Goal: Task Accomplishment & Management: Use online tool/utility

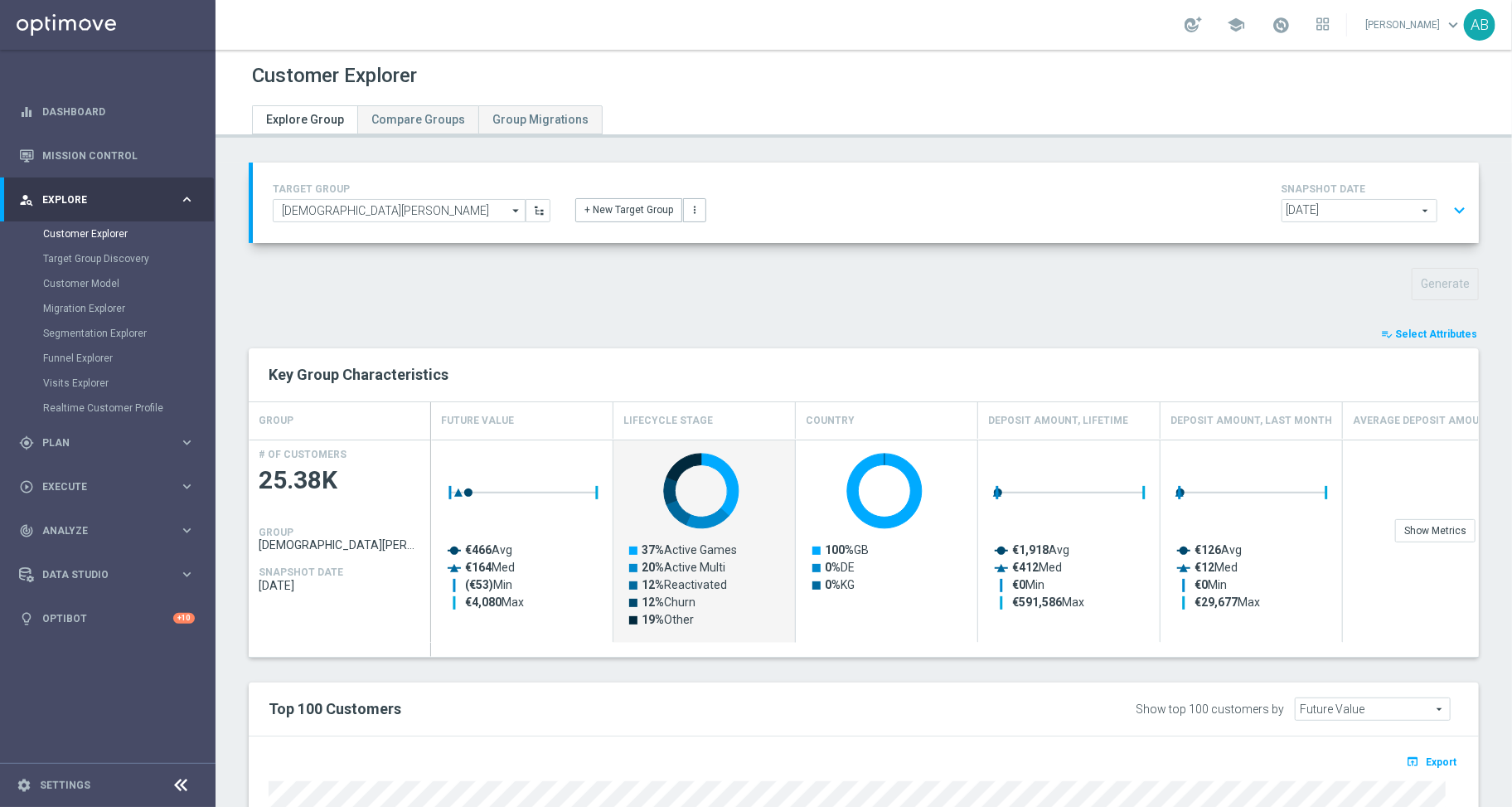
scroll to position [67, 0]
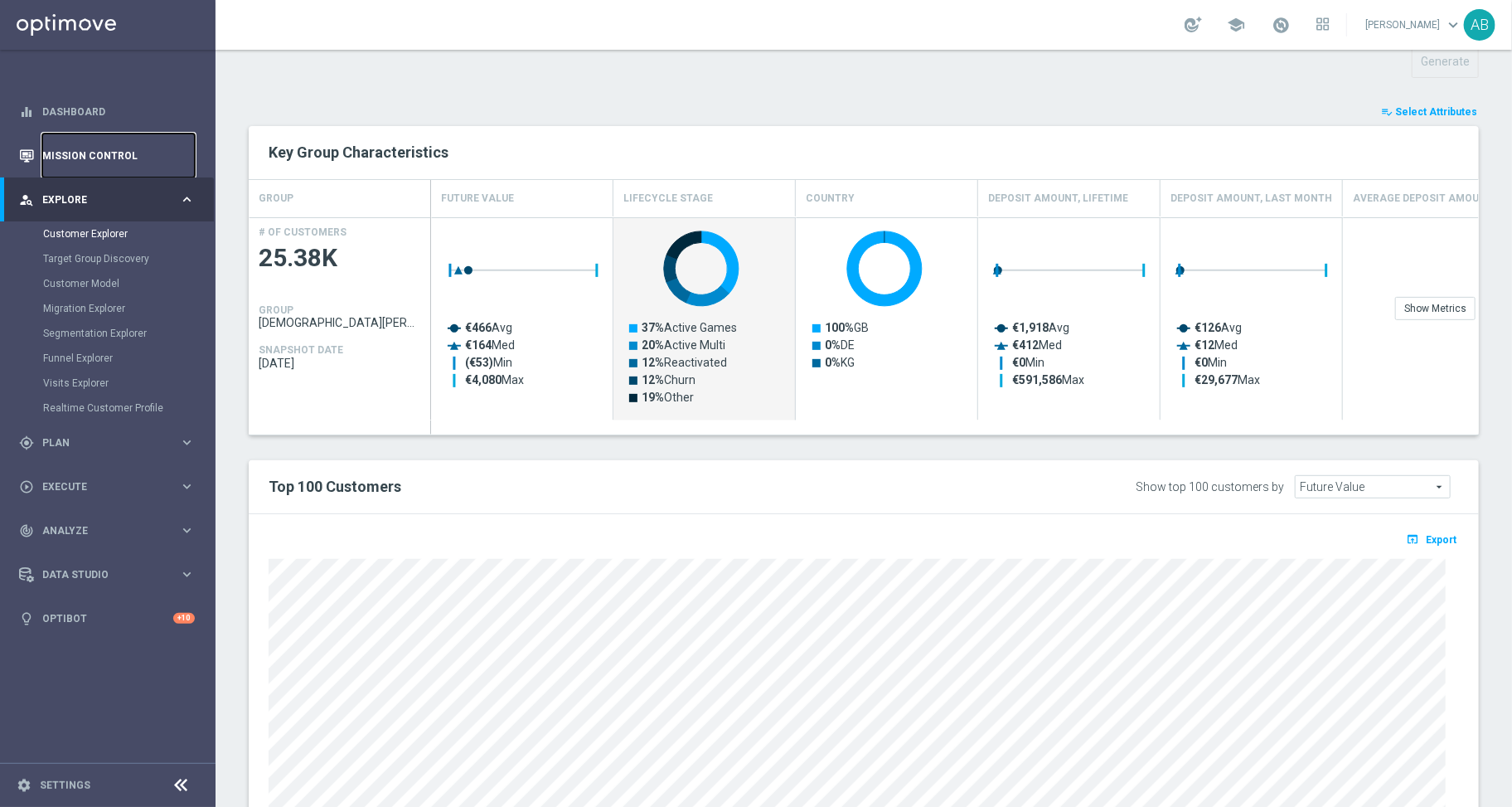
click at [94, 157] on link "Mission Control" at bounding box center [118, 156] width 153 height 44
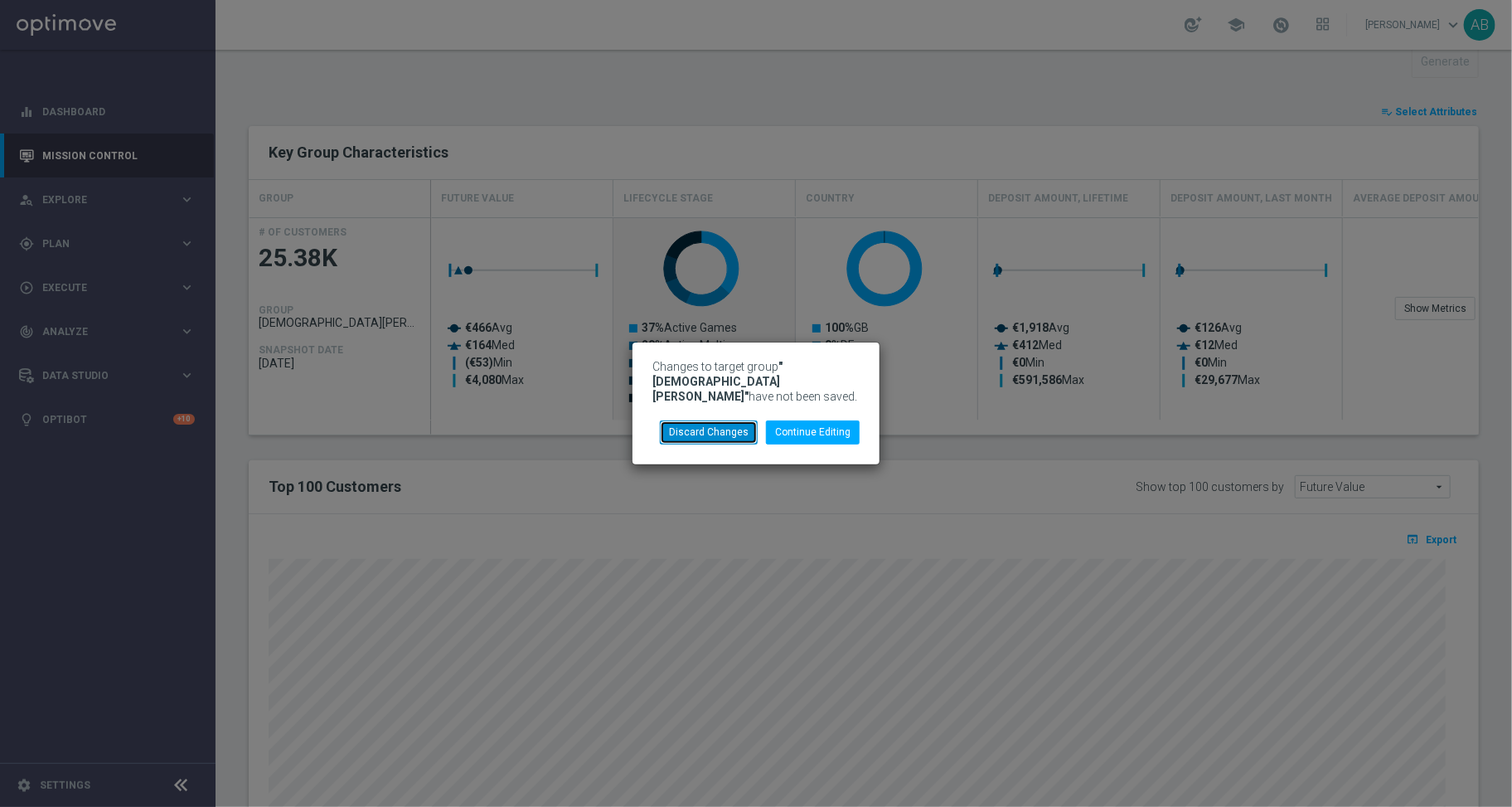
click at [733, 426] on button "Discard Changes" at bounding box center [708, 432] width 97 height 23
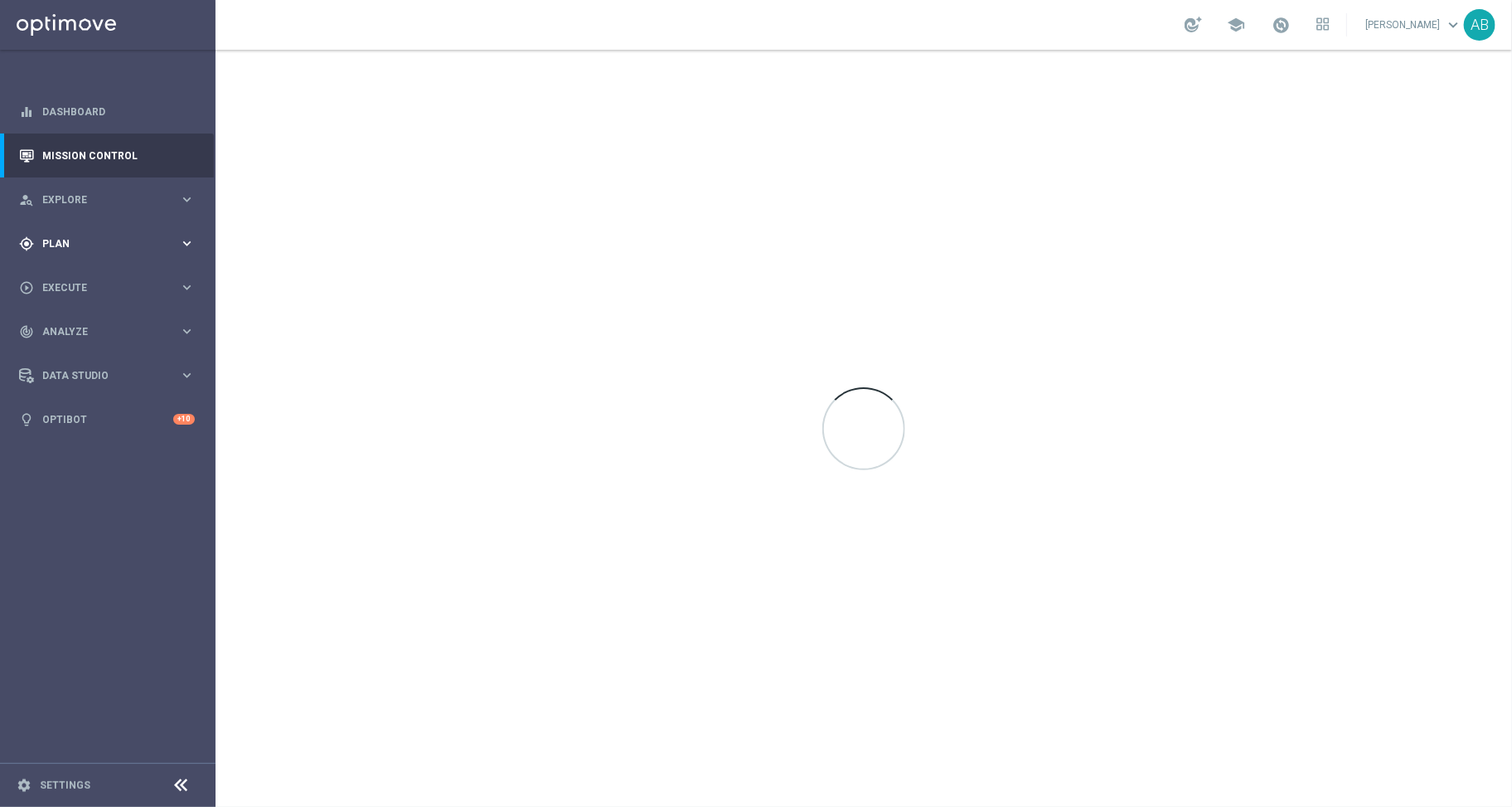
click at [107, 234] on div "gps_fixed Plan keyboard_arrow_right" at bounding box center [107, 243] width 214 height 44
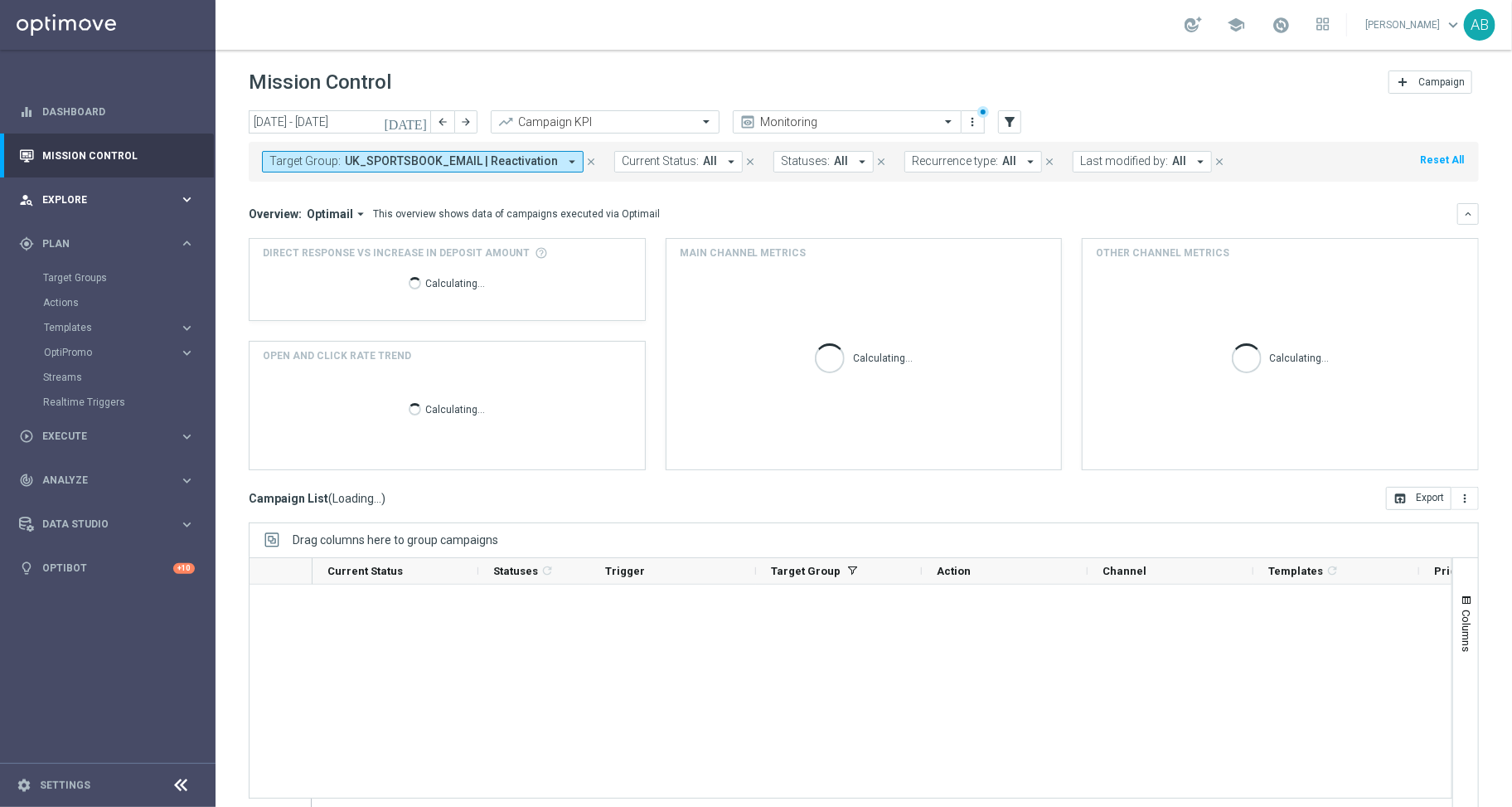
click at [96, 196] on span "Explore" at bounding box center [110, 199] width 137 height 10
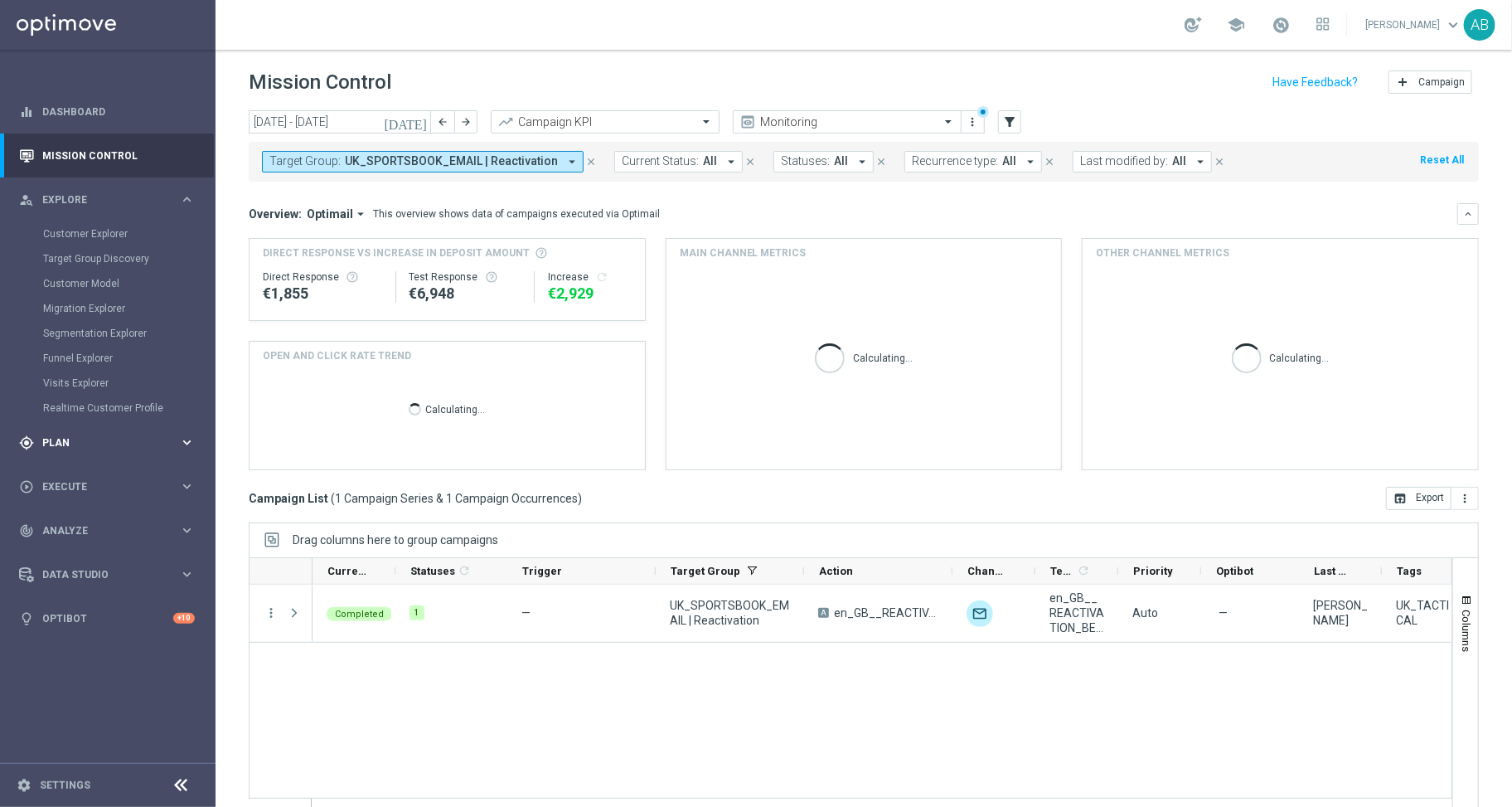
click at [57, 442] on span "Plan" at bounding box center [110, 443] width 137 height 10
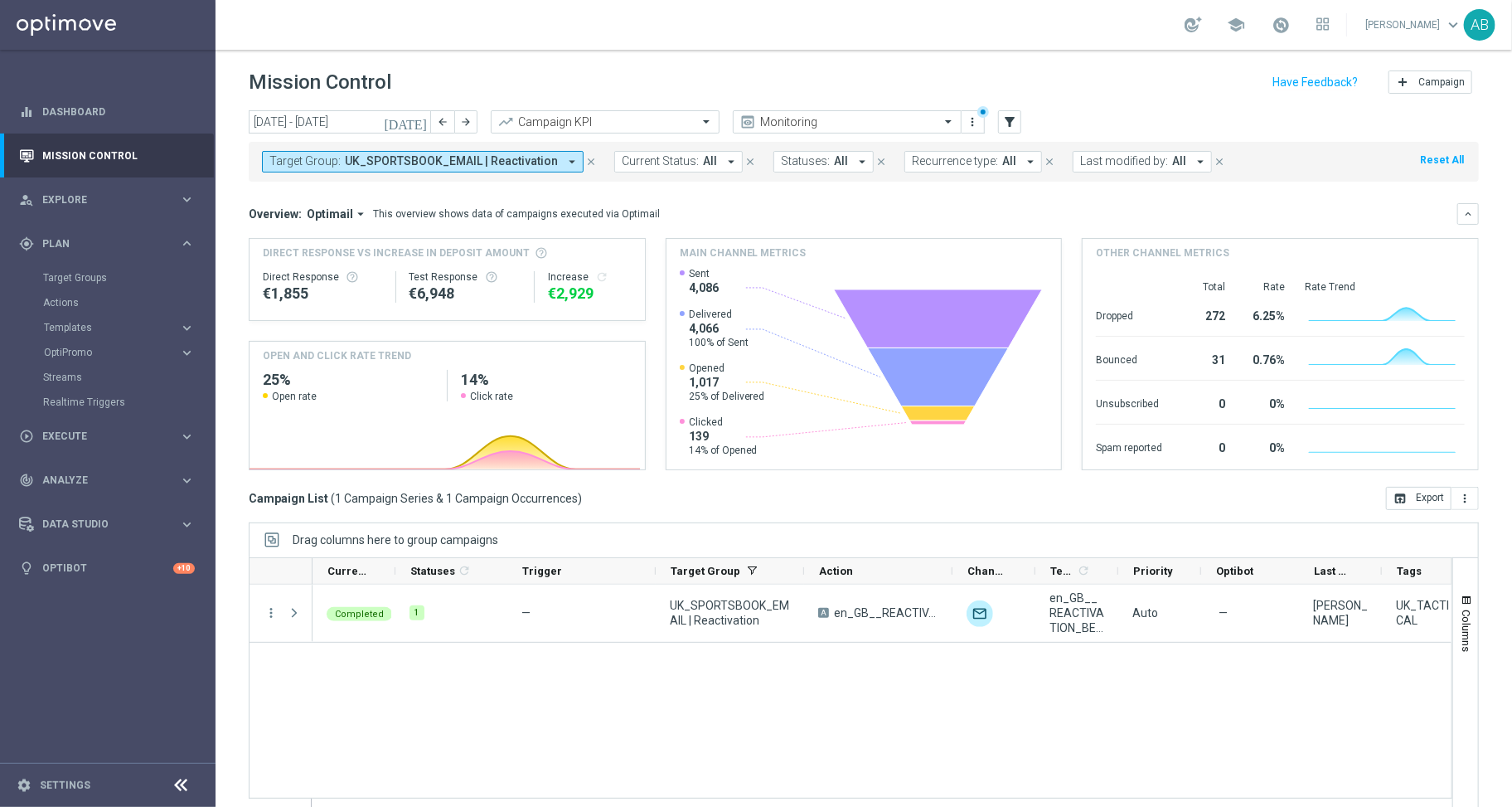
click at [587, 160] on icon "close" at bounding box center [591, 161] width 12 height 12
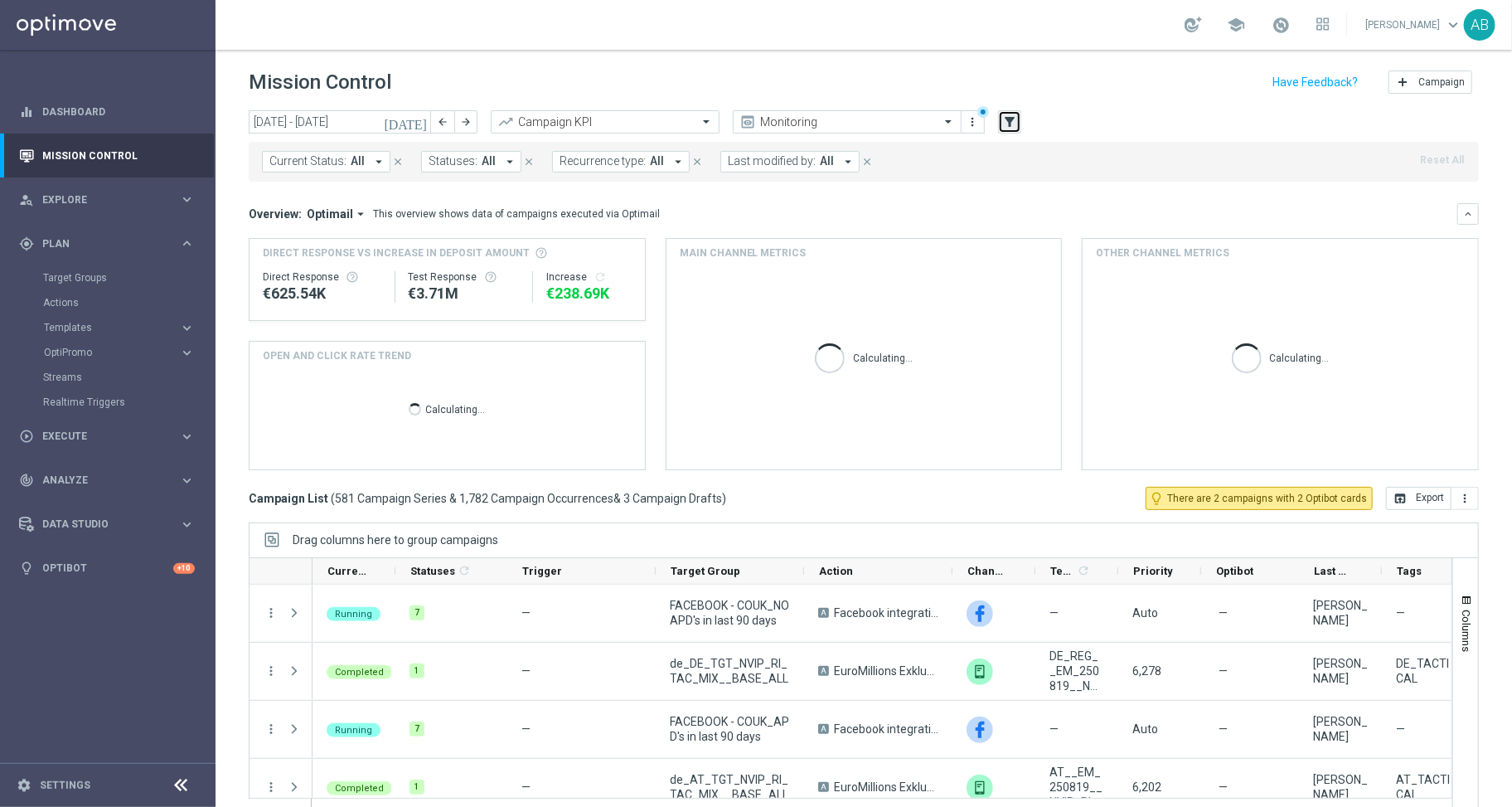
click at [1009, 119] on icon "filter_alt" at bounding box center [1010, 122] width 15 height 15
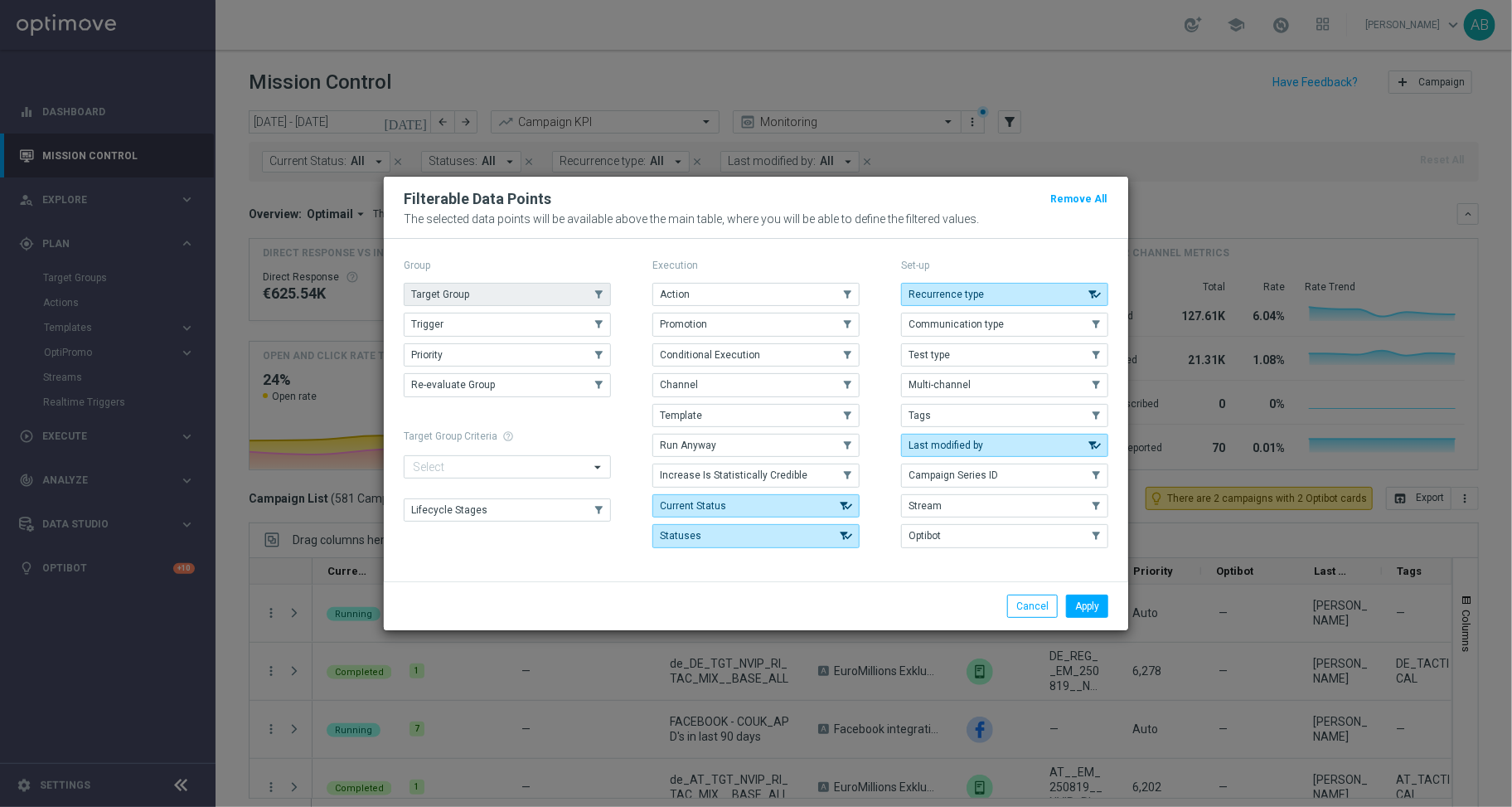
click at [535, 296] on button "Target Group" at bounding box center [507, 294] width 208 height 23
click at [1091, 608] on button "Apply" at bounding box center [1087, 606] width 42 height 23
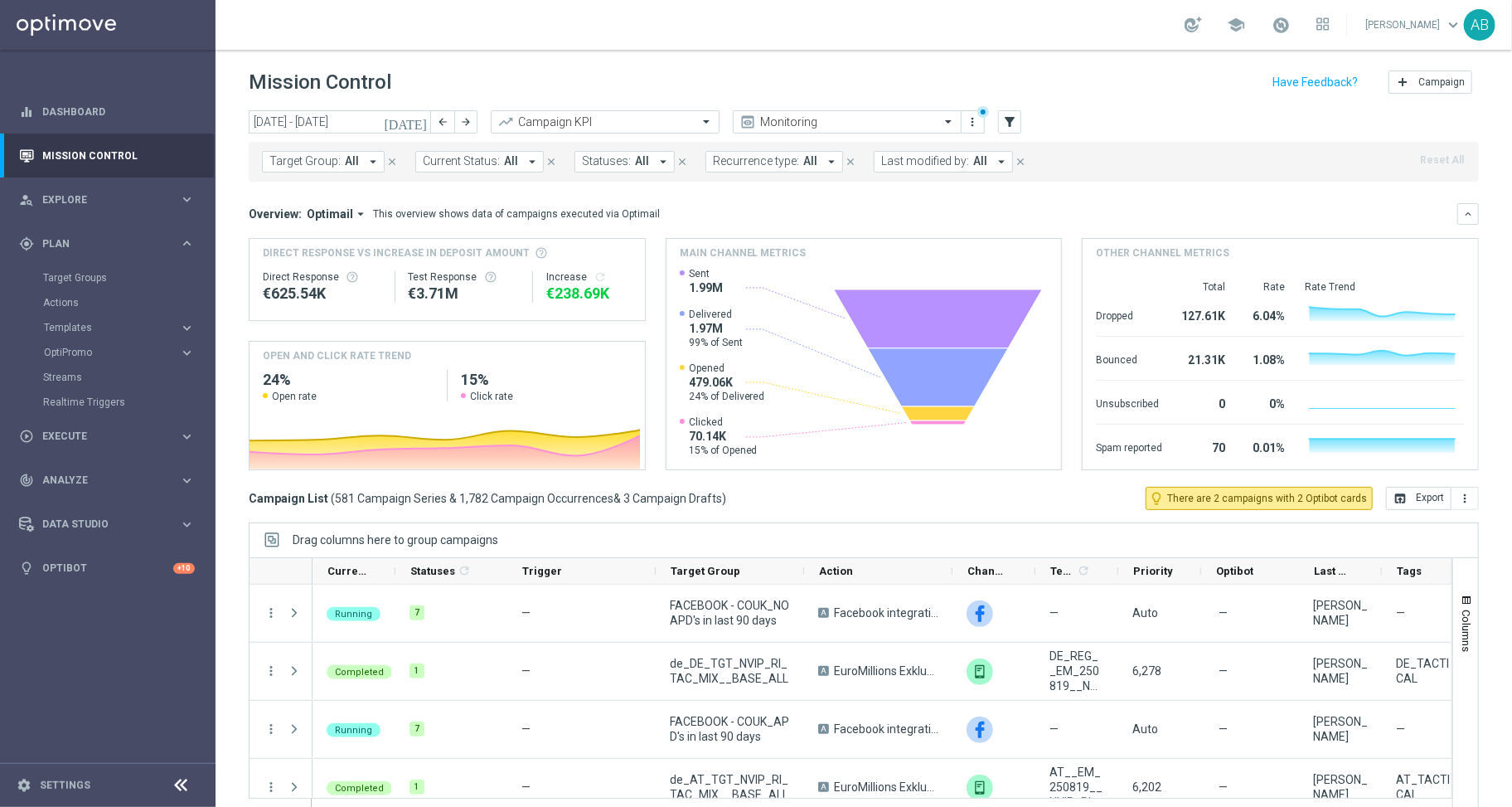
click at [367, 161] on icon "arrow_drop_down" at bounding box center [373, 161] width 15 height 15
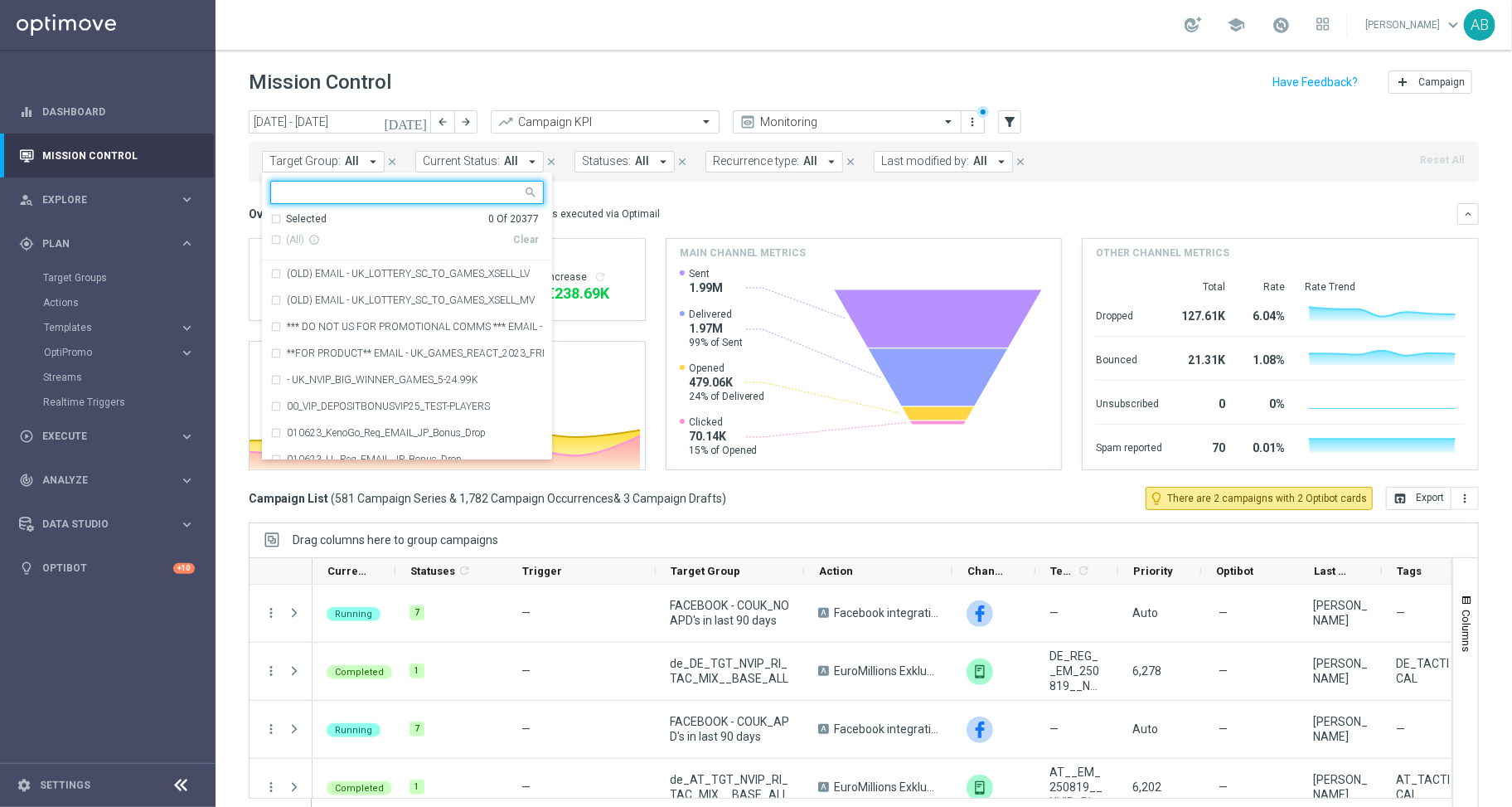
click at [310, 190] on input "text" at bounding box center [401, 192] width 243 height 14
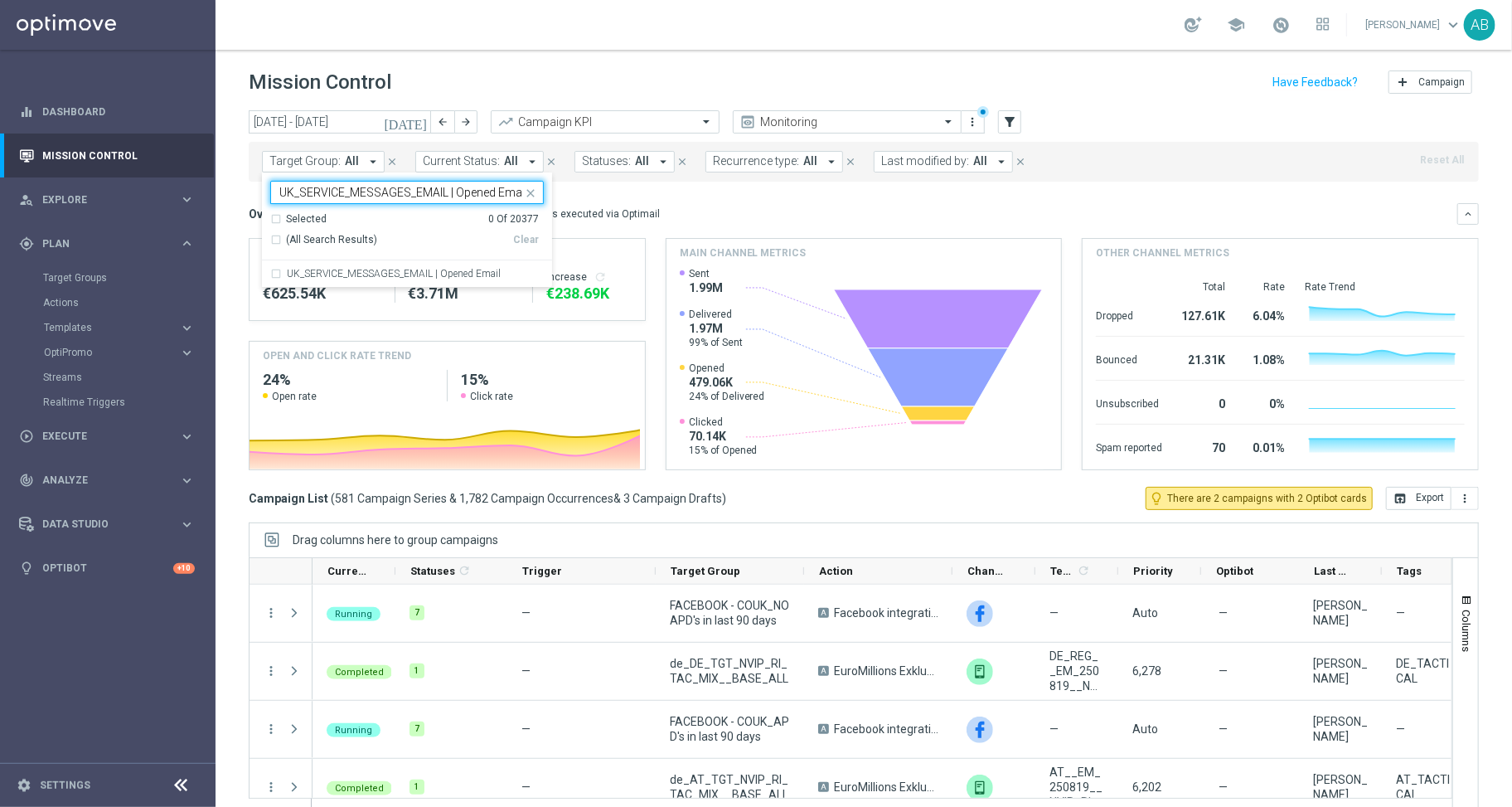
scroll to position [0, 3]
click at [317, 269] on label "UK_SERVICE_MESSAGES_EMAIL | Opened Email" at bounding box center [393, 273] width 214 height 10
type input "UK_SERVICE_MESSAGES_EMAIL | Opened Email"
click at [586, 73] on div "Mission Control add Campaign" at bounding box center [863, 83] width 1230 height 33
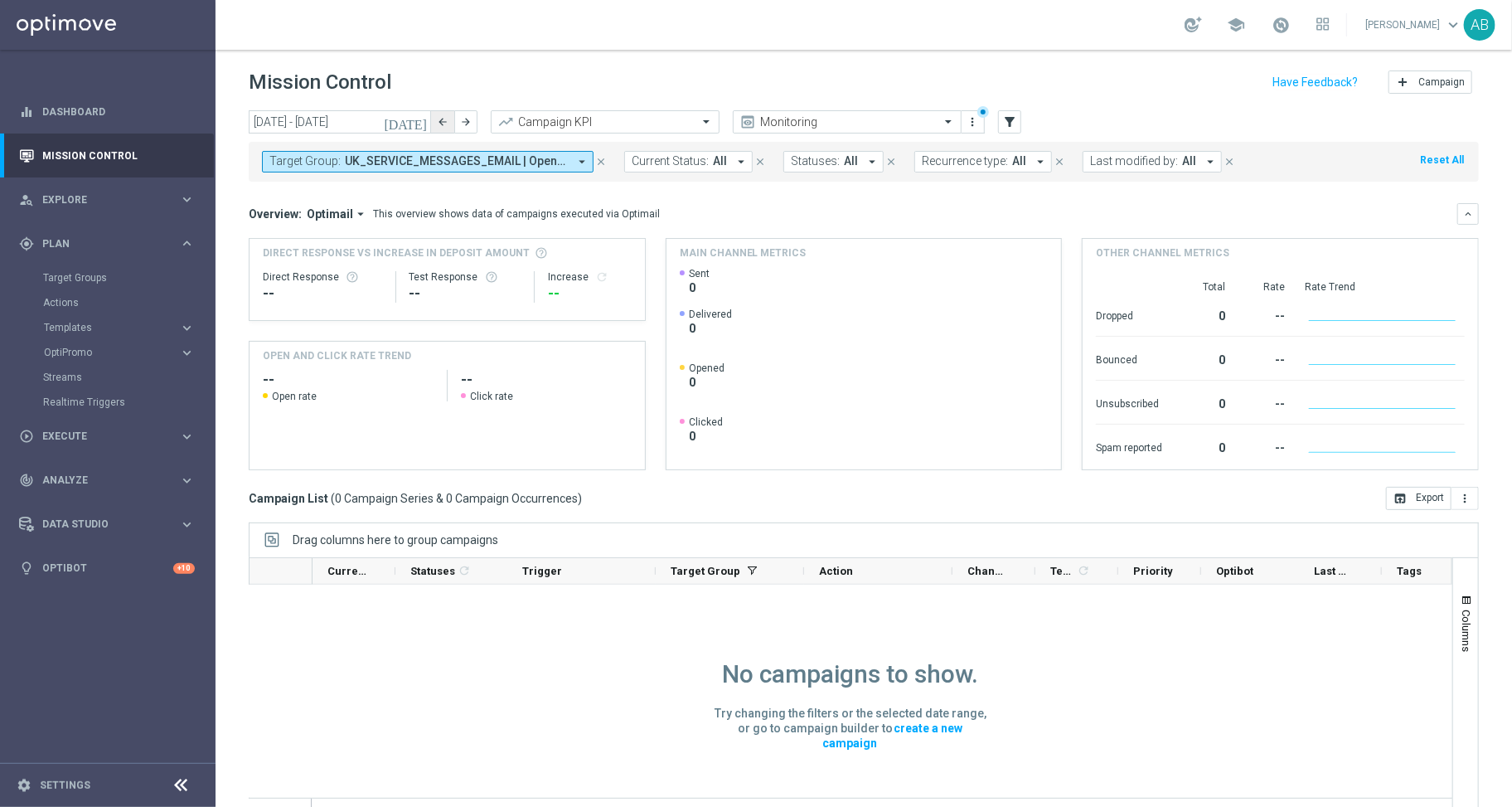
click at [449, 124] on button "arrow_back" at bounding box center [441, 121] width 23 height 23
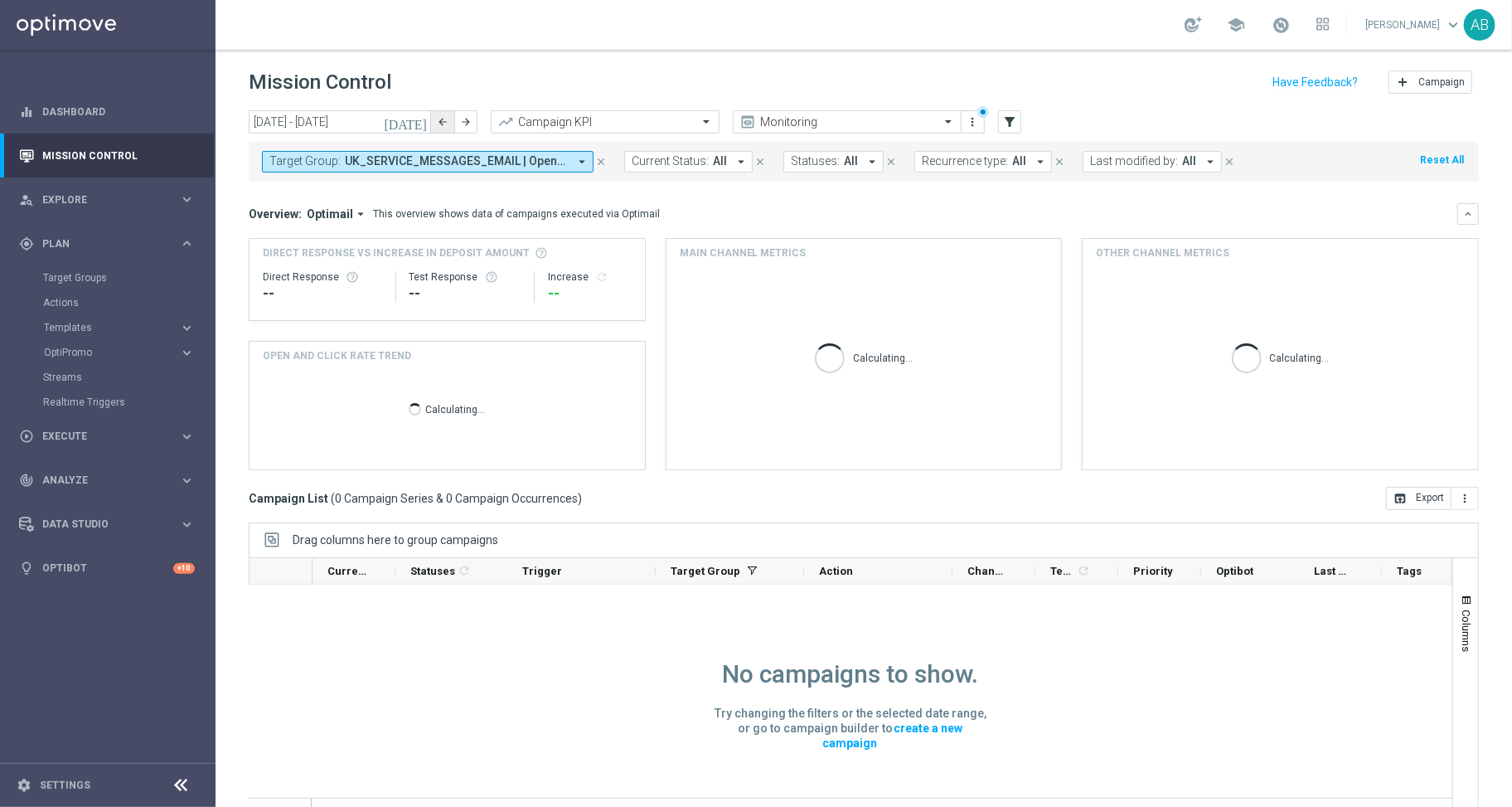
click at [448, 122] on icon "arrow_back" at bounding box center [442, 121] width 12 height 12
type input "[DATE] - [DATE]"
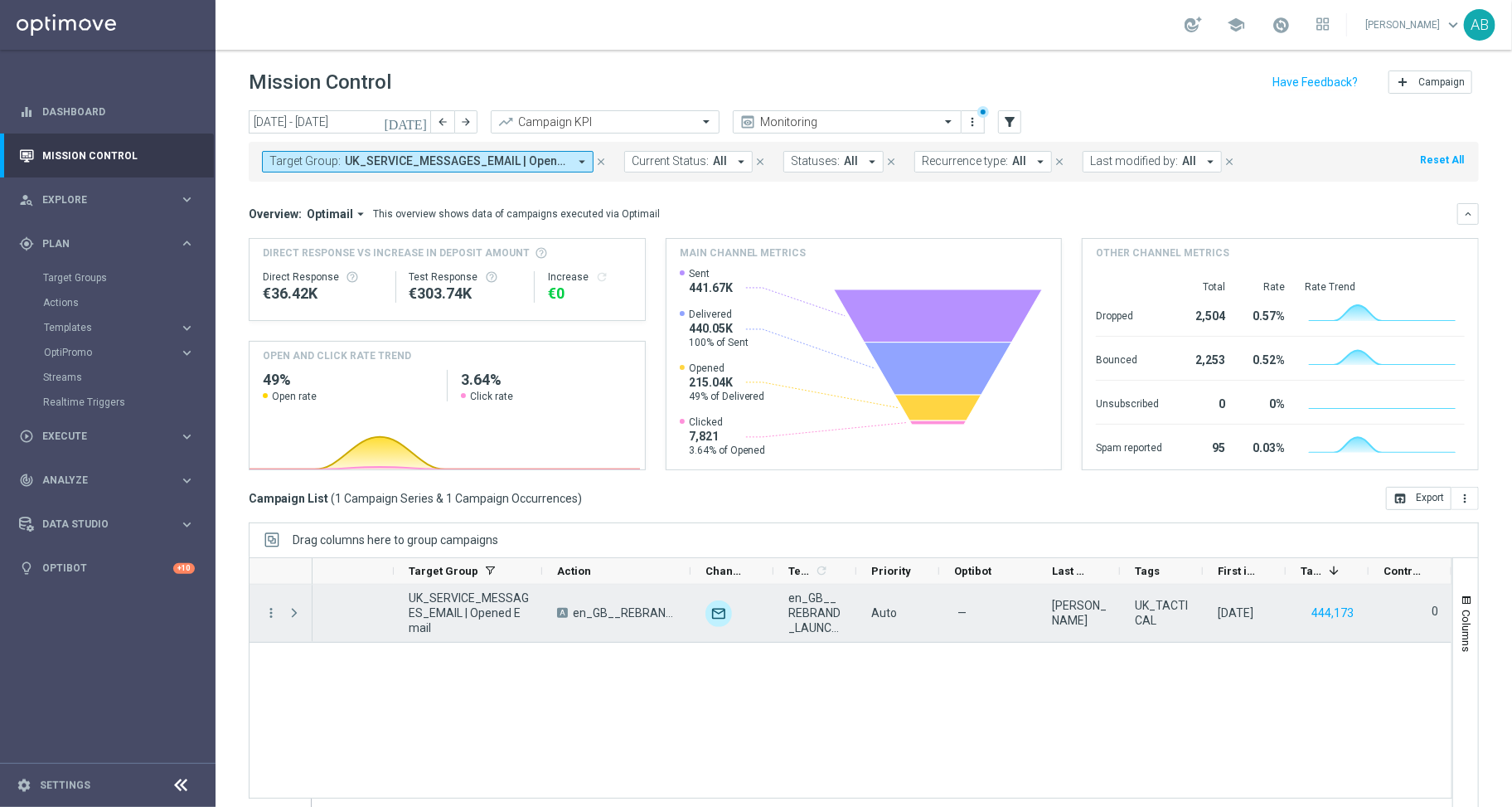
scroll to position [0, 261]
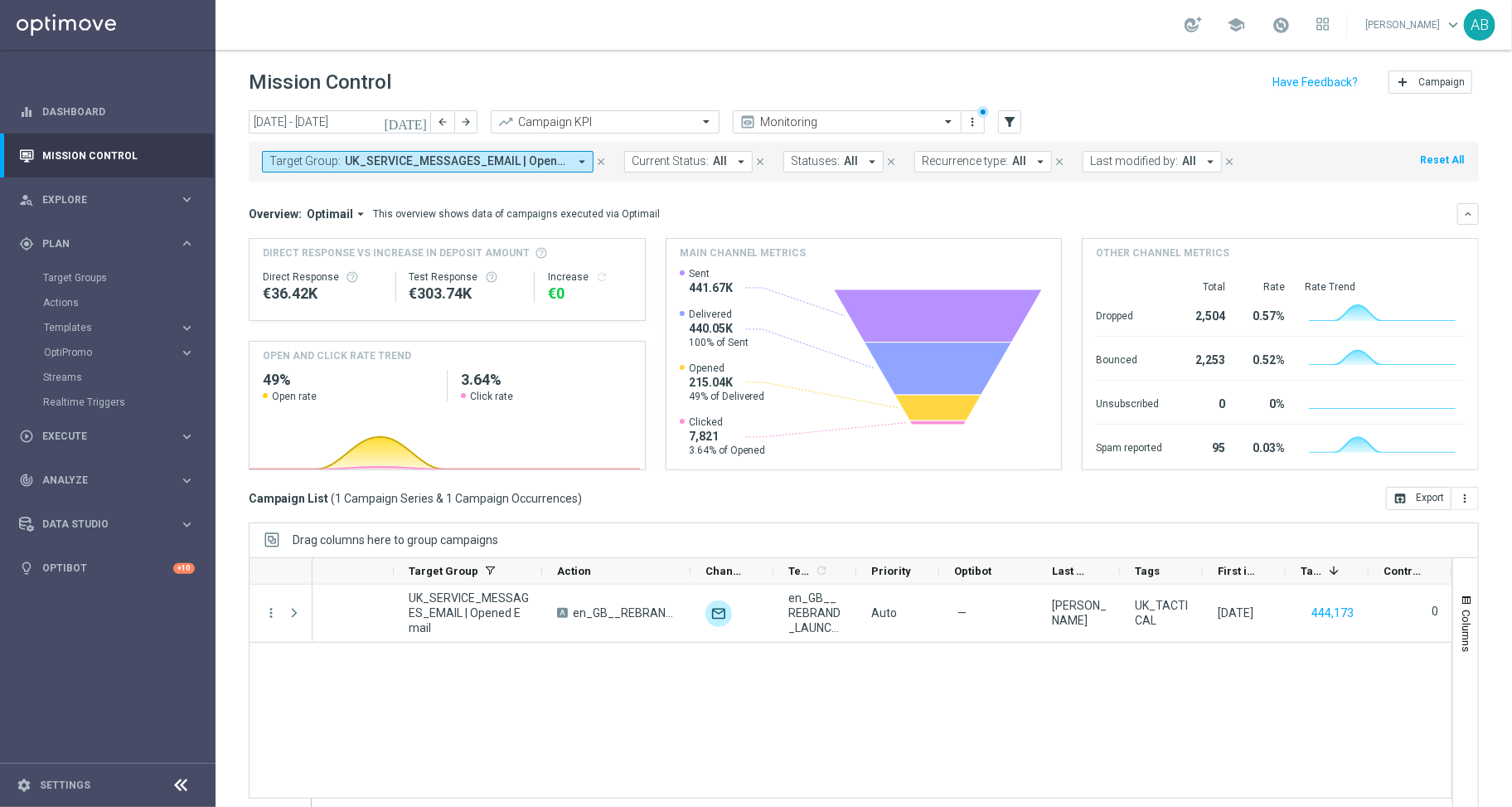
drag, startPoint x: 676, startPoint y: 436, endPoint x: 743, endPoint y: 436, distance: 67.0
click at [743, 436] on div "Clicked 7,821 3.64% of Opened" at bounding box center [723, 436] width 86 height 42
drag, startPoint x: 718, startPoint y: 436, endPoint x: 662, endPoint y: 436, distance: 56.0
click at [666, 436] on div "Created with Highcharts 9.3.3 [DOMAIN_NAME] Sent 441.67K Delivered 440.05K 100%…" at bounding box center [864, 368] width 395 height 202
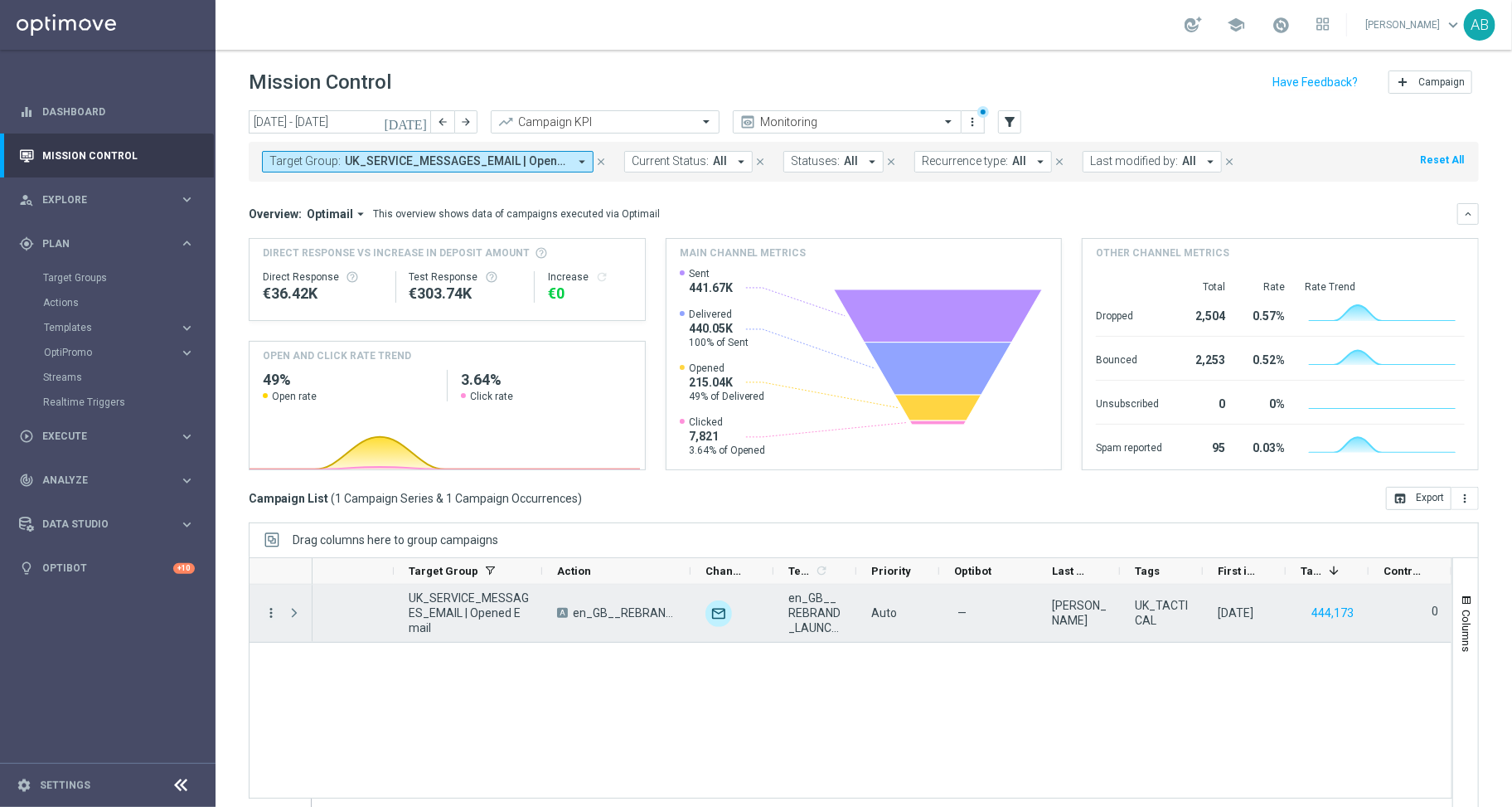
click at [276, 612] on icon "more_vert" at bounding box center [271, 613] width 15 height 15
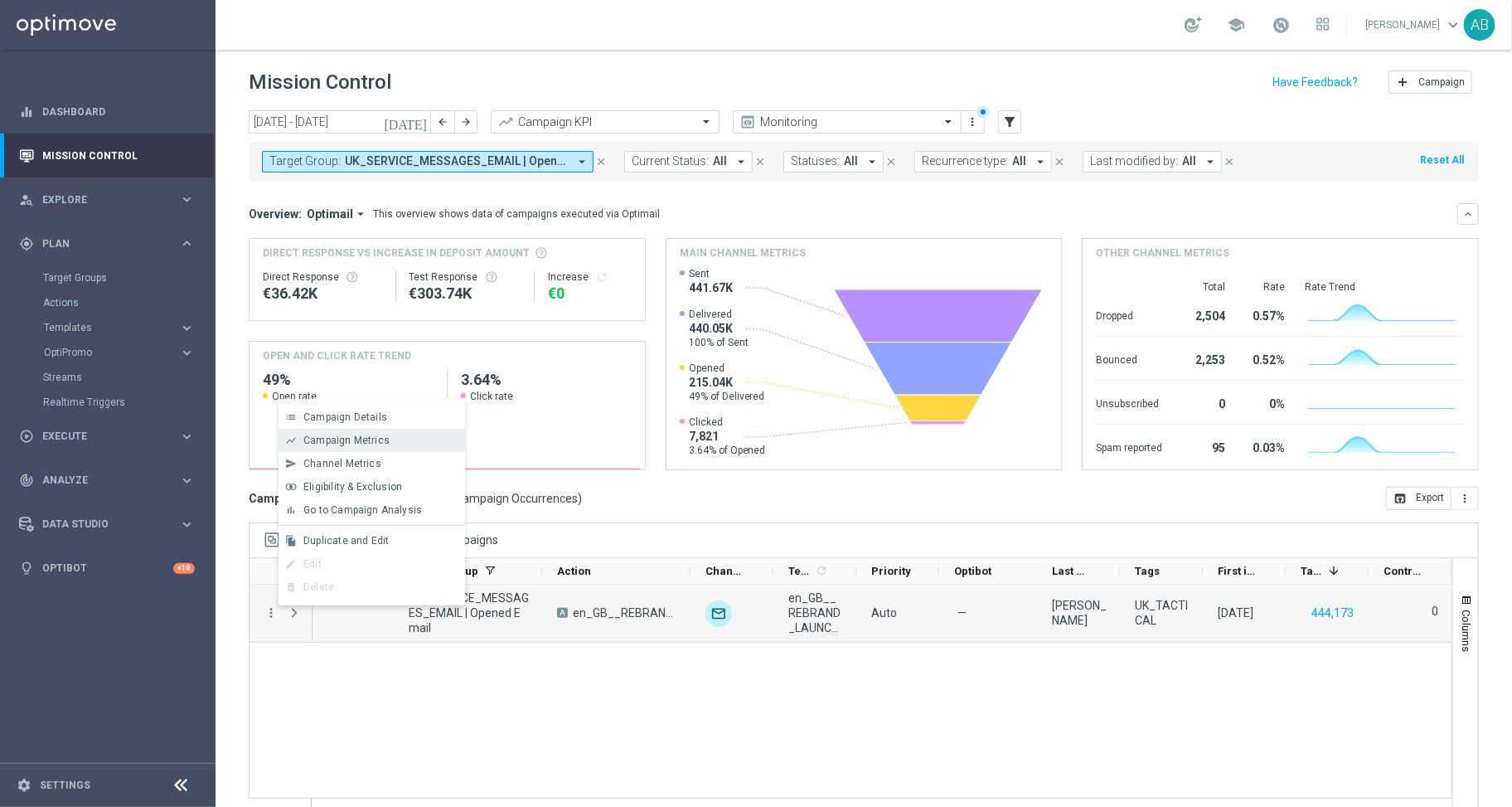
click at [357, 442] on span "Campaign Metrics" at bounding box center [346, 440] width 86 height 12
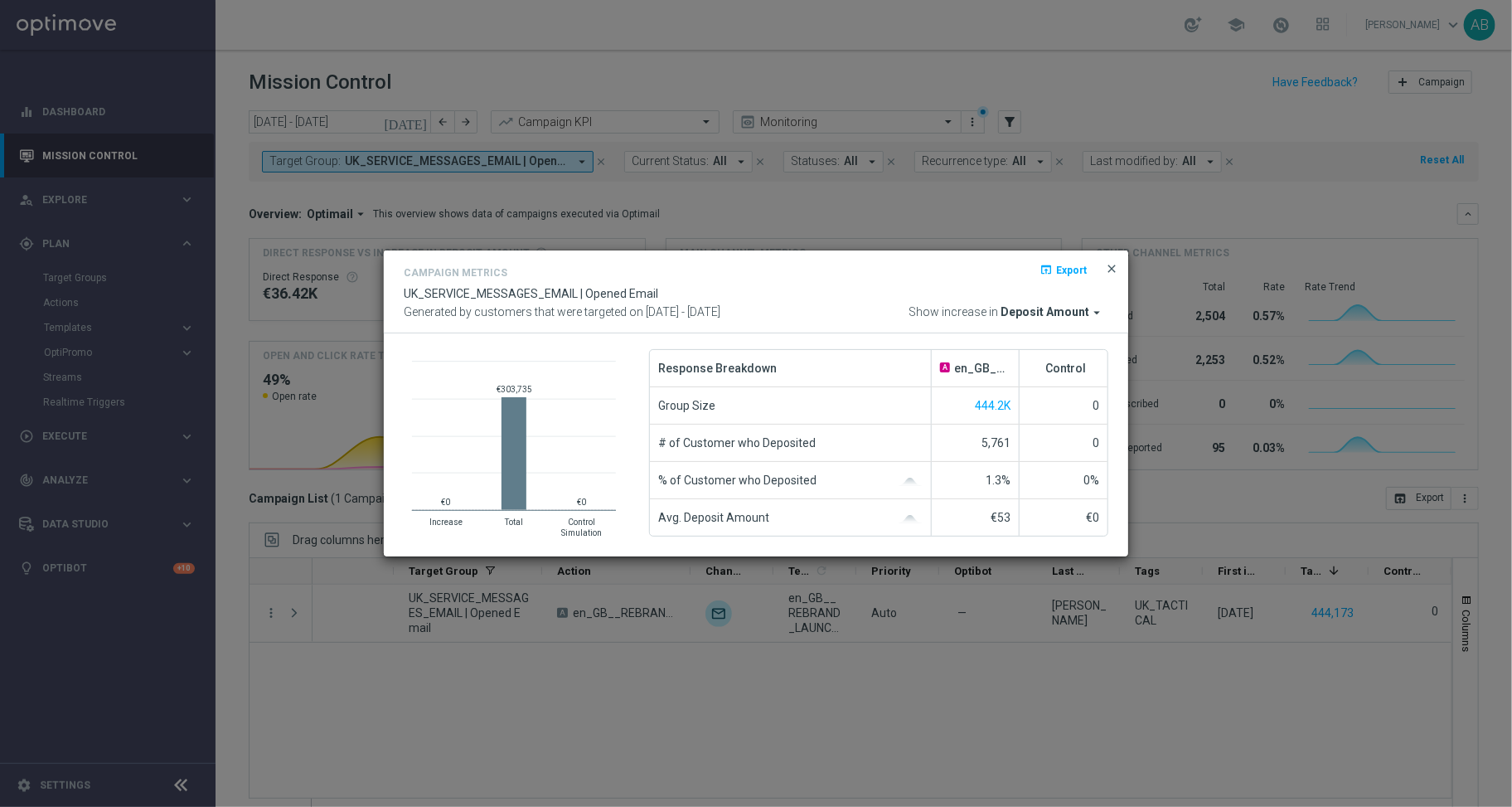
click at [1115, 265] on span "close" at bounding box center [1111, 269] width 14 height 14
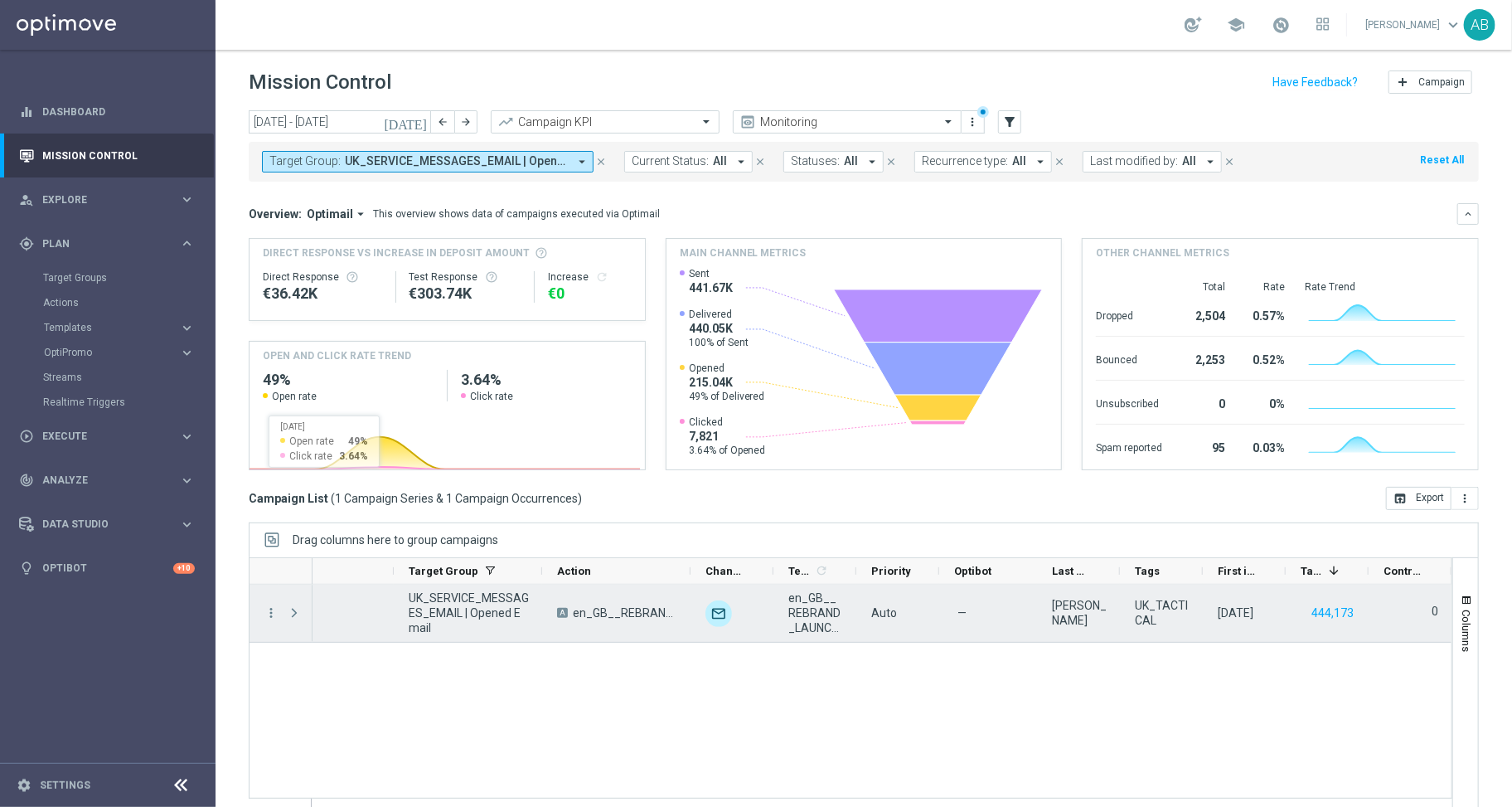
click at [272, 623] on div "more_vert" at bounding box center [264, 613] width 30 height 57
click at [268, 610] on icon "more_vert" at bounding box center [271, 613] width 15 height 15
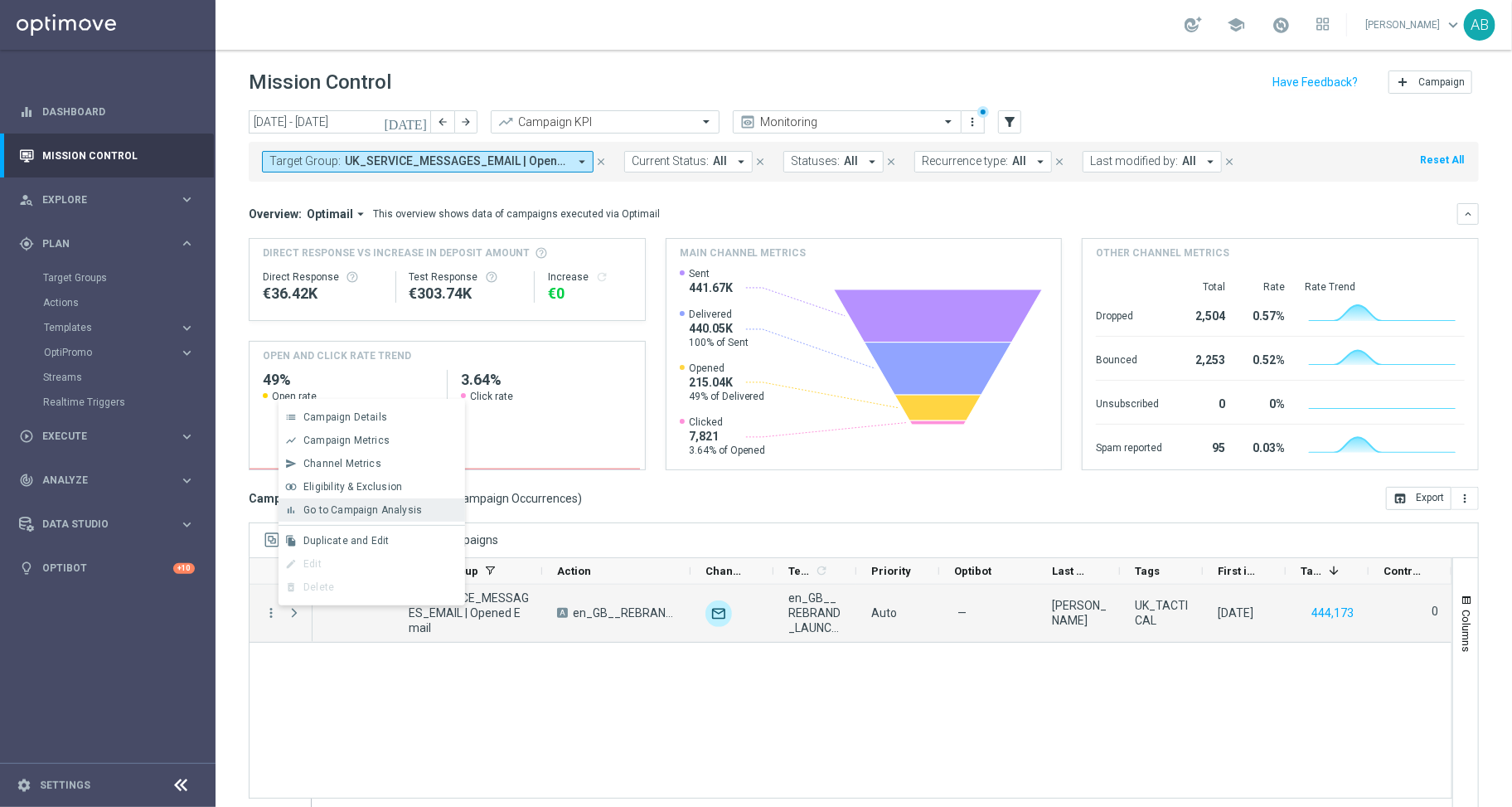
click at [347, 517] on div "bar_chart Go to Campaign Analysis" at bounding box center [371, 509] width 187 height 23
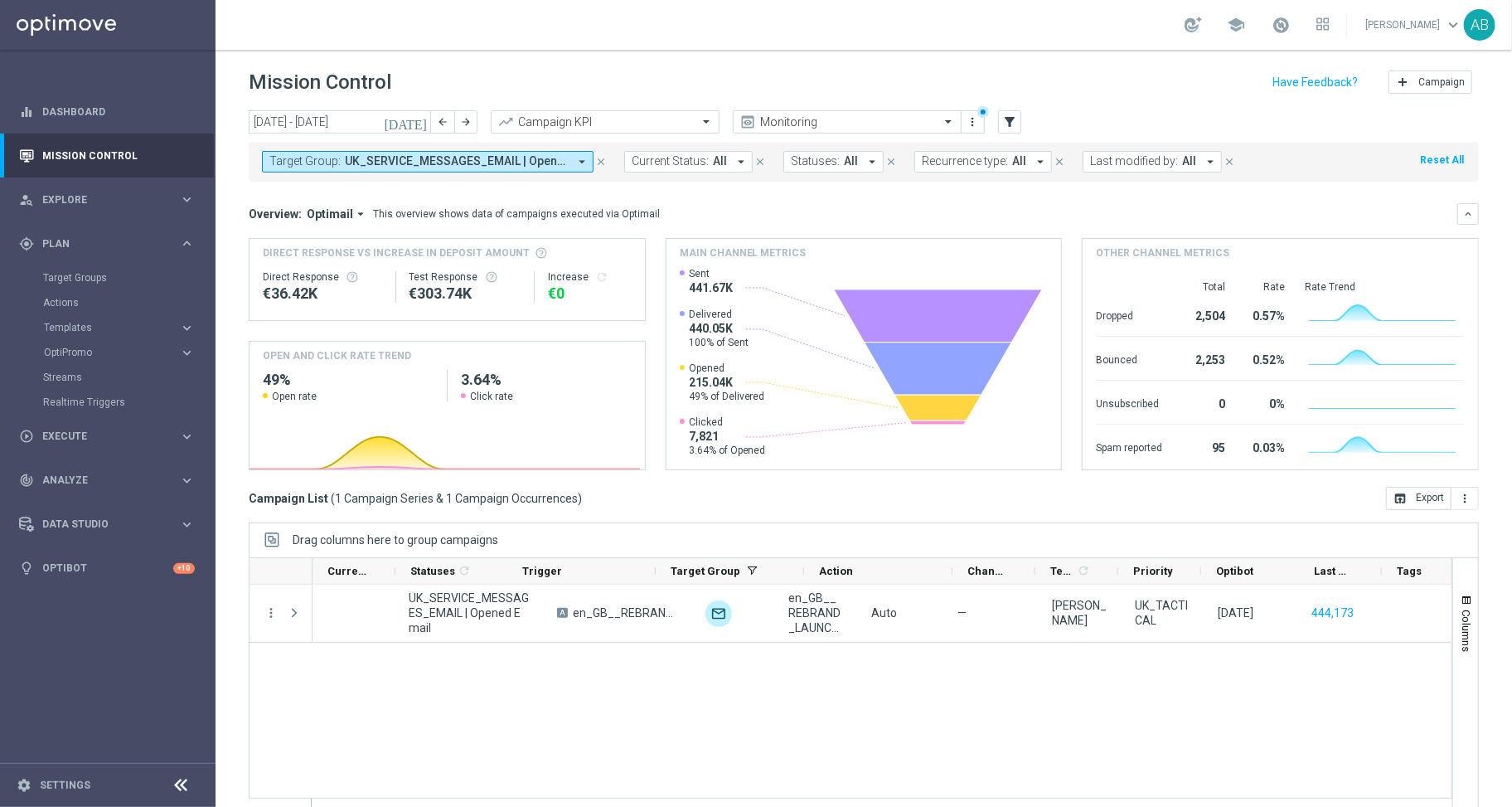
scroll to position [0, 0]
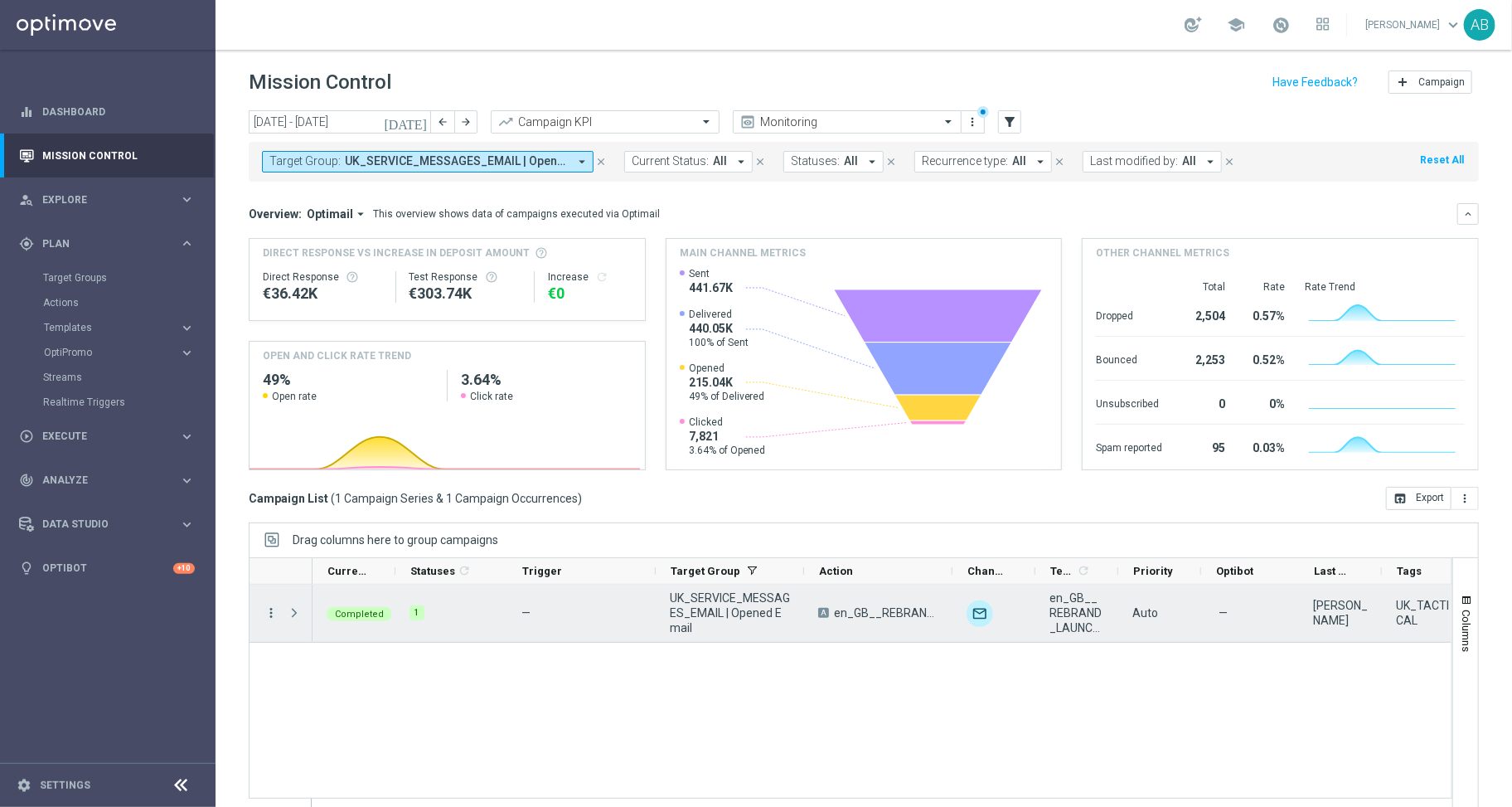
click at [273, 617] on icon "more_vert" at bounding box center [271, 613] width 15 height 15
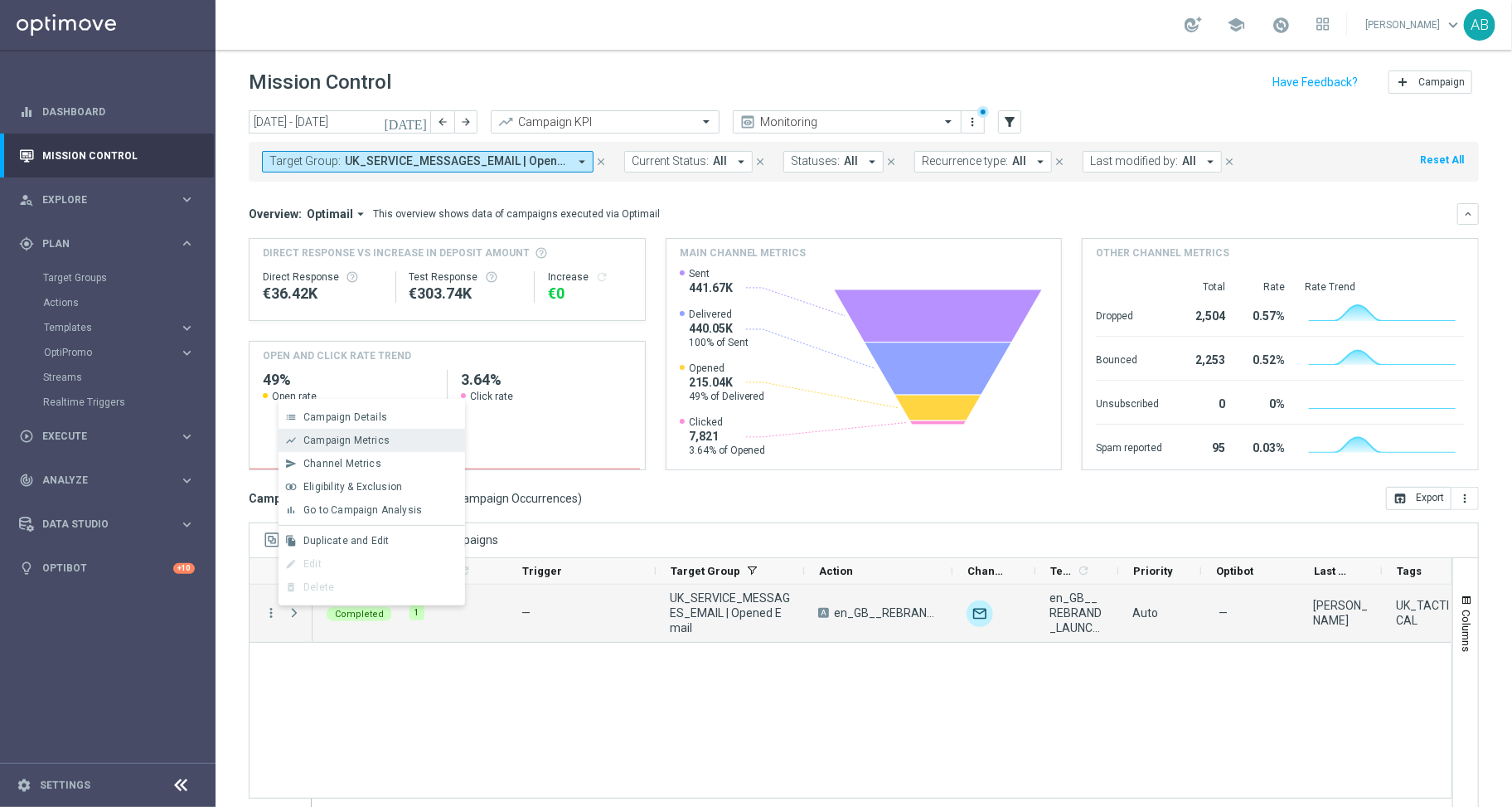
click at [366, 432] on div "show_chart Campaign Metrics" at bounding box center [371, 440] width 187 height 23
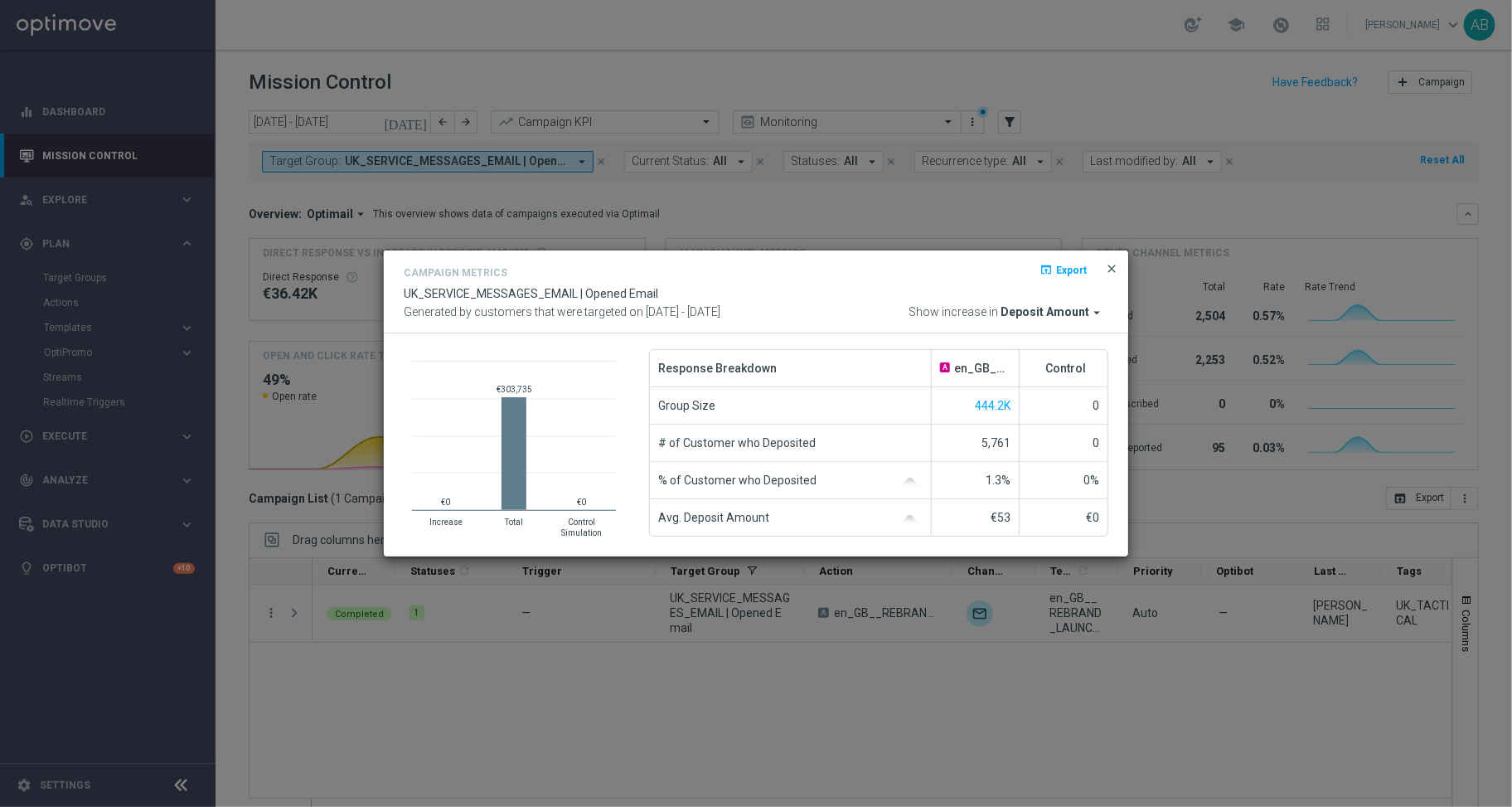
click at [1114, 264] on span "close" at bounding box center [1111, 269] width 14 height 14
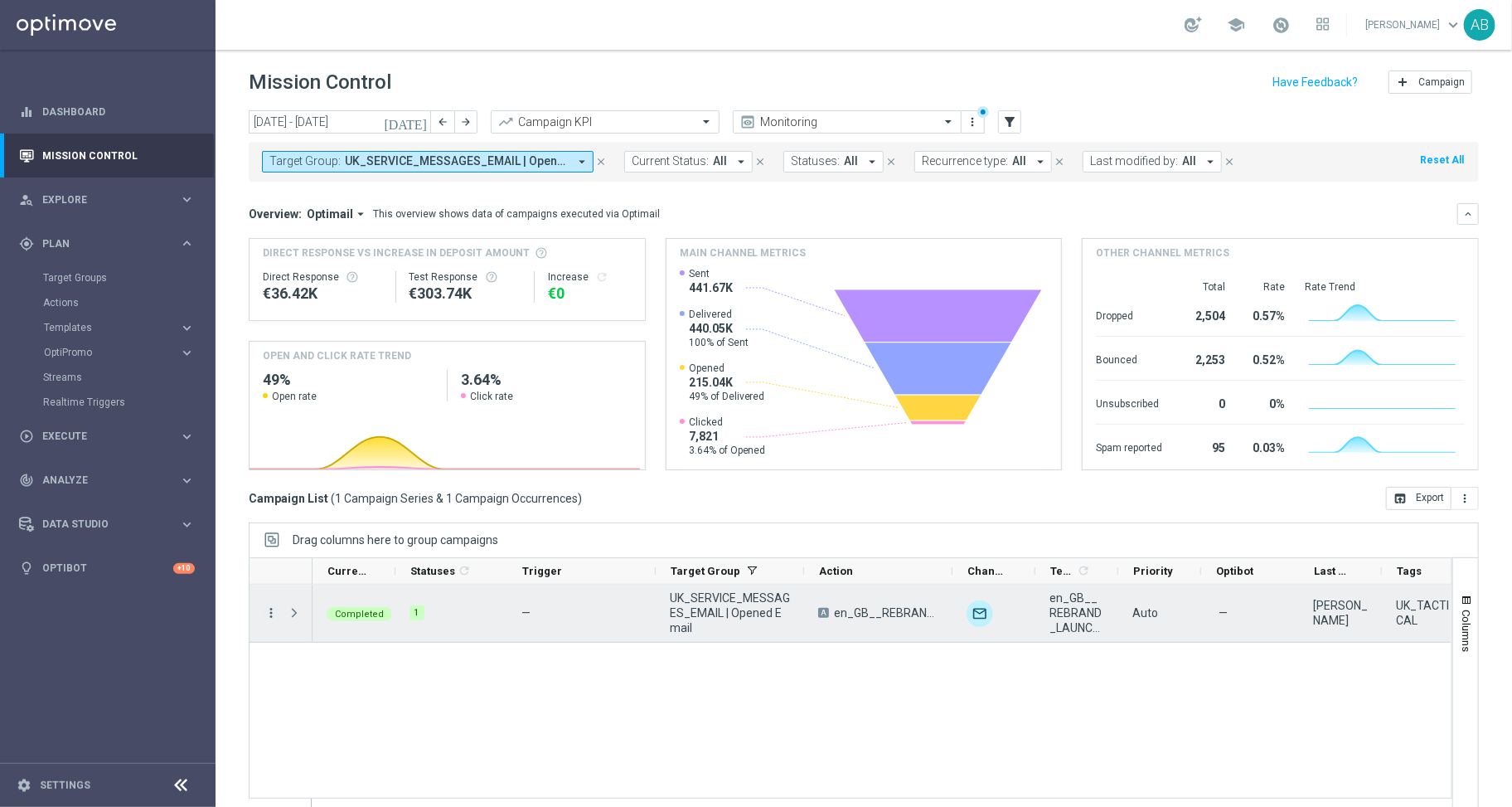
click at [268, 617] on icon "more_vert" at bounding box center [271, 613] width 15 height 15
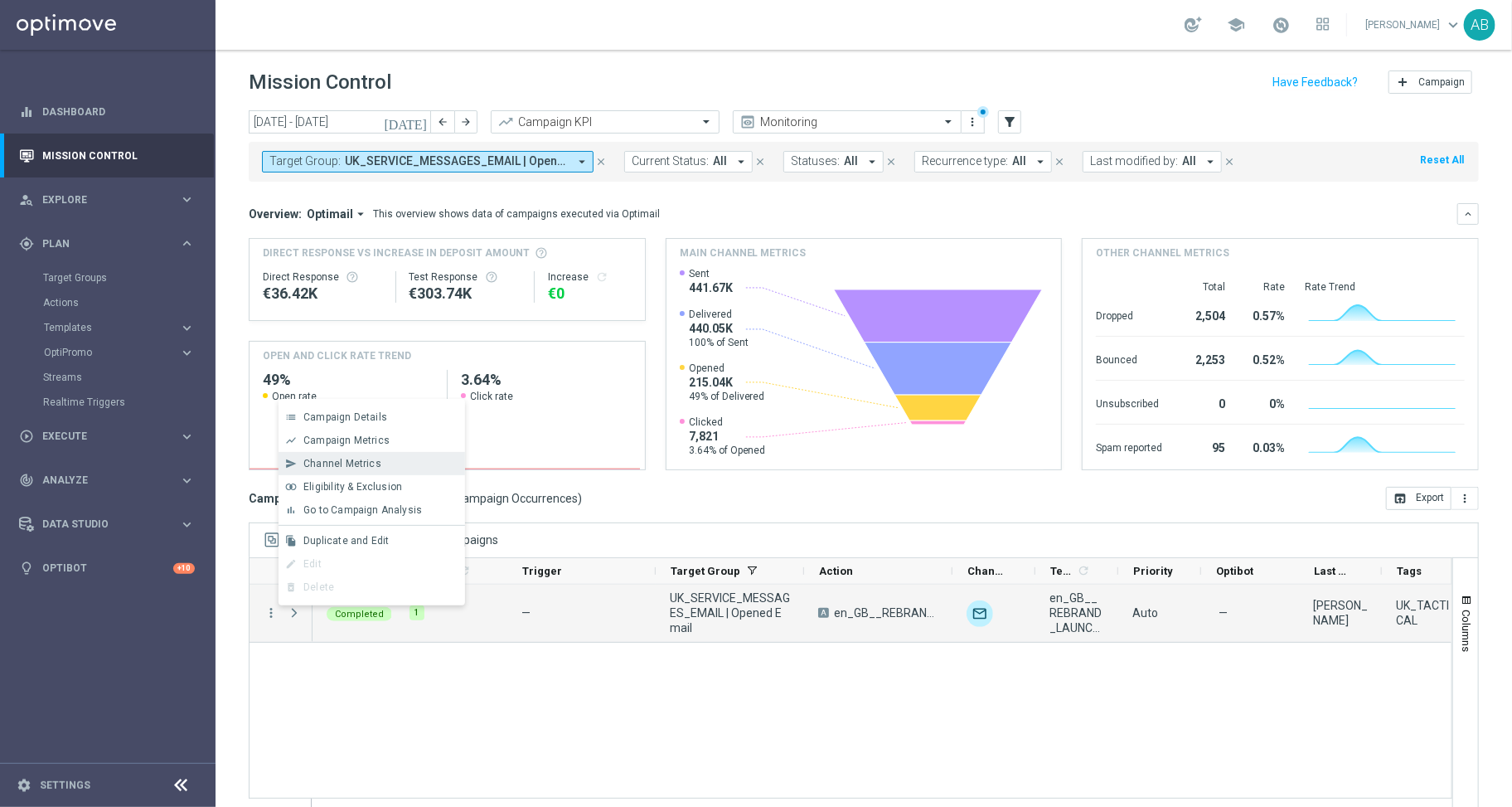
click at [343, 472] on div "send Channel Metrics" at bounding box center [371, 463] width 187 height 23
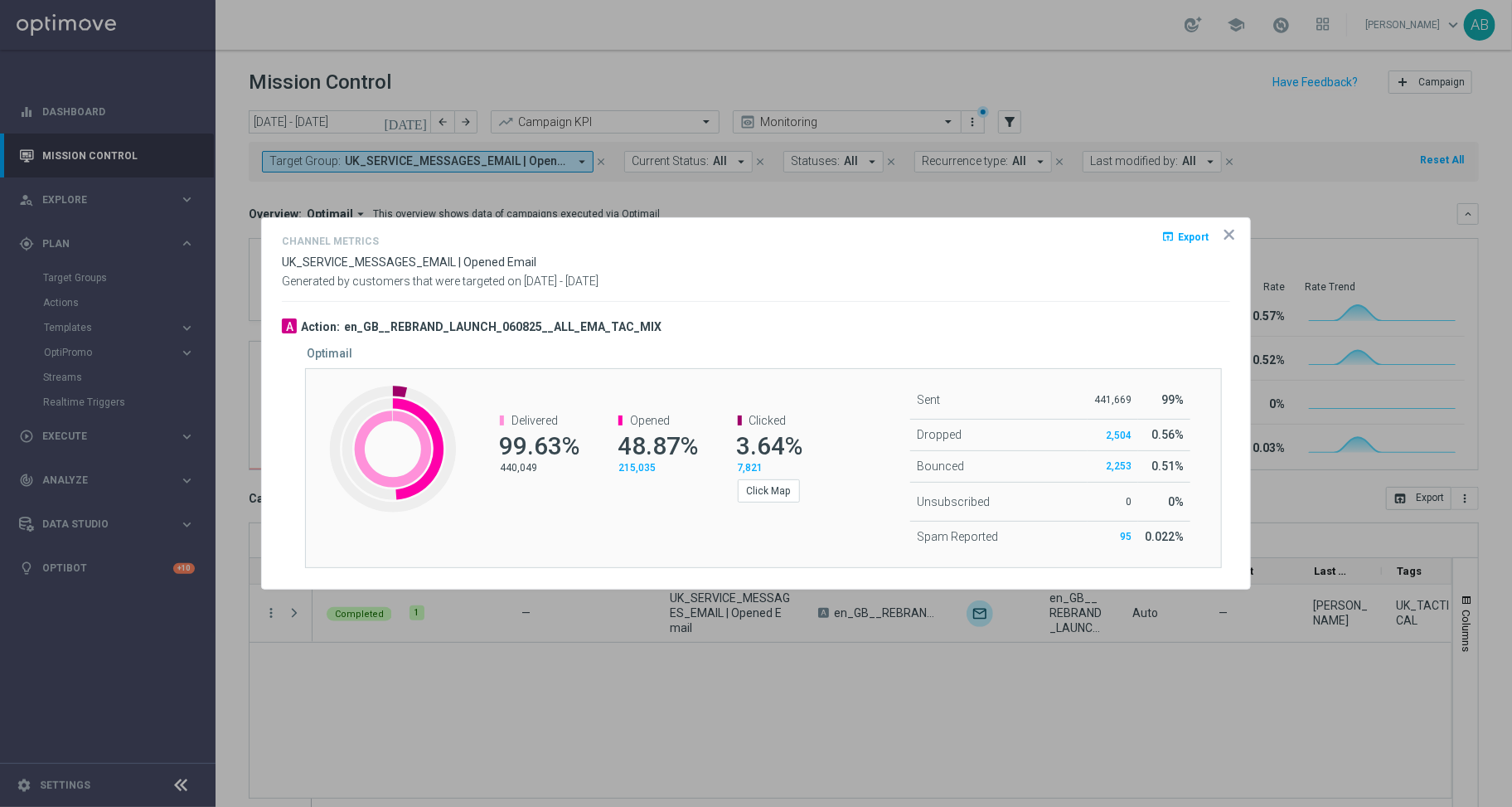
click at [1228, 236] on icon "icon" at bounding box center [1229, 234] width 8 height 8
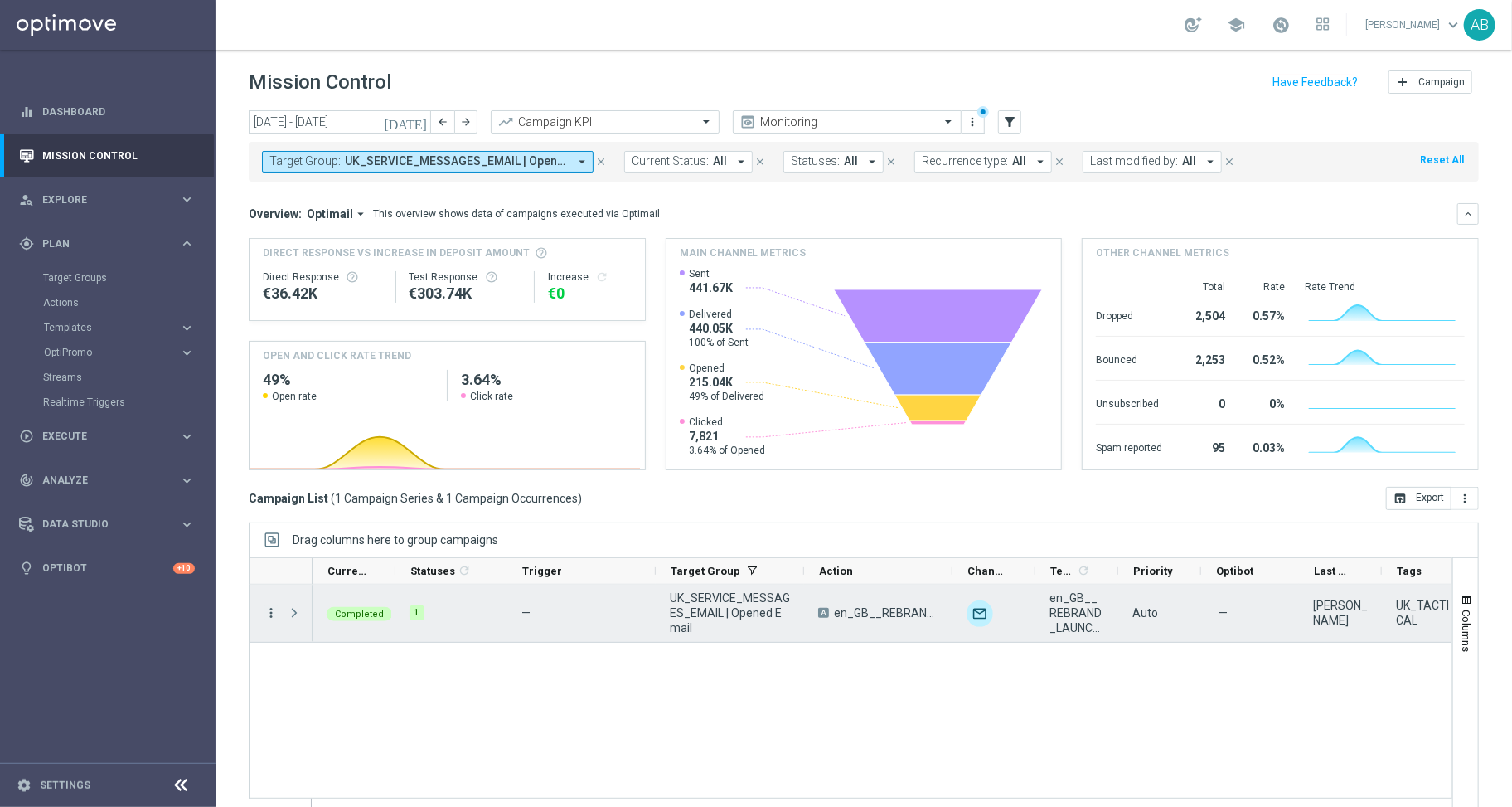
click at [269, 611] on icon "more_vert" at bounding box center [271, 613] width 15 height 15
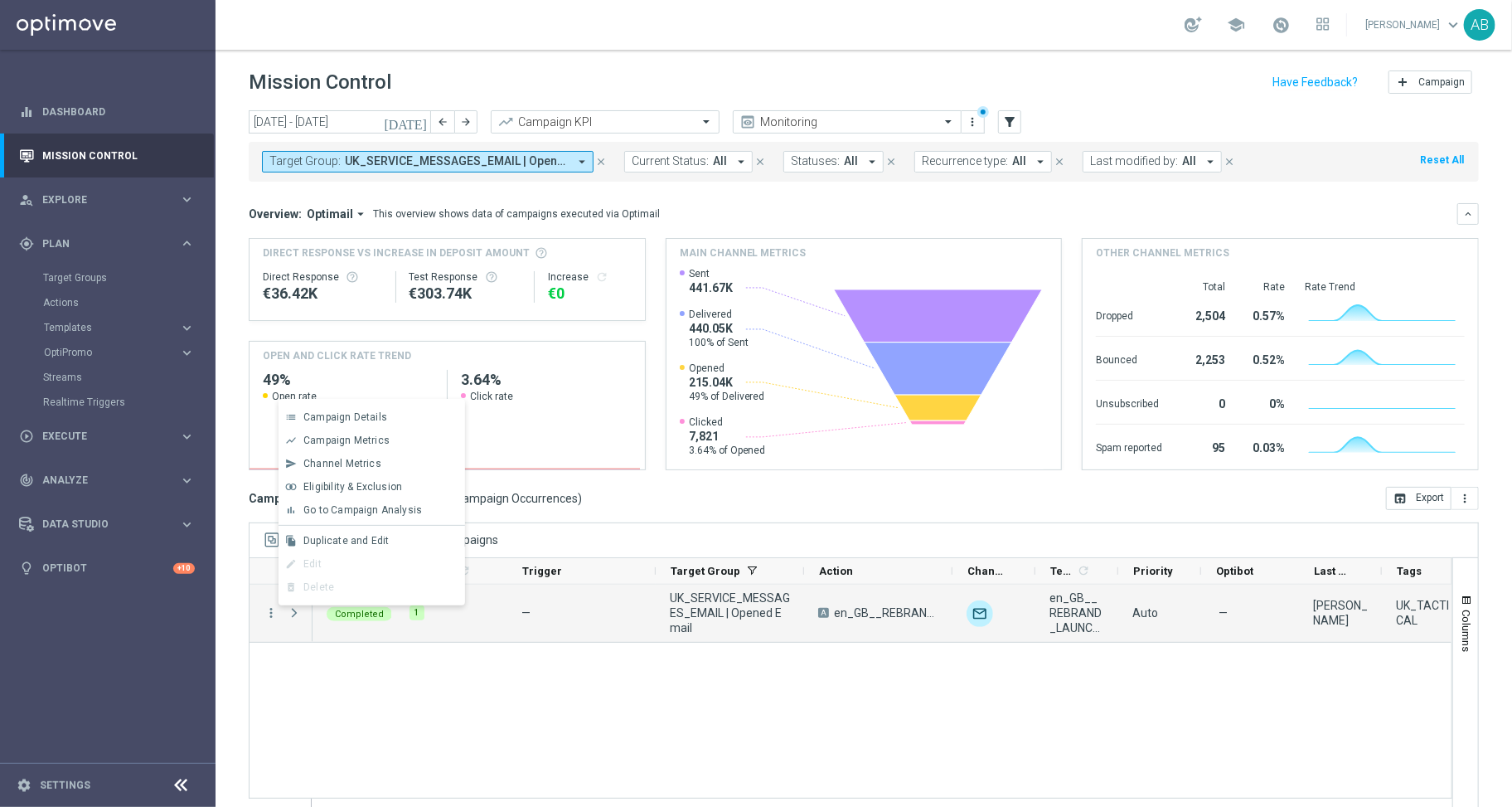
click at [350, 671] on div "1 — UK_SERVICE_MESSAGES_EMAIL | Opened Email A en_GB__REBRAND_LAUNCH_060825__AL…" at bounding box center [881, 698] width 1139 height 227
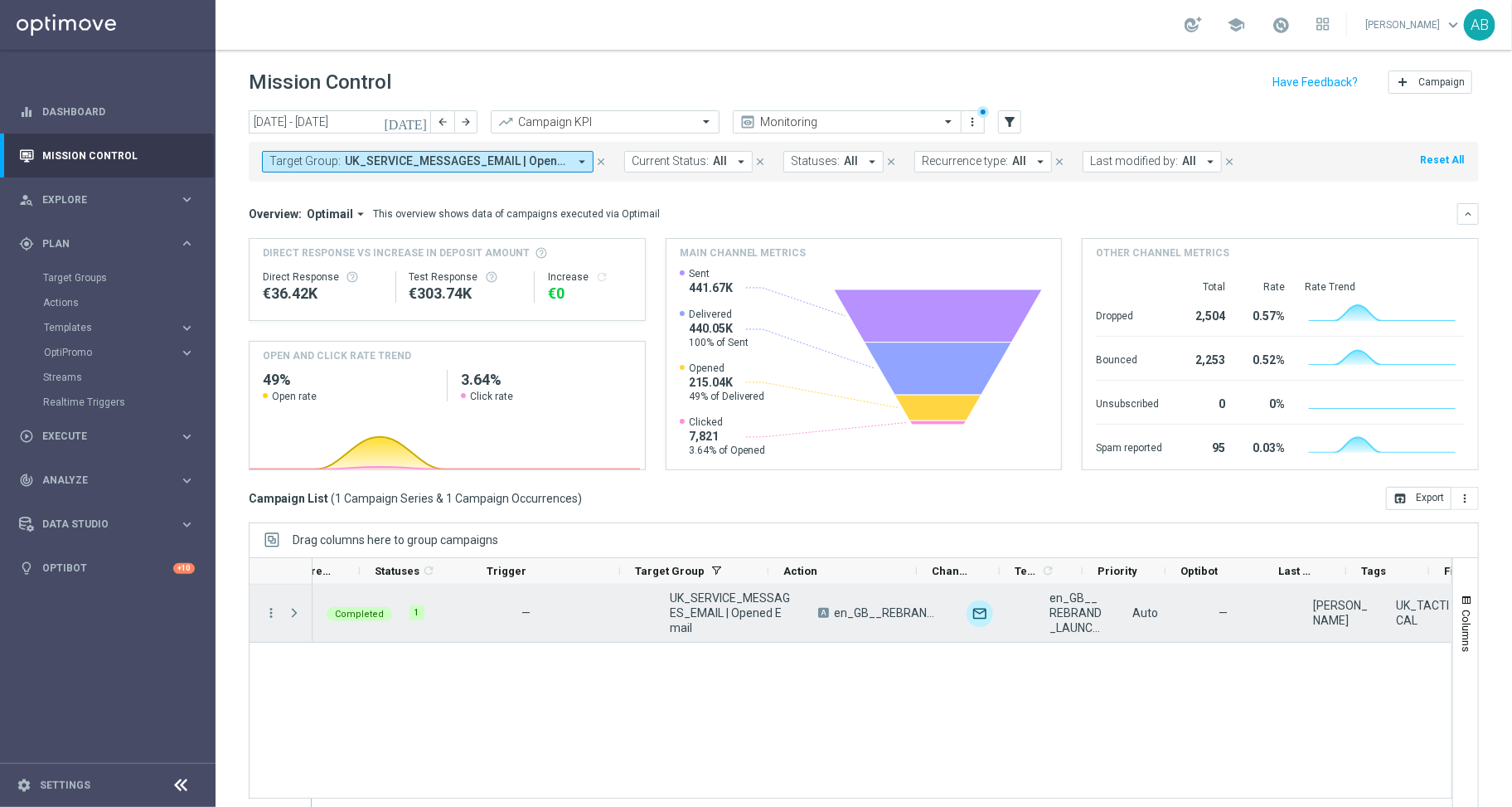
scroll to position [0, 37]
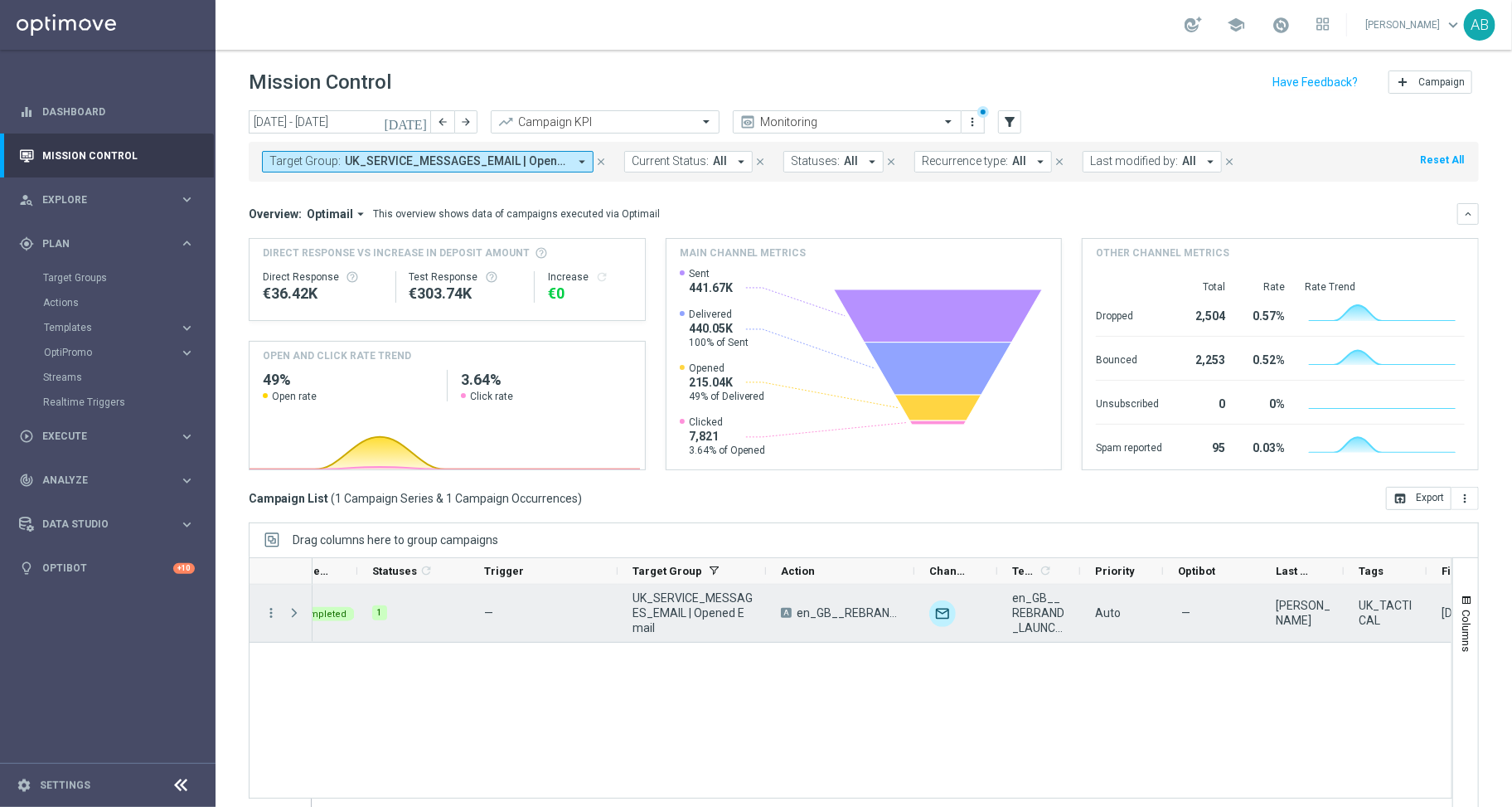
click at [1018, 608] on span "en_GB__REBRAND_LAUNCH_060825__ALL_EMA_TAC_MIX" at bounding box center [1040, 612] width 55 height 45
click at [1062, 619] on span "en_GB__REBRAND_LAUNCH_060825__ALL_EMA_TAC_MIX" at bounding box center [1040, 612] width 55 height 45
click at [1031, 623] on span "en_GB__REBRAND_LAUNCH_060825__ALL_EMA_TAC_MIX" at bounding box center [1040, 612] width 55 height 45
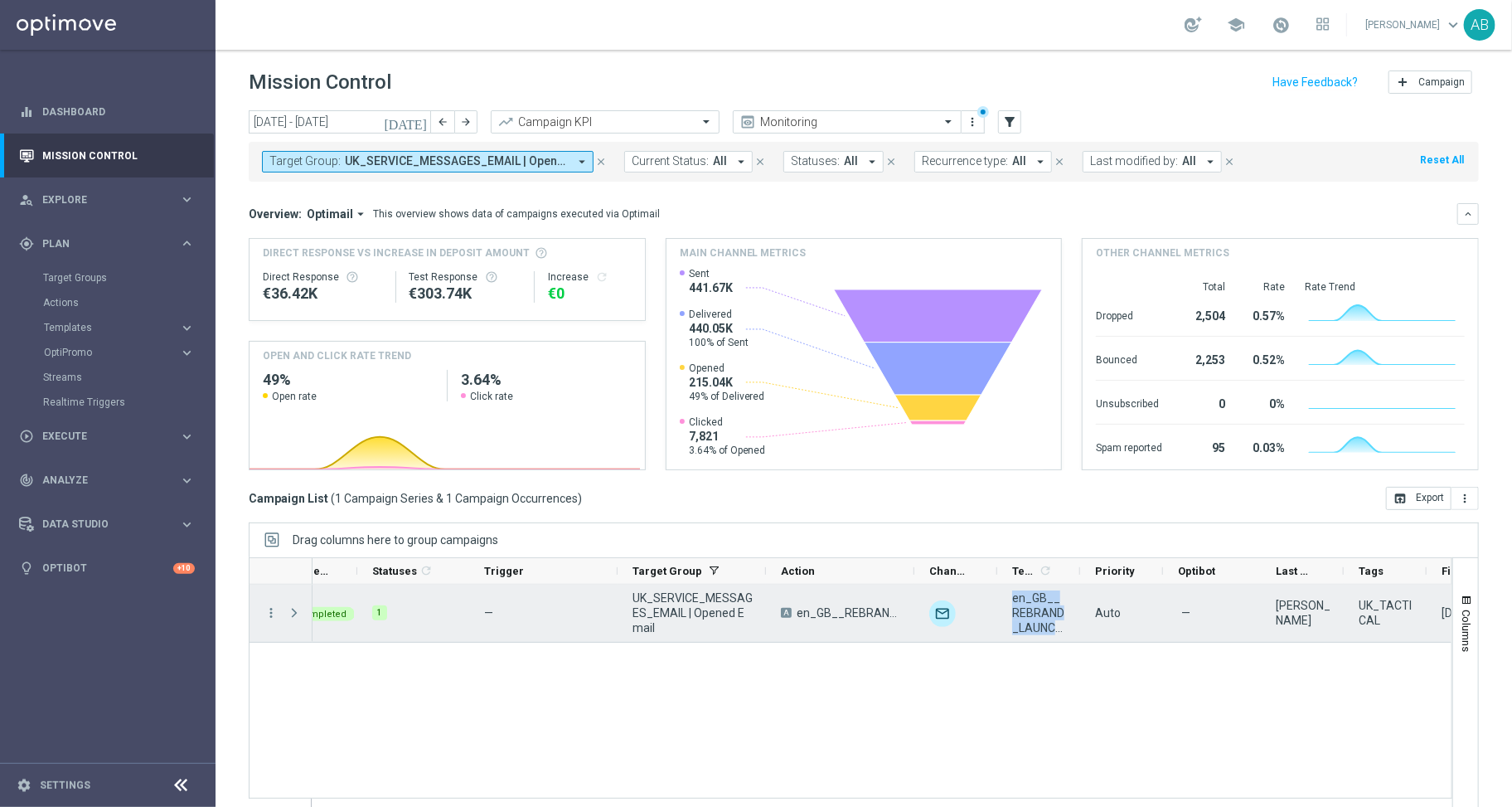
click at [1031, 622] on span "en_GB__REBRAND_LAUNCH_060825__ALL_EMA_TAC_MIX" at bounding box center [1040, 612] width 55 height 45
click at [1024, 635] on span "en_GB__REBRAND_LAUNCH_060825__ALL_EMA_TAC_MIX" at bounding box center [1040, 612] width 55 height 45
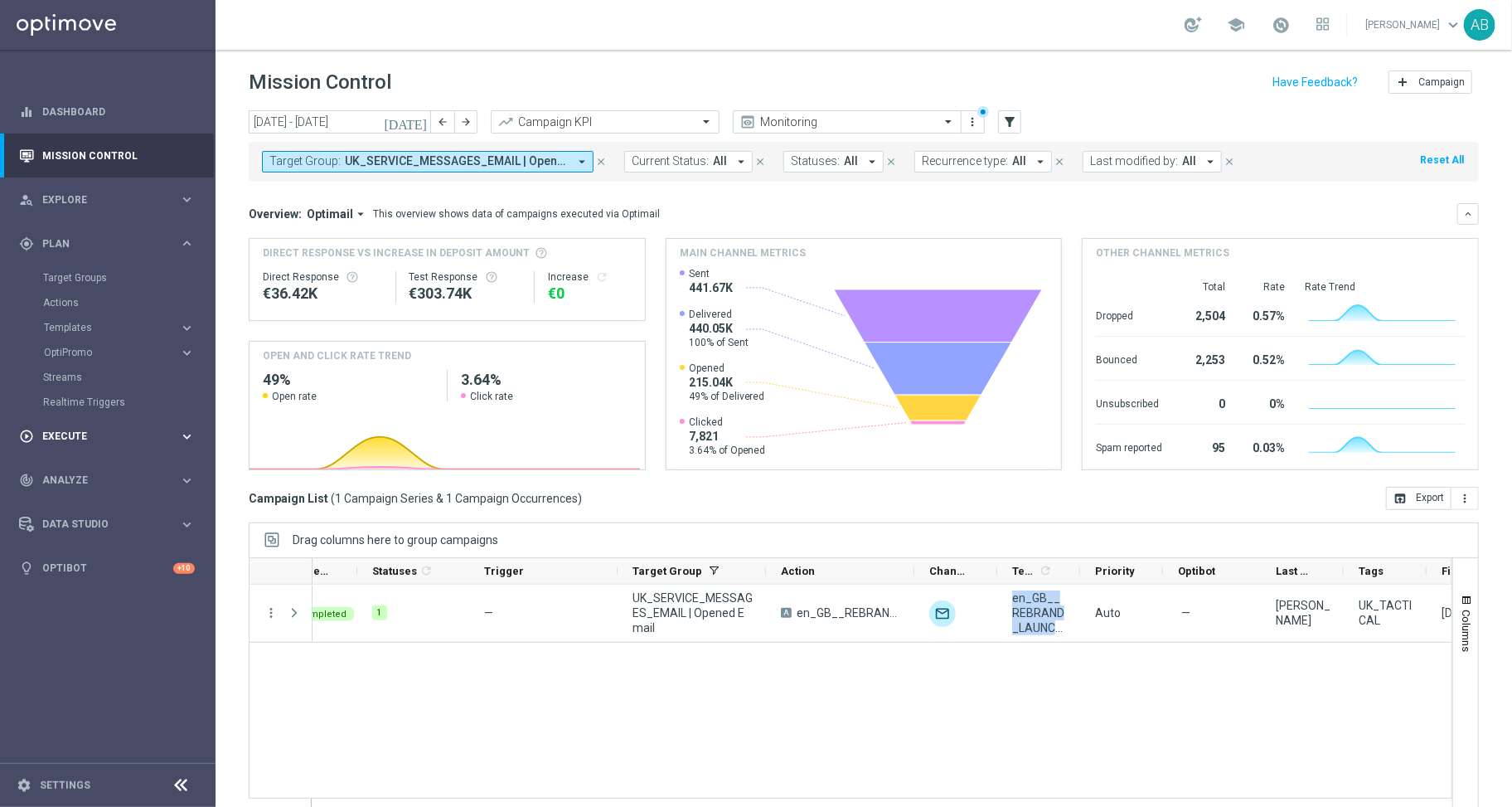
click at [78, 429] on div "play_circle_outline Execute" at bounding box center [99, 436] width 160 height 15
click at [73, 233] on div "gps_fixed Plan keyboard_arrow_right" at bounding box center [107, 243] width 214 height 44
click at [74, 317] on accordion "Templates keyboard_arrow_right Optimail OptiMobile In-App OptiMobile Push Embed…" at bounding box center [128, 327] width 171 height 25
click at [69, 329] on span "Templates" at bounding box center [103, 327] width 118 height 10
click at [70, 353] on link "Optimail" at bounding box center [111, 352] width 121 height 14
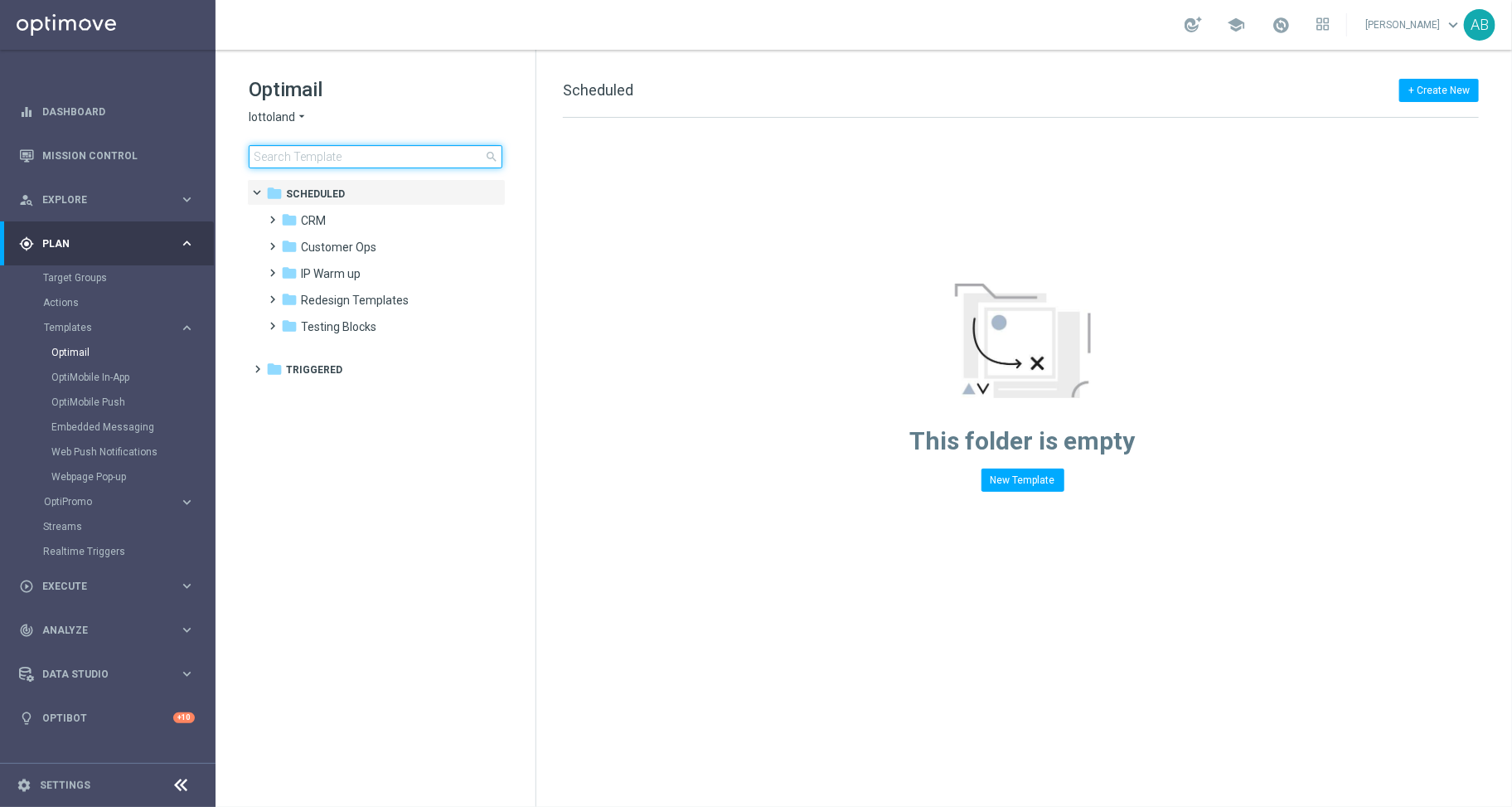
click at [357, 150] on input at bounding box center [375, 156] width 254 height 23
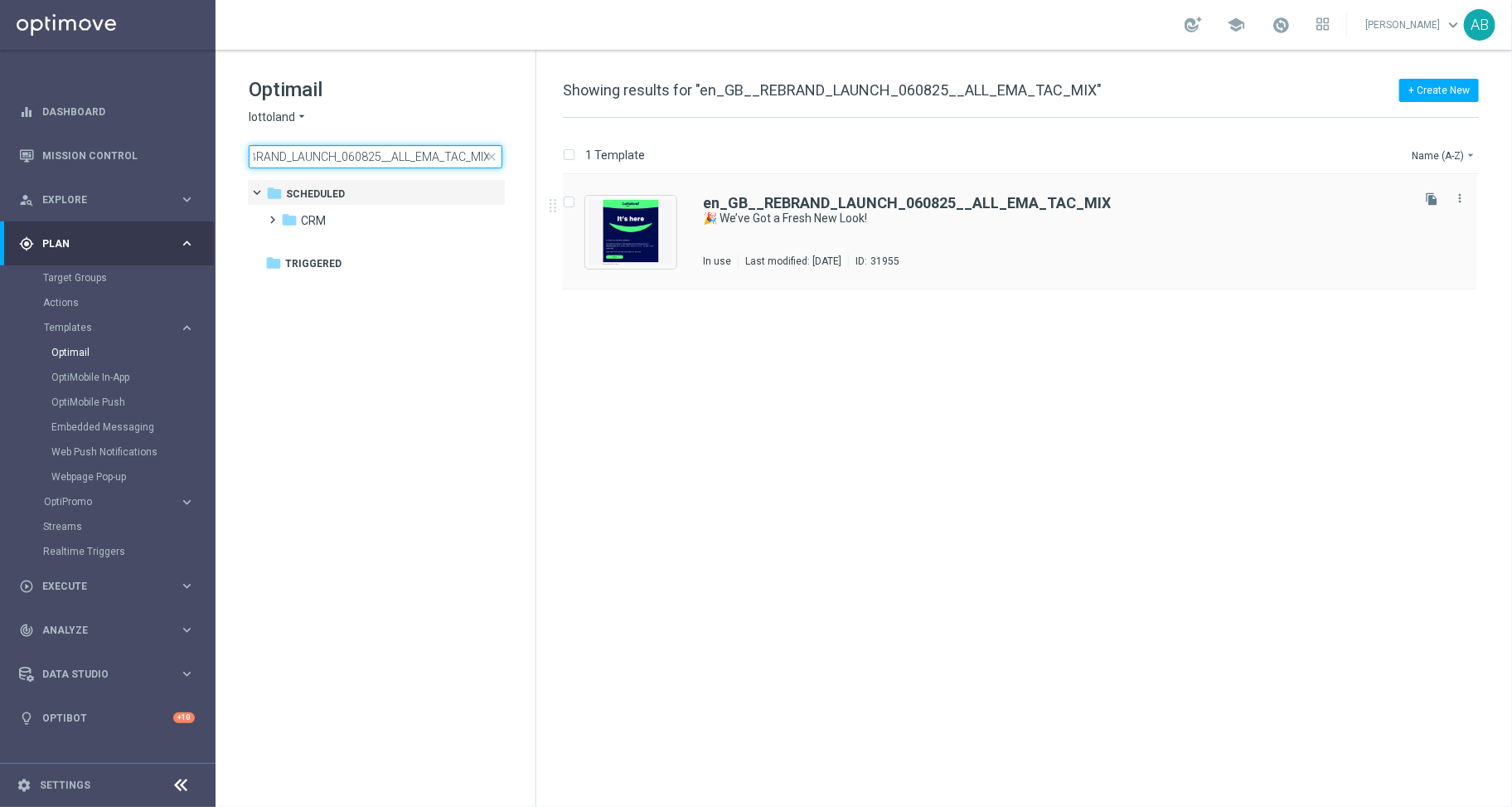
type input "en_GB__REBRAND_LAUNCH_060825__ALL_EMA_TAC_MIX"
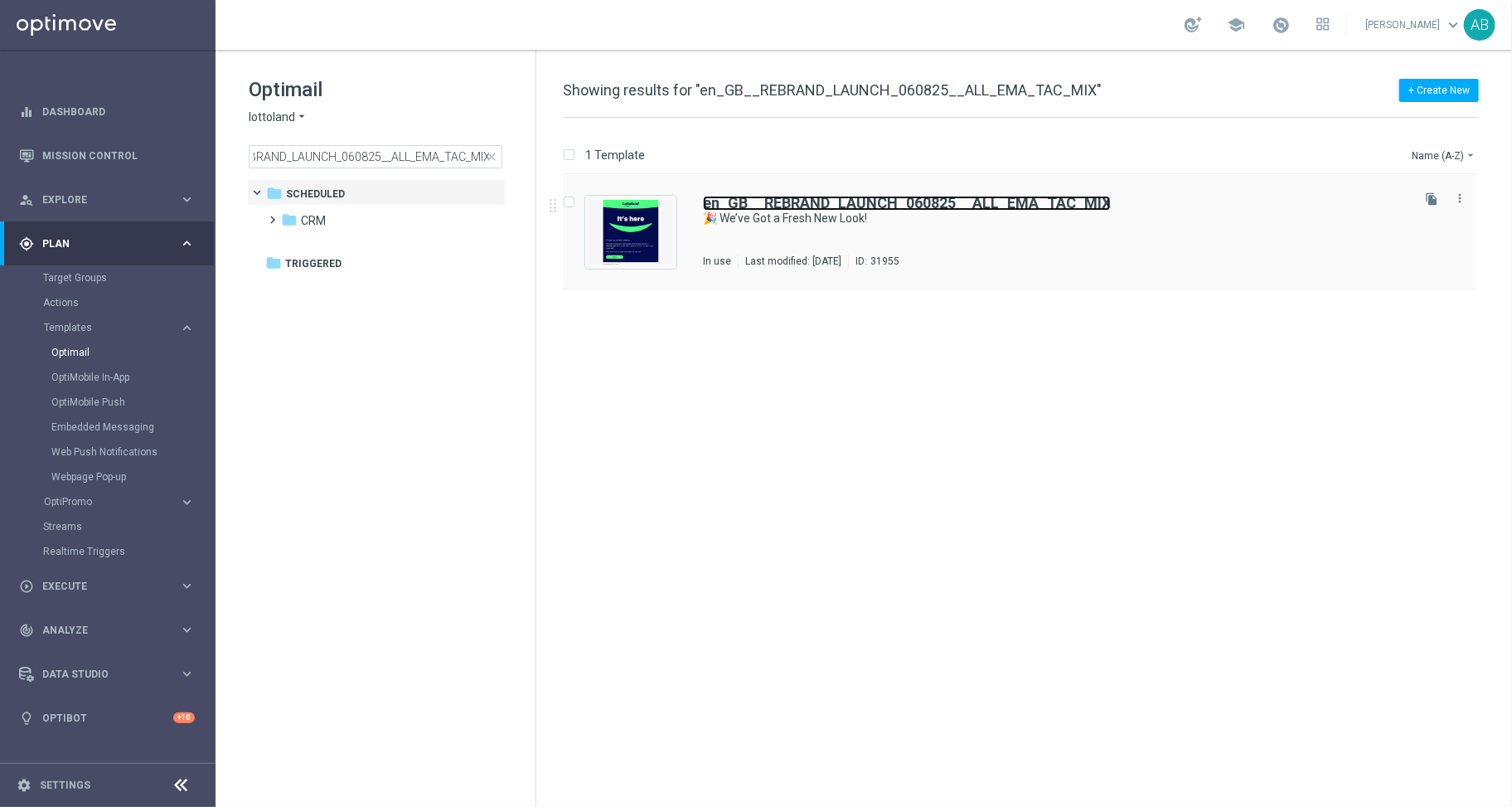
click at [854, 200] on b "en_GB__REBRAND_LAUNCH_060825__ALL_EMA_TAC_MIX" at bounding box center [907, 202] width 408 height 17
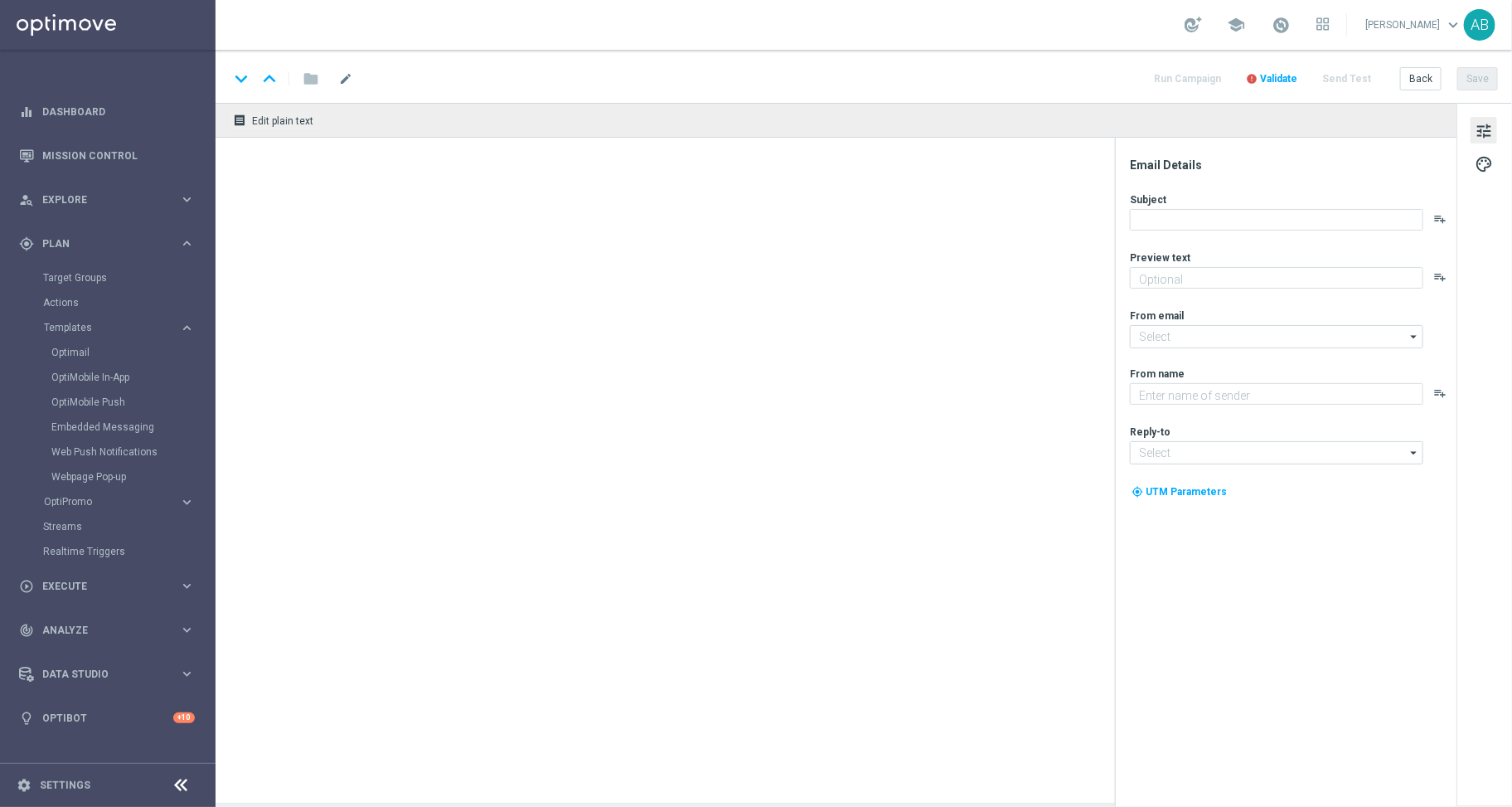
type textarea "Same Lottoland, just with a fresh coat of awesome."
type input "[EMAIL_ADDRESS][DOMAIN_NAME]"
type textarea "Lottoland"
type input "[EMAIL_ADDRESS][DOMAIN_NAME]"
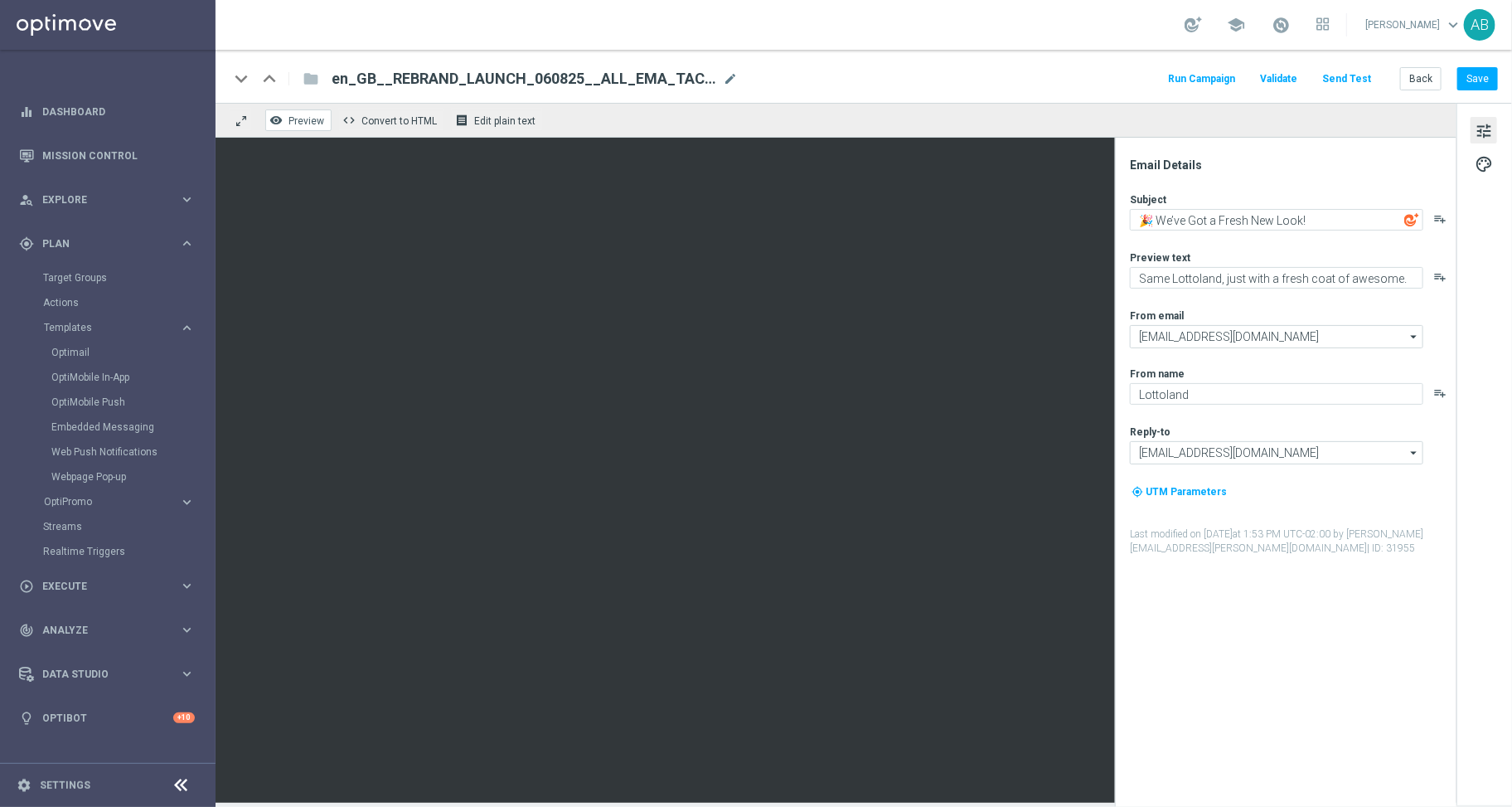
click at [302, 116] on span "Preview" at bounding box center [306, 121] width 36 height 12
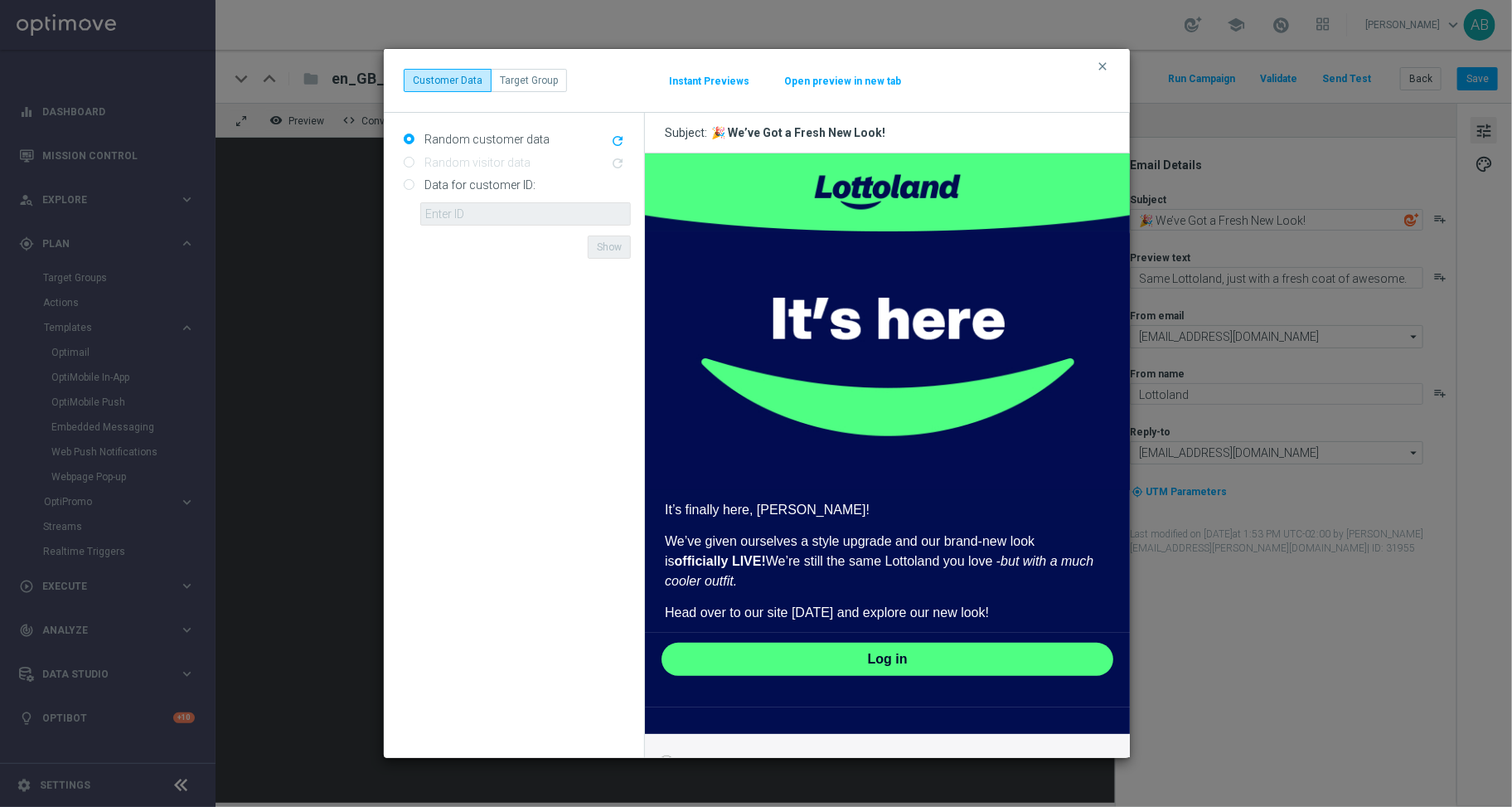
click at [1098, 56] on div "clear Customer Data Target Group Instant Previews Open preview in new tab" at bounding box center [757, 81] width 746 height 64
click at [1103, 69] on icon "clear" at bounding box center [1102, 66] width 14 height 14
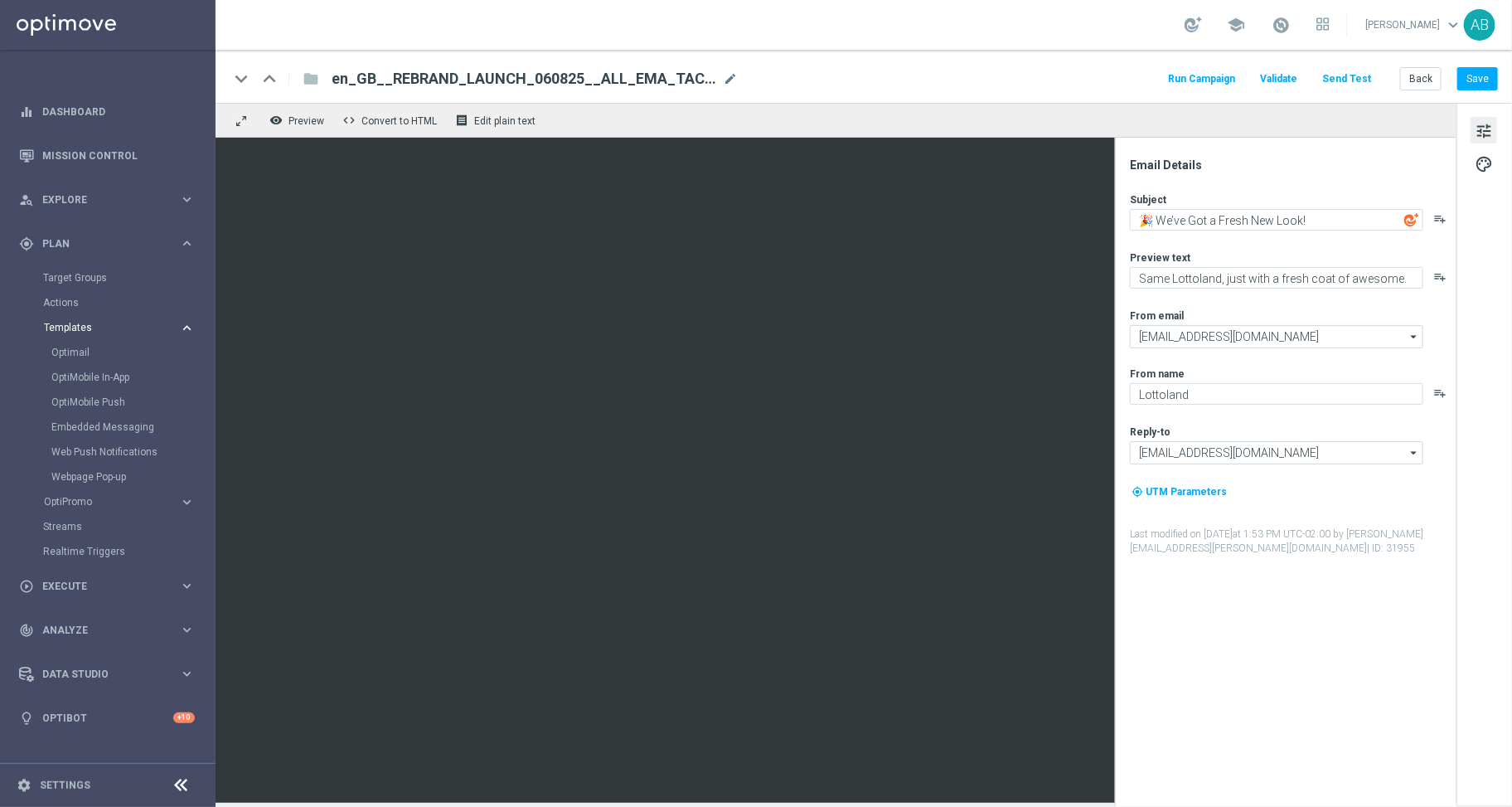
click at [76, 330] on span "Templates" at bounding box center [103, 327] width 118 height 10
click at [76, 348] on link "Optimail" at bounding box center [111, 352] width 121 height 14
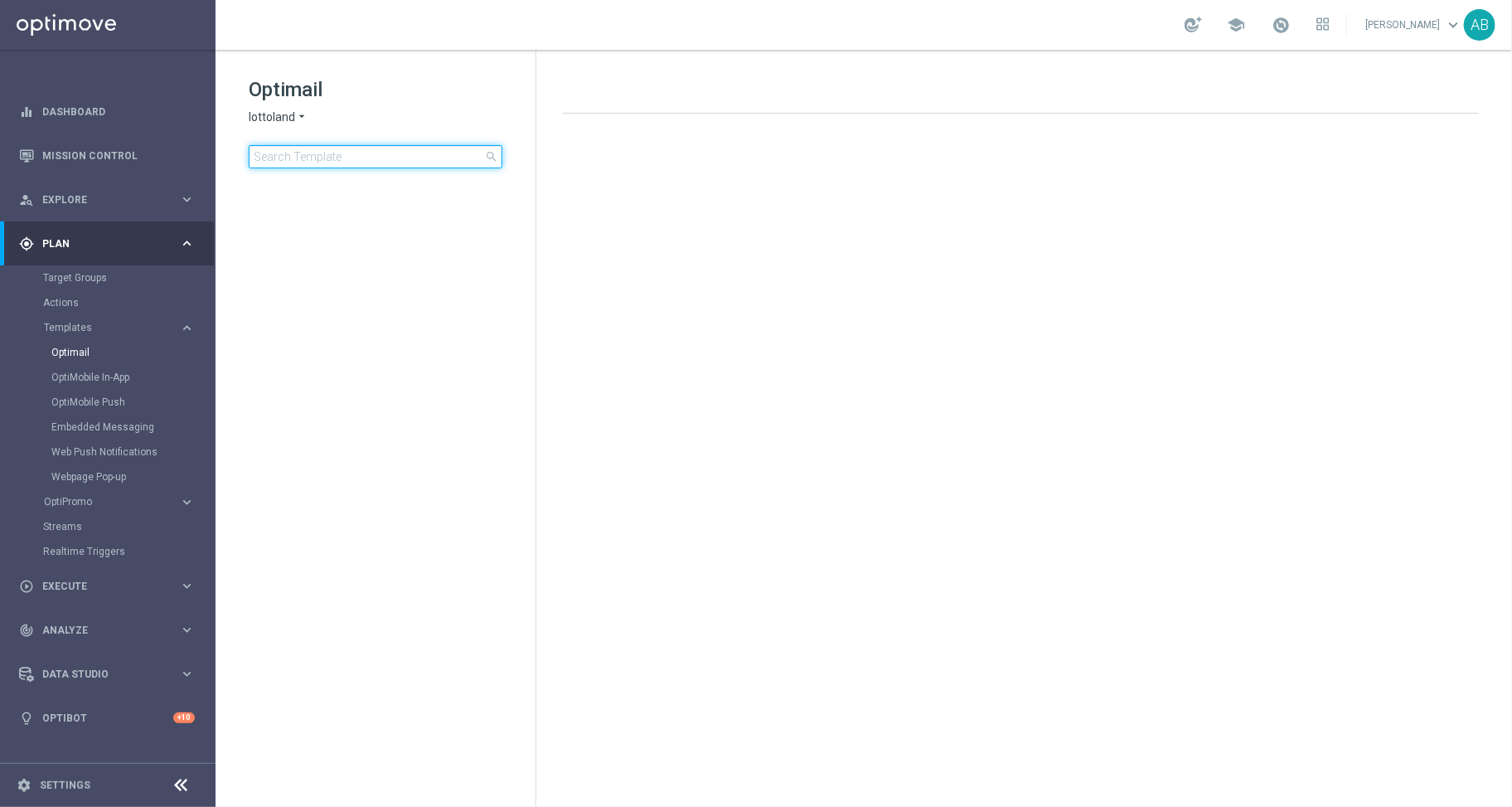
click at [270, 157] on input at bounding box center [375, 156] width 254 height 23
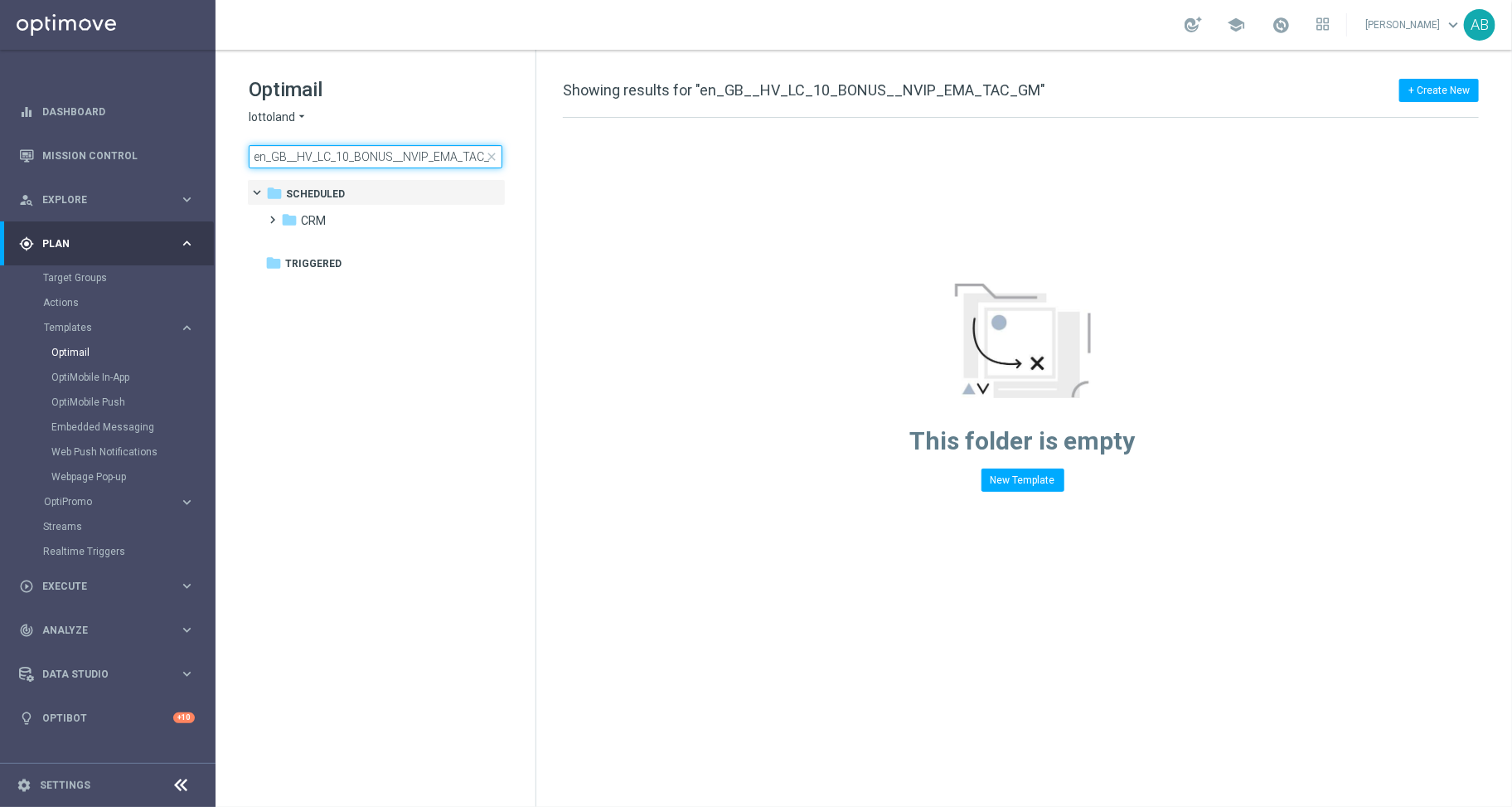
scroll to position [0, 15]
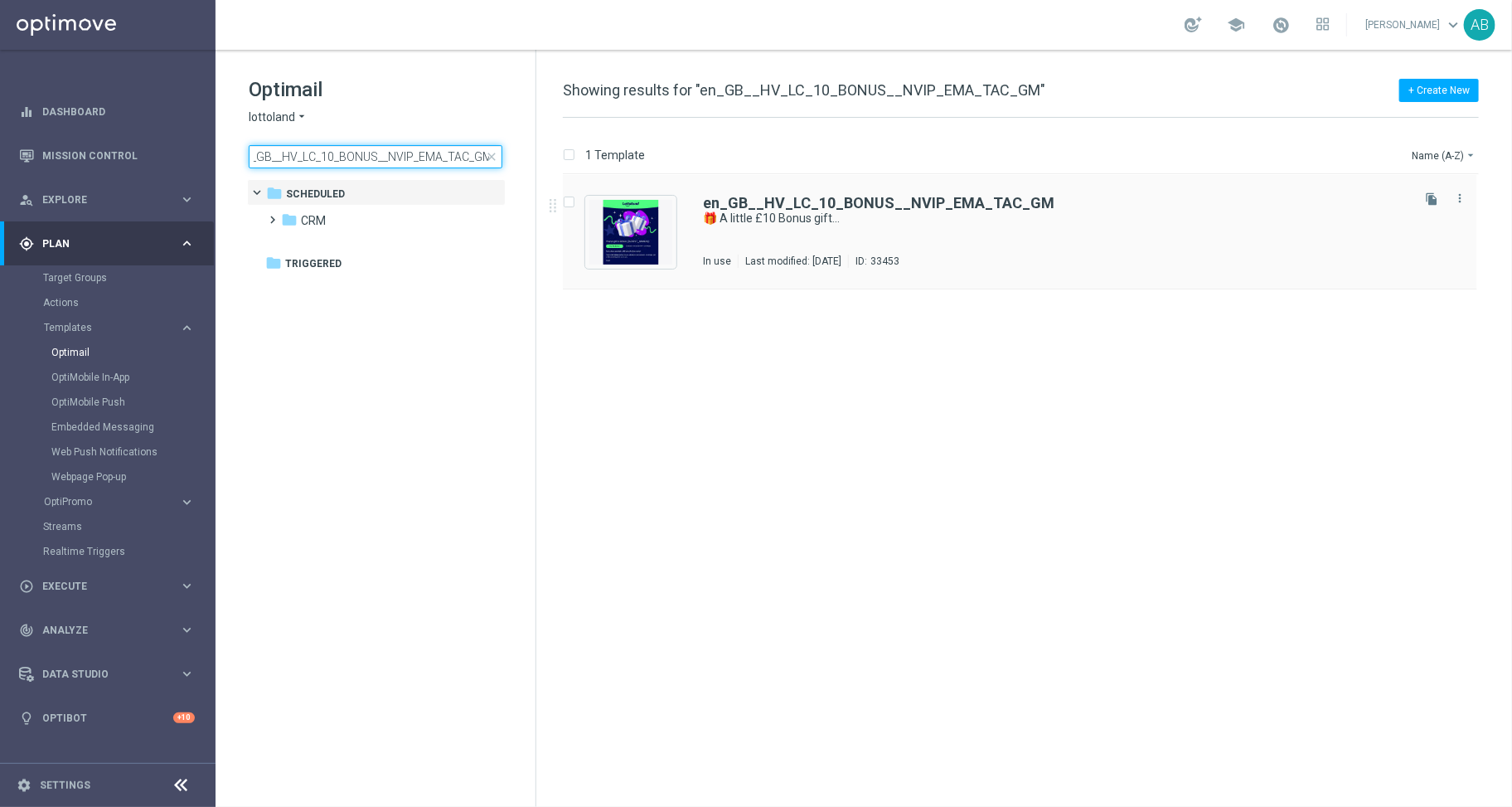
type input "en_GB__HV_LC_10_BONUS__NVIP_EMA_TAC_GM"
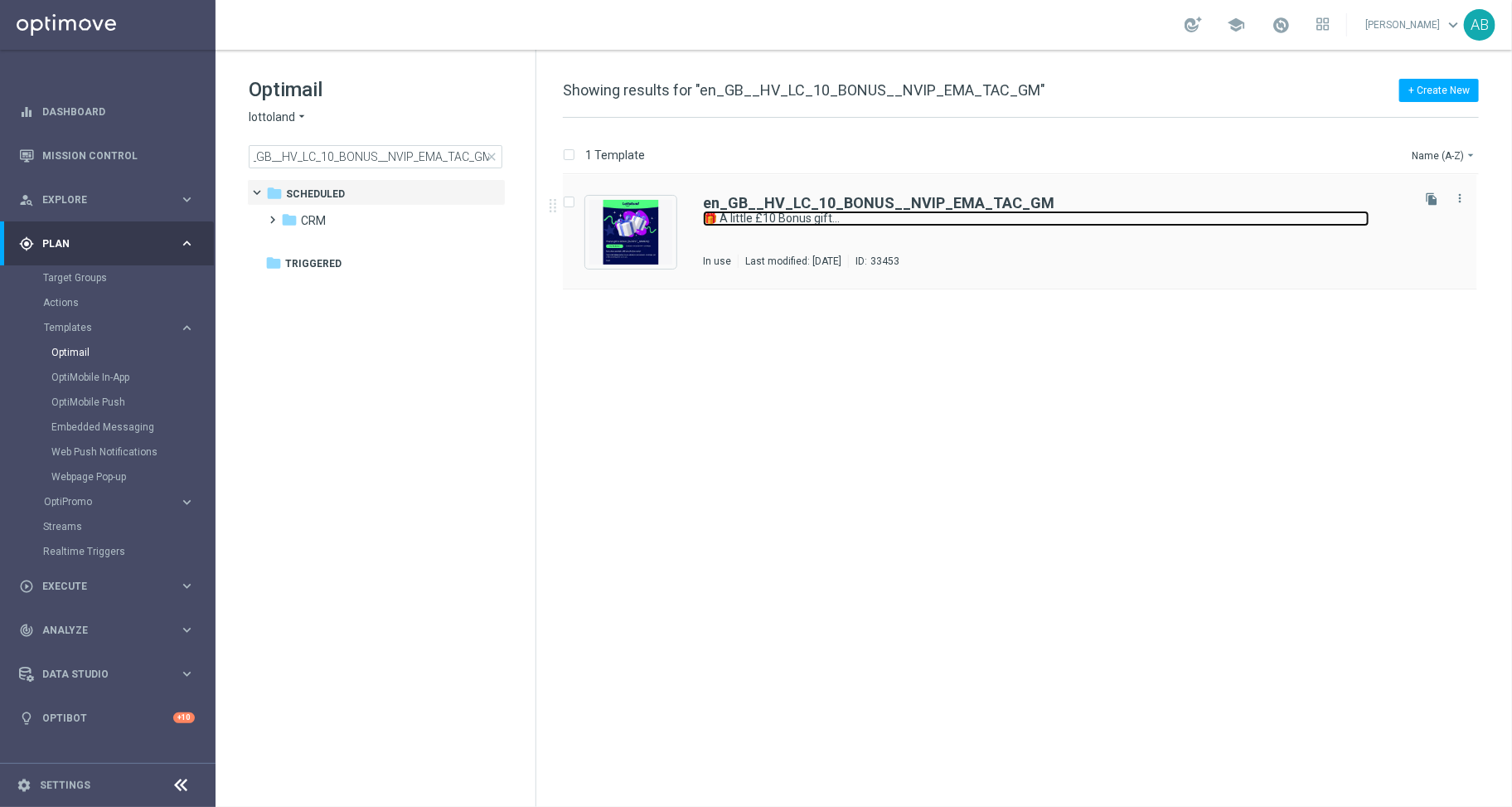
scroll to position [0, 0]
click at [842, 212] on link "🎁 A little £10 Bonus gift..." at bounding box center [1036, 218] width 666 height 15
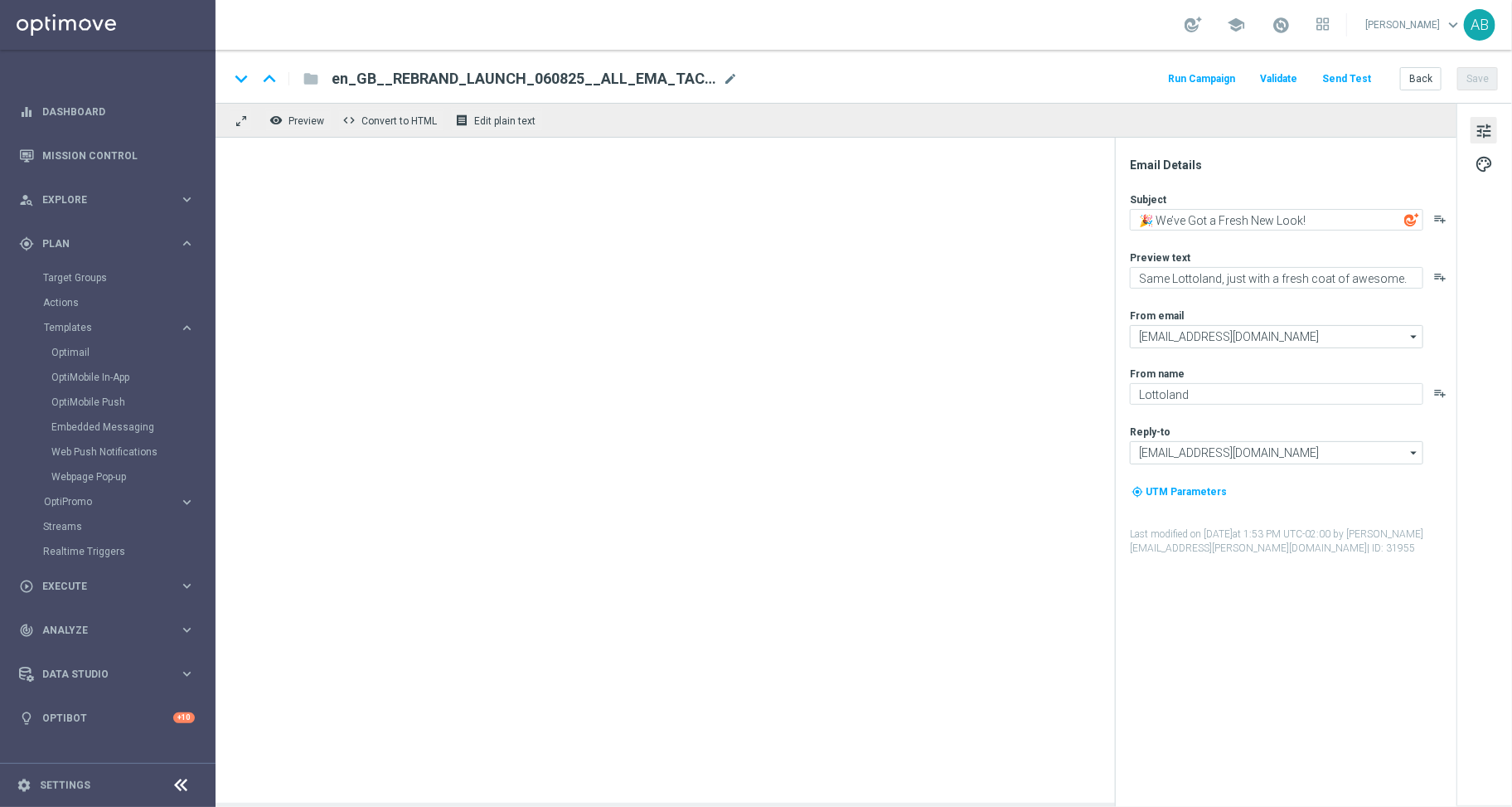
type textarea "🎁 A little £10 Bonus gift..."
type textarea "Something from us, on us!"
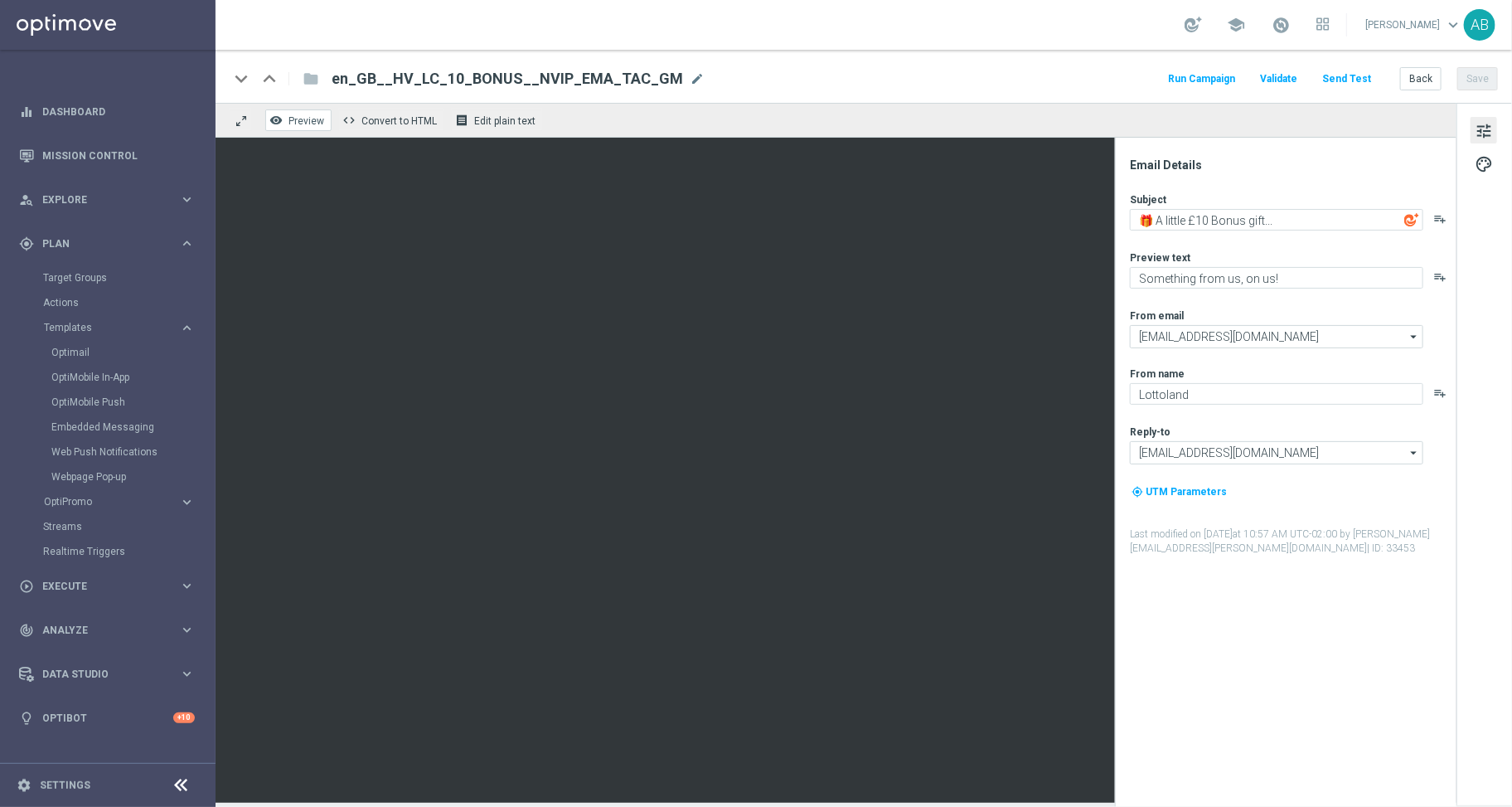
click at [301, 127] on button "remove_red_eye Preview" at bounding box center [298, 120] width 66 height 22
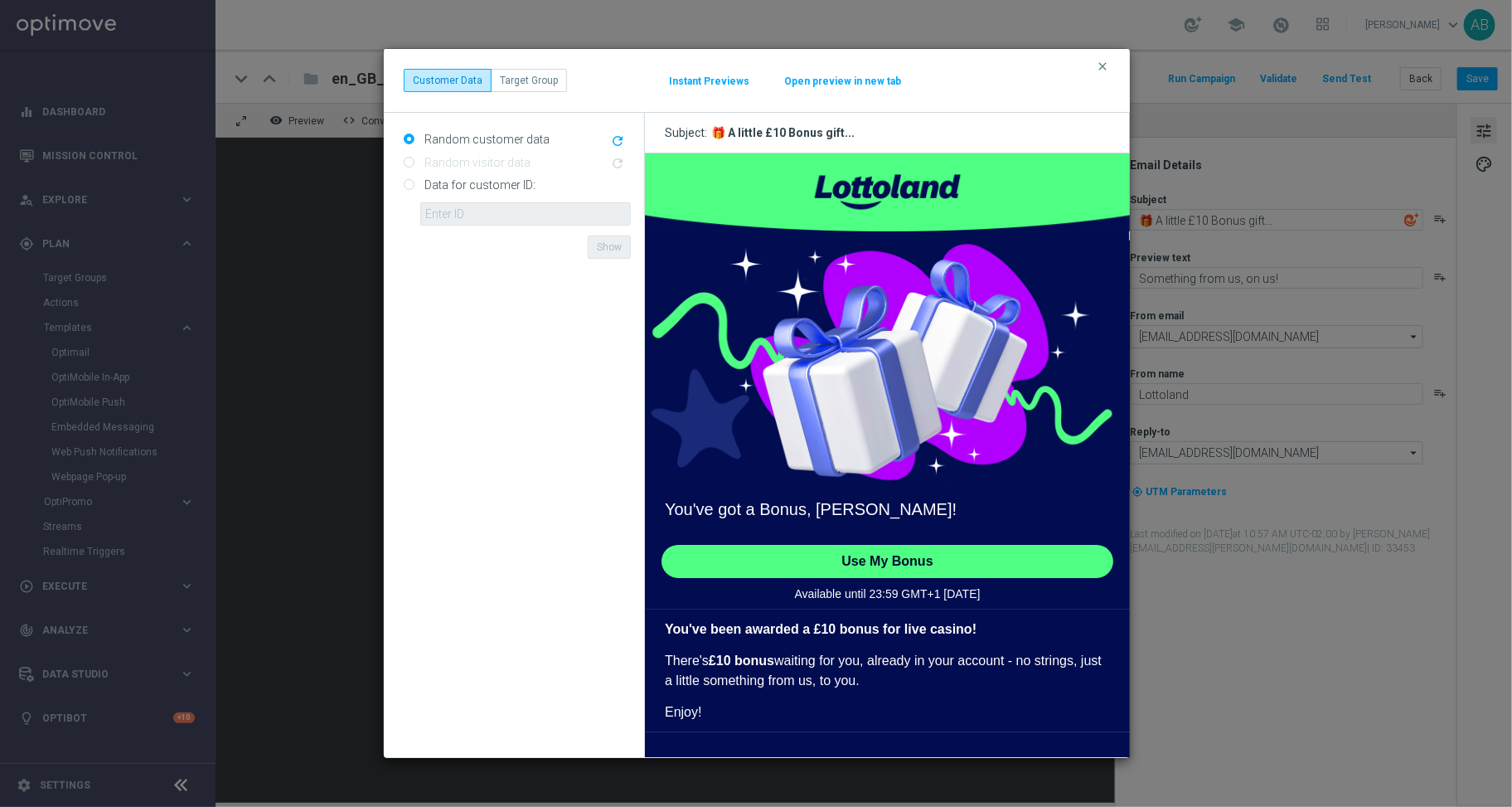
click at [702, 85] on button "Instant Previews" at bounding box center [709, 81] width 82 height 14
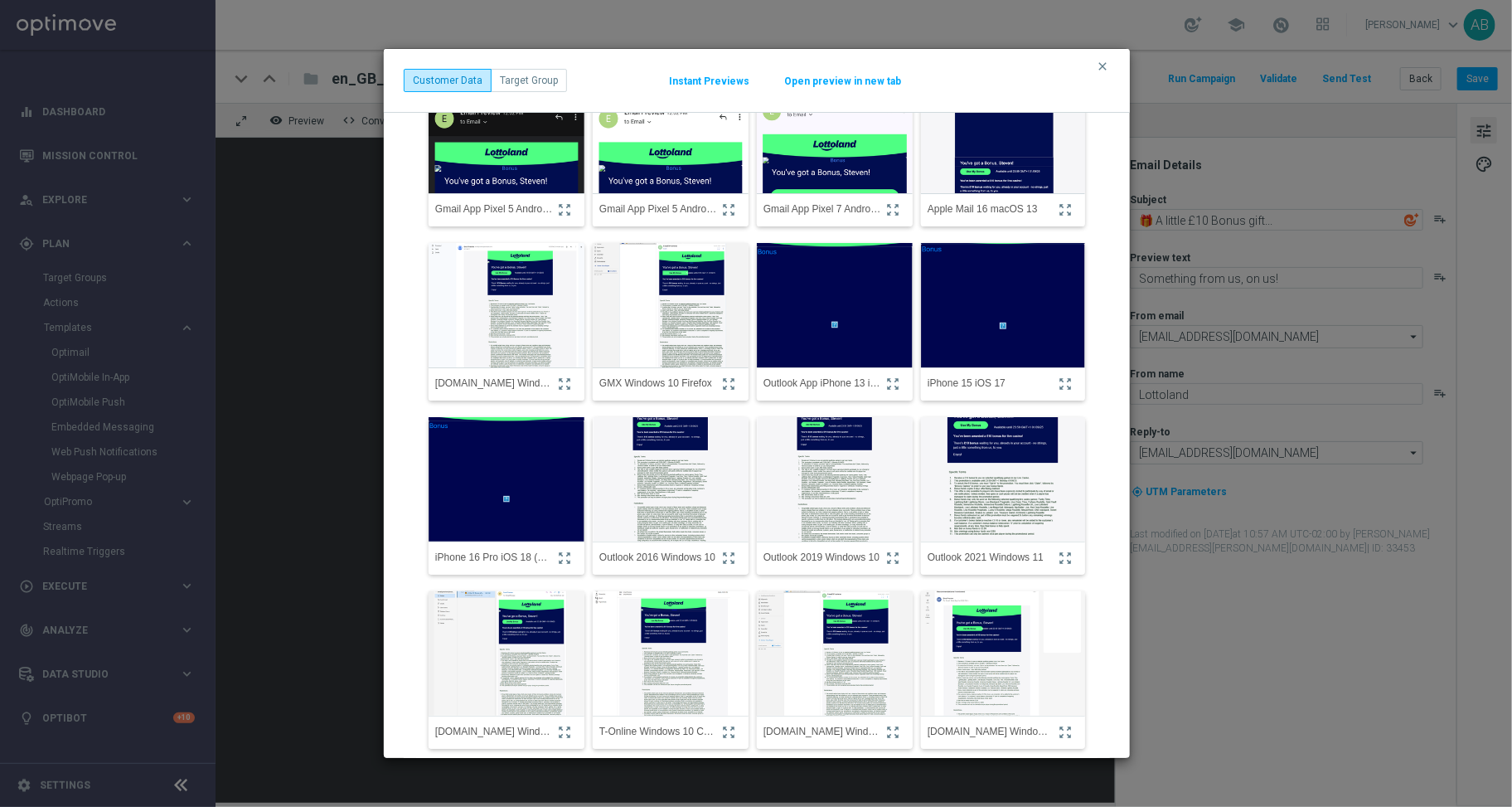
scroll to position [36, 0]
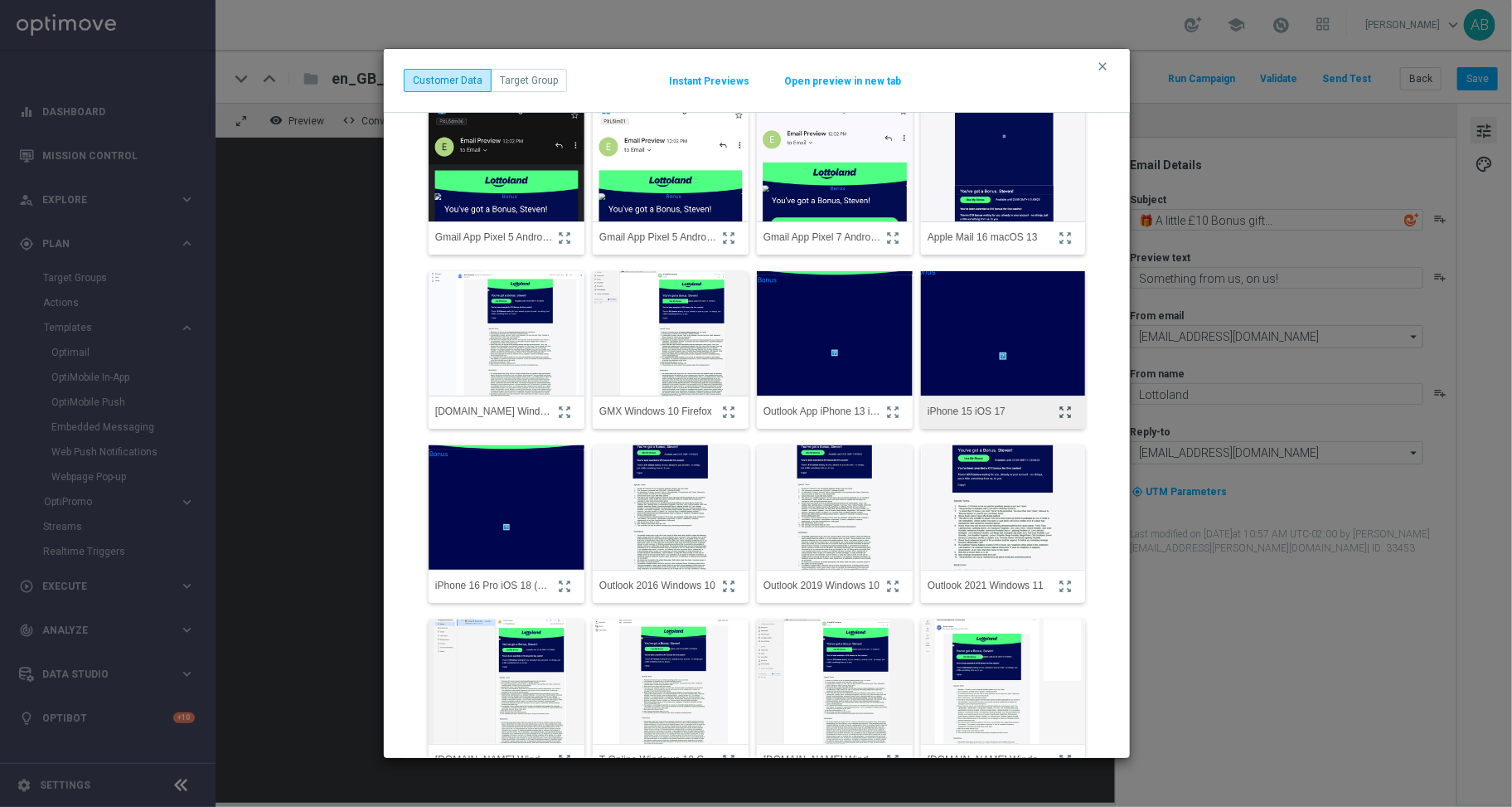
click at [1058, 414] on icon "zoom_out_map" at bounding box center [1065, 412] width 15 height 15
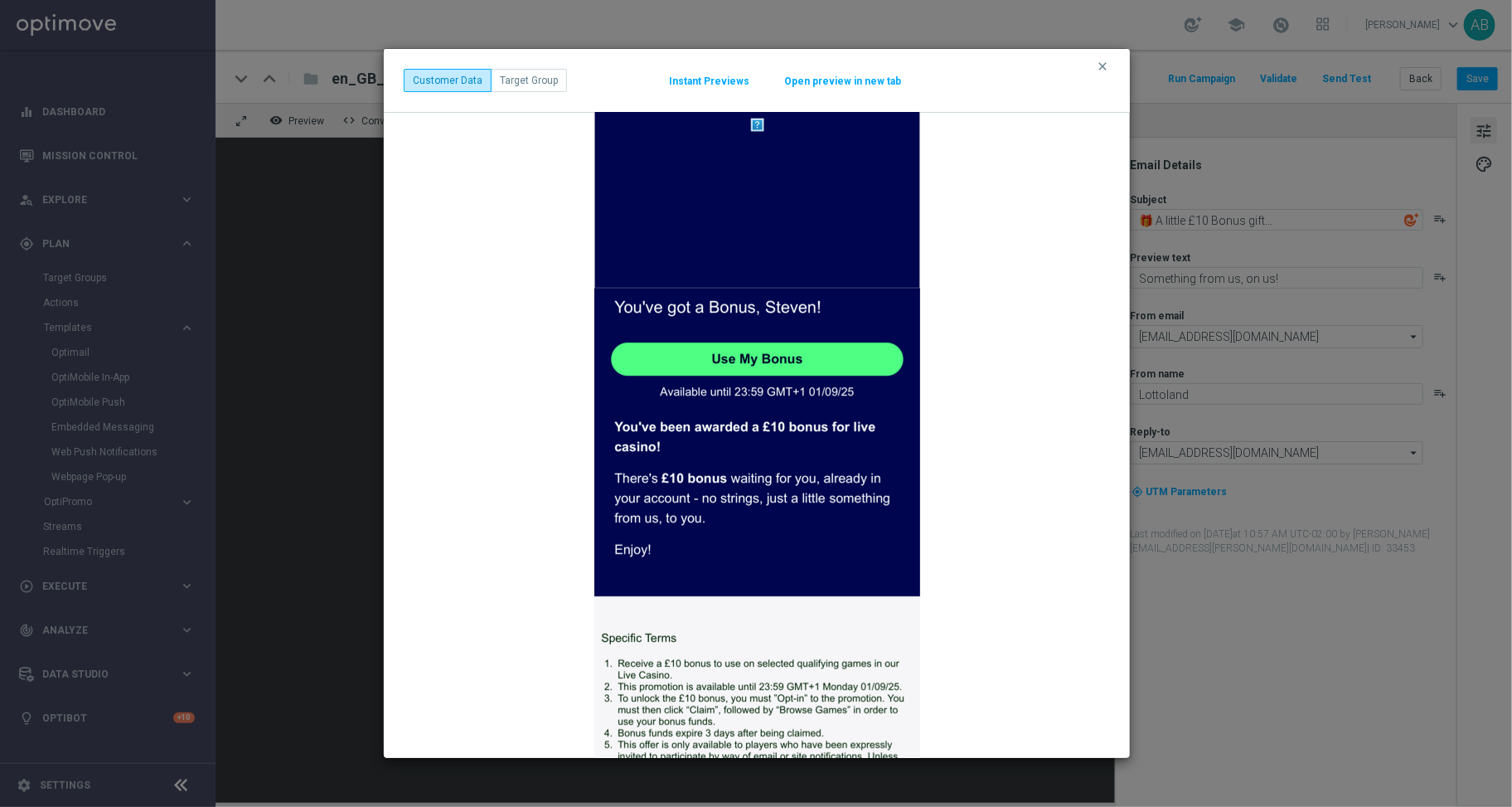
scroll to position [255, 0]
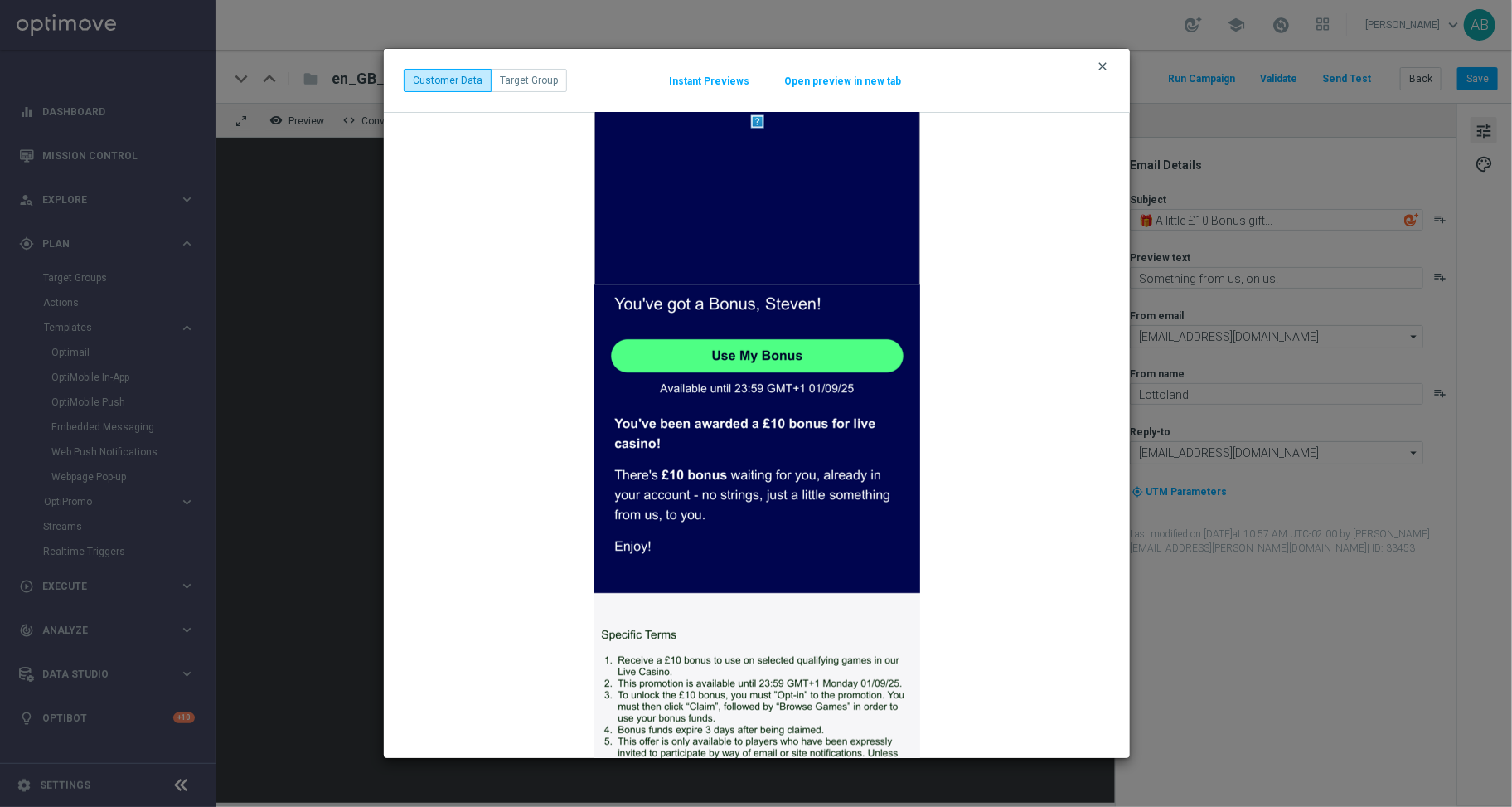
click at [1108, 63] on icon "clear" at bounding box center [1102, 66] width 14 height 14
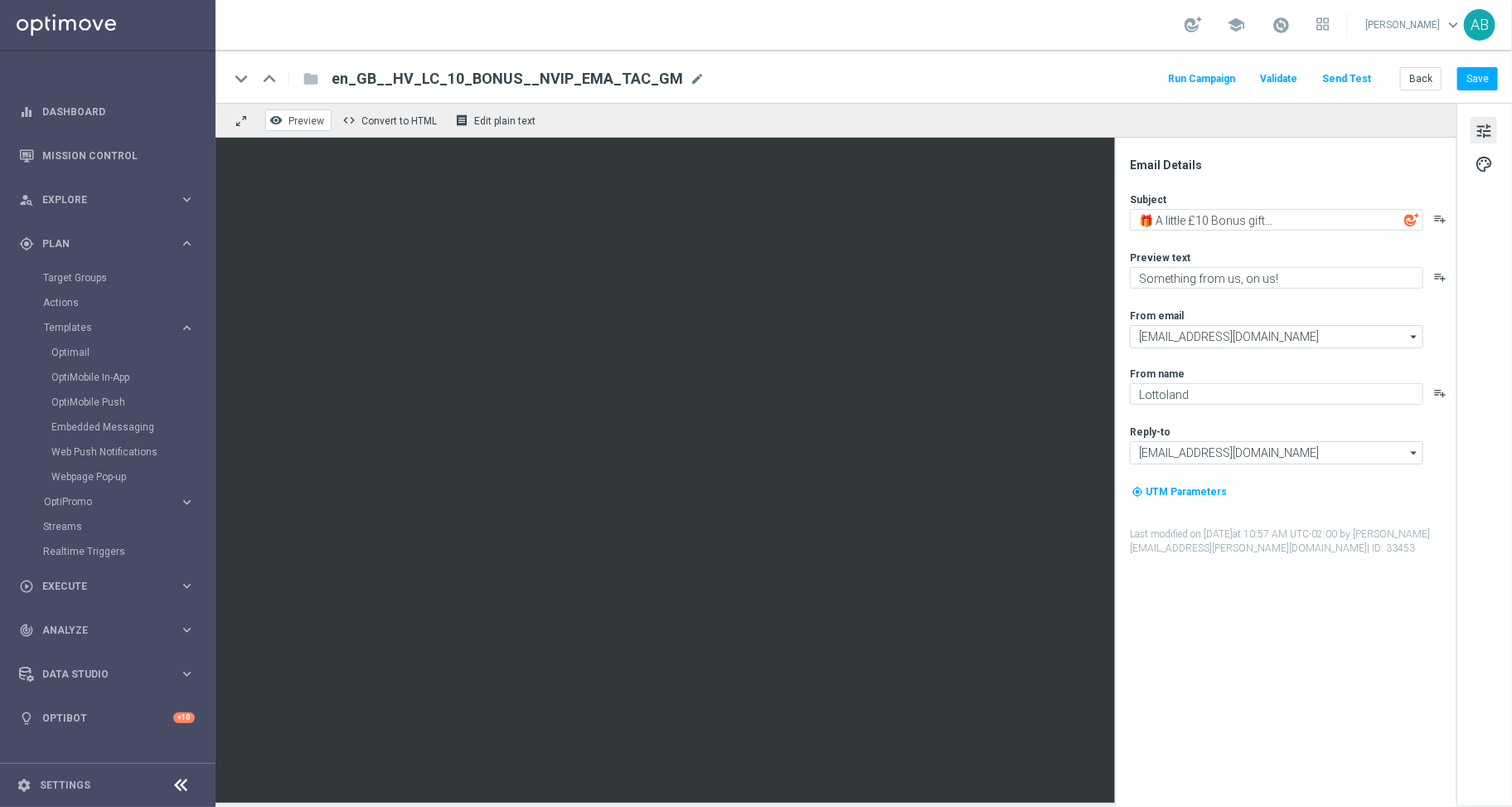
click at [303, 120] on span "Preview" at bounding box center [306, 121] width 36 height 12
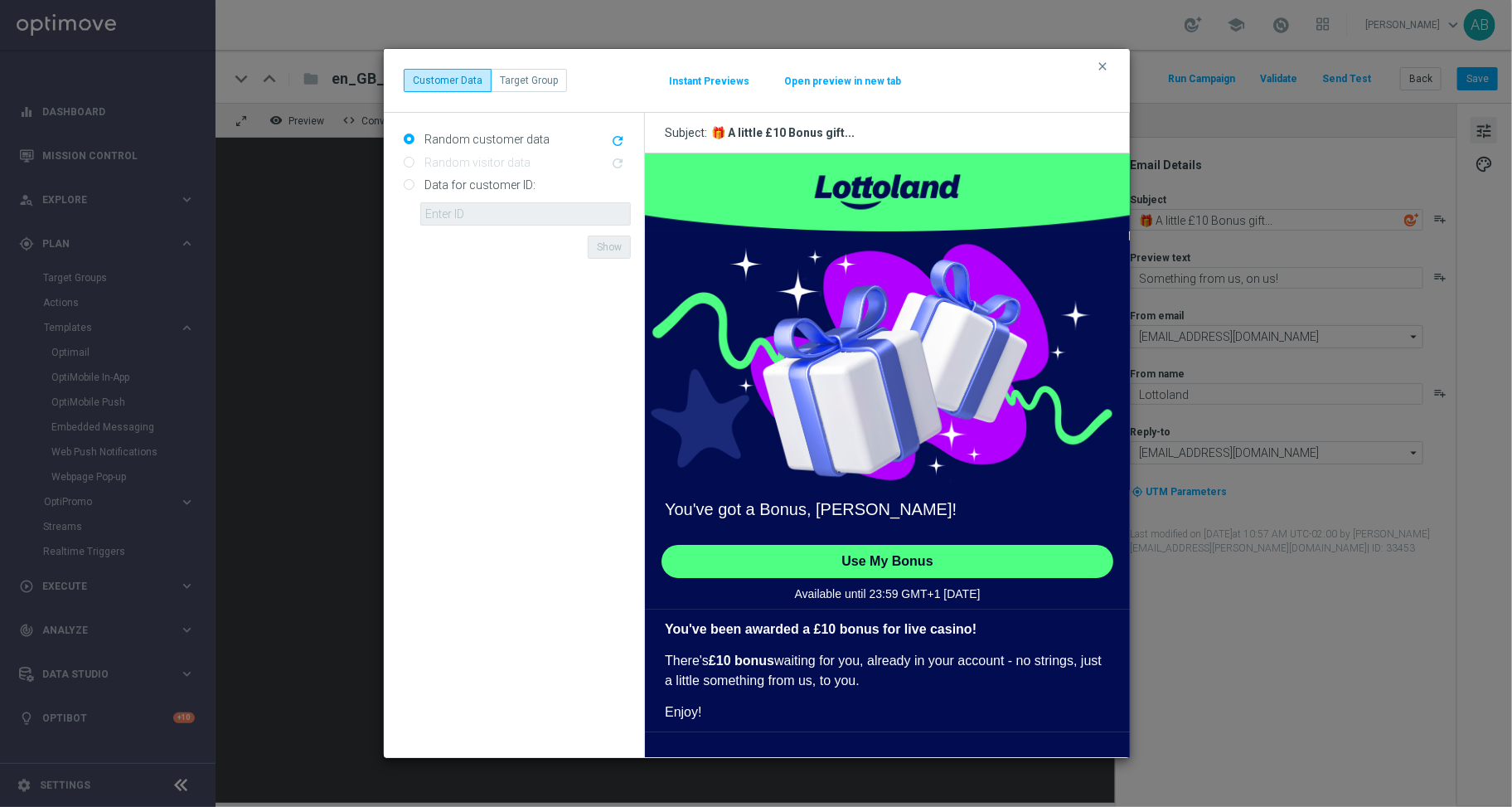
scroll to position [0, 0]
click at [695, 88] on div "clear Customer Data Target Group Instant Previews Open preview in new tab" at bounding box center [756, 80] width 706 height 23
click at [693, 82] on button "Instant Previews" at bounding box center [709, 81] width 82 height 14
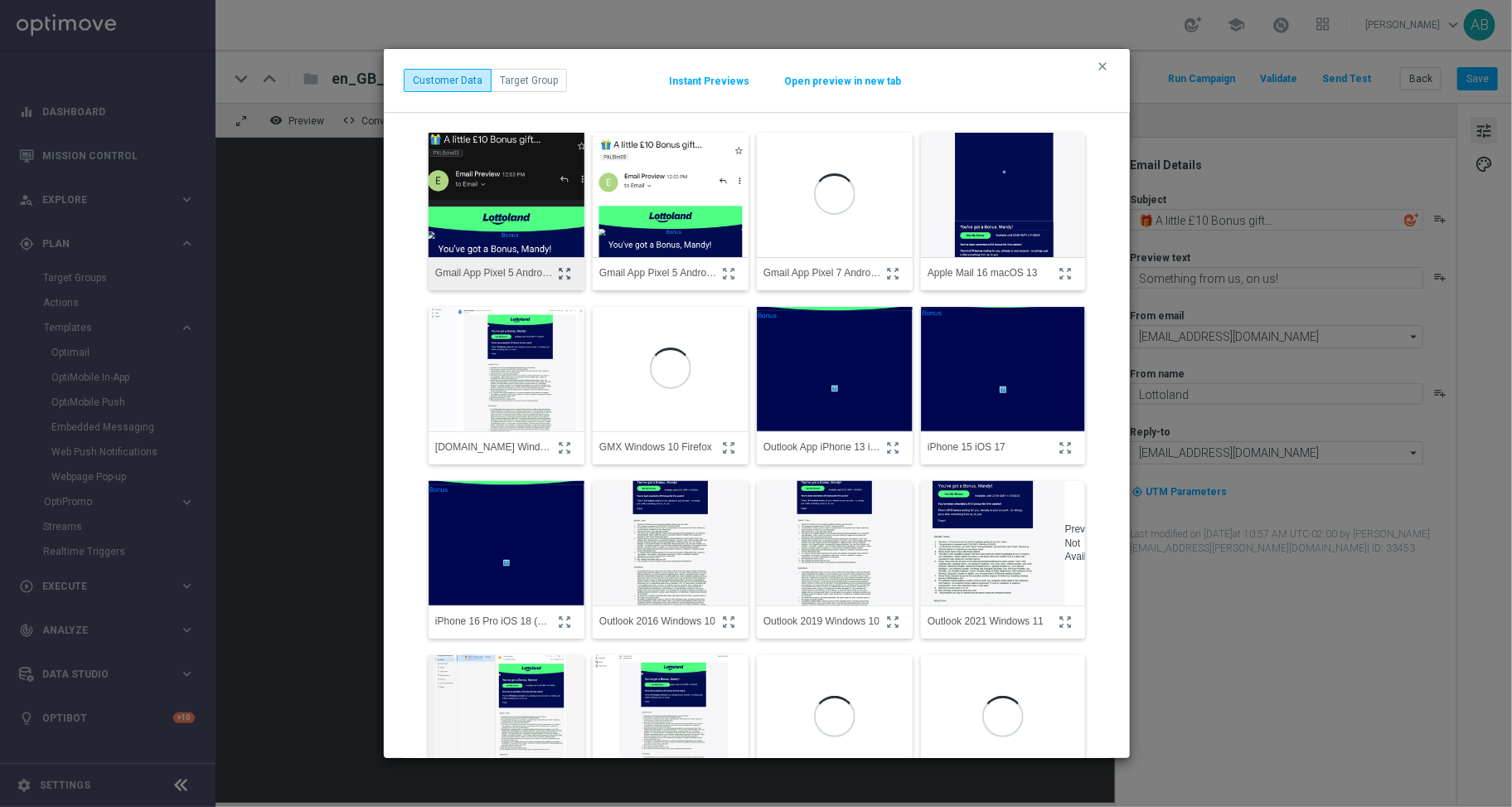
click at [563, 273] on icon "zoom_out_map" at bounding box center [564, 273] width 15 height 15
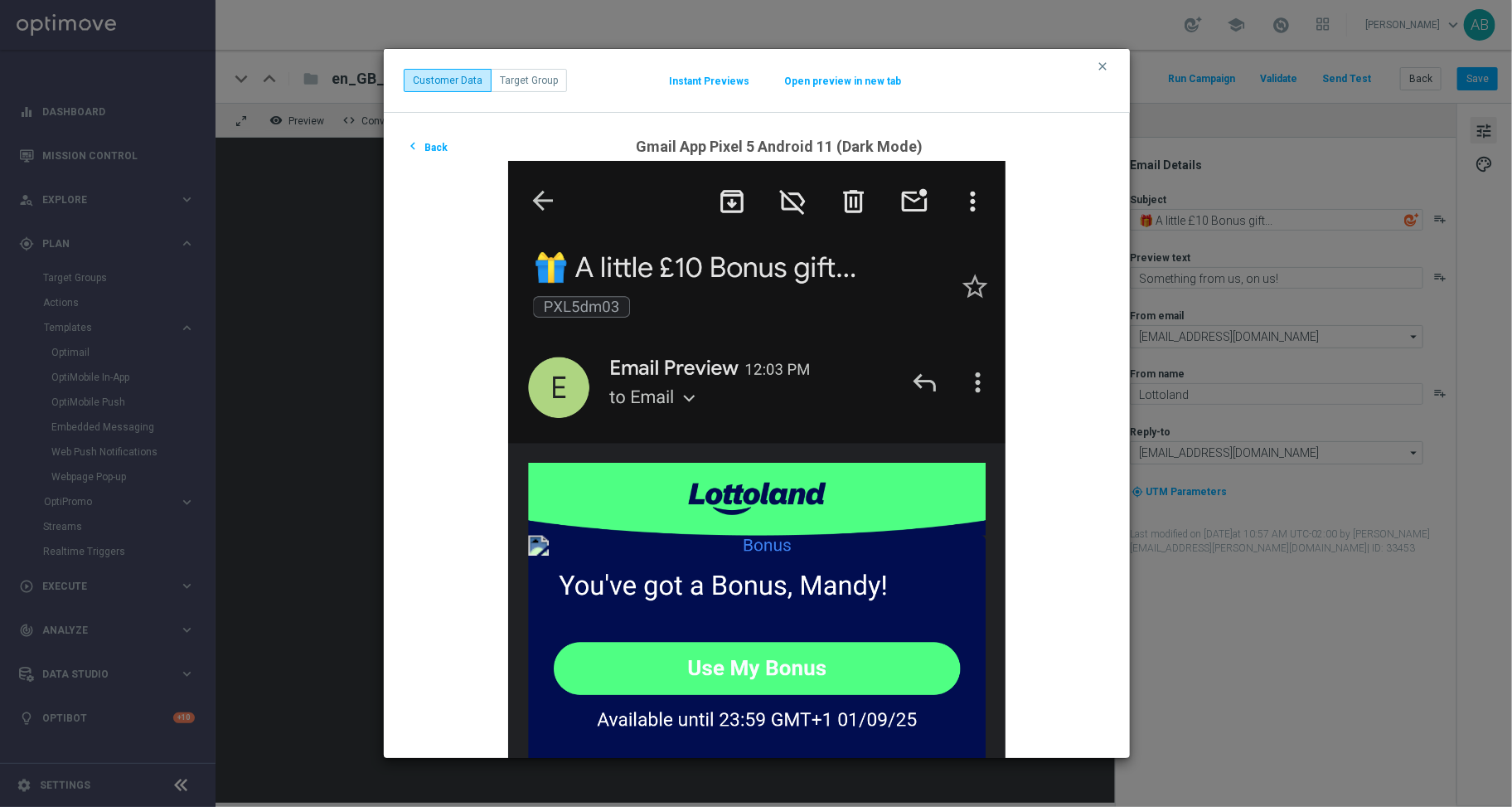
click at [441, 148] on button "chevron_left Back" at bounding box center [426, 147] width 46 height 20
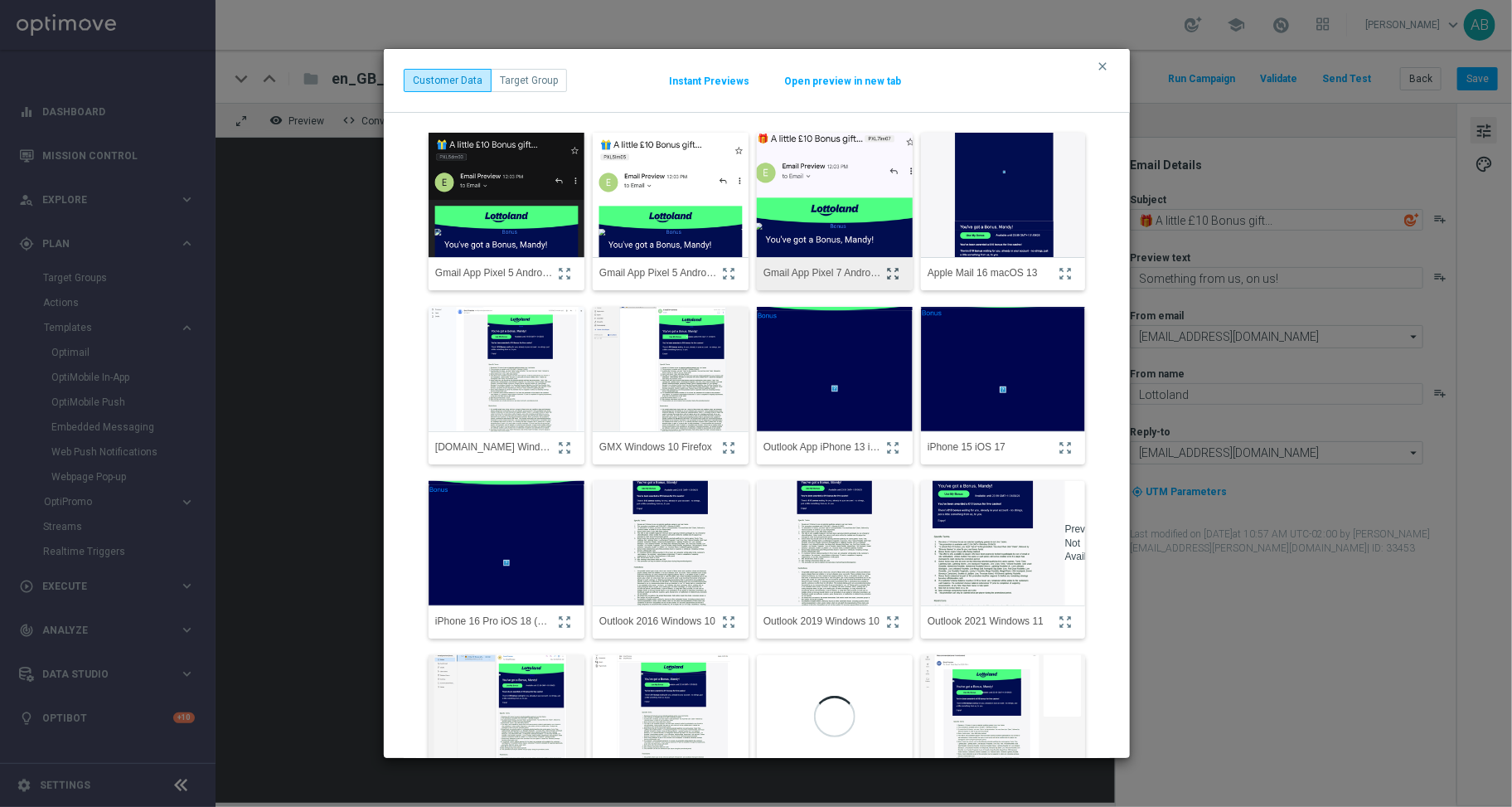
click at [885, 276] on icon "zoom_out_map" at bounding box center [892, 273] width 15 height 15
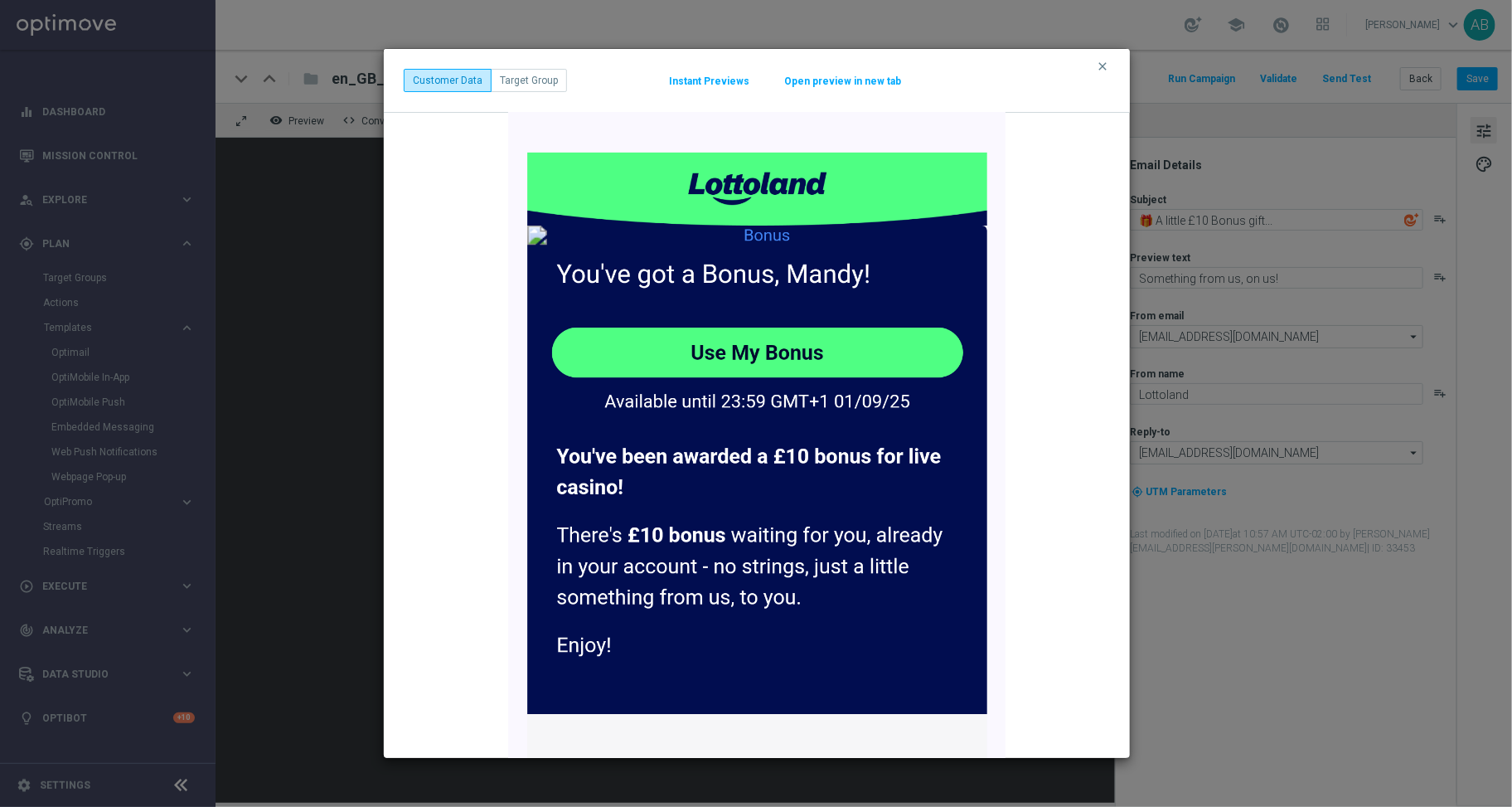
scroll to position [282, 0]
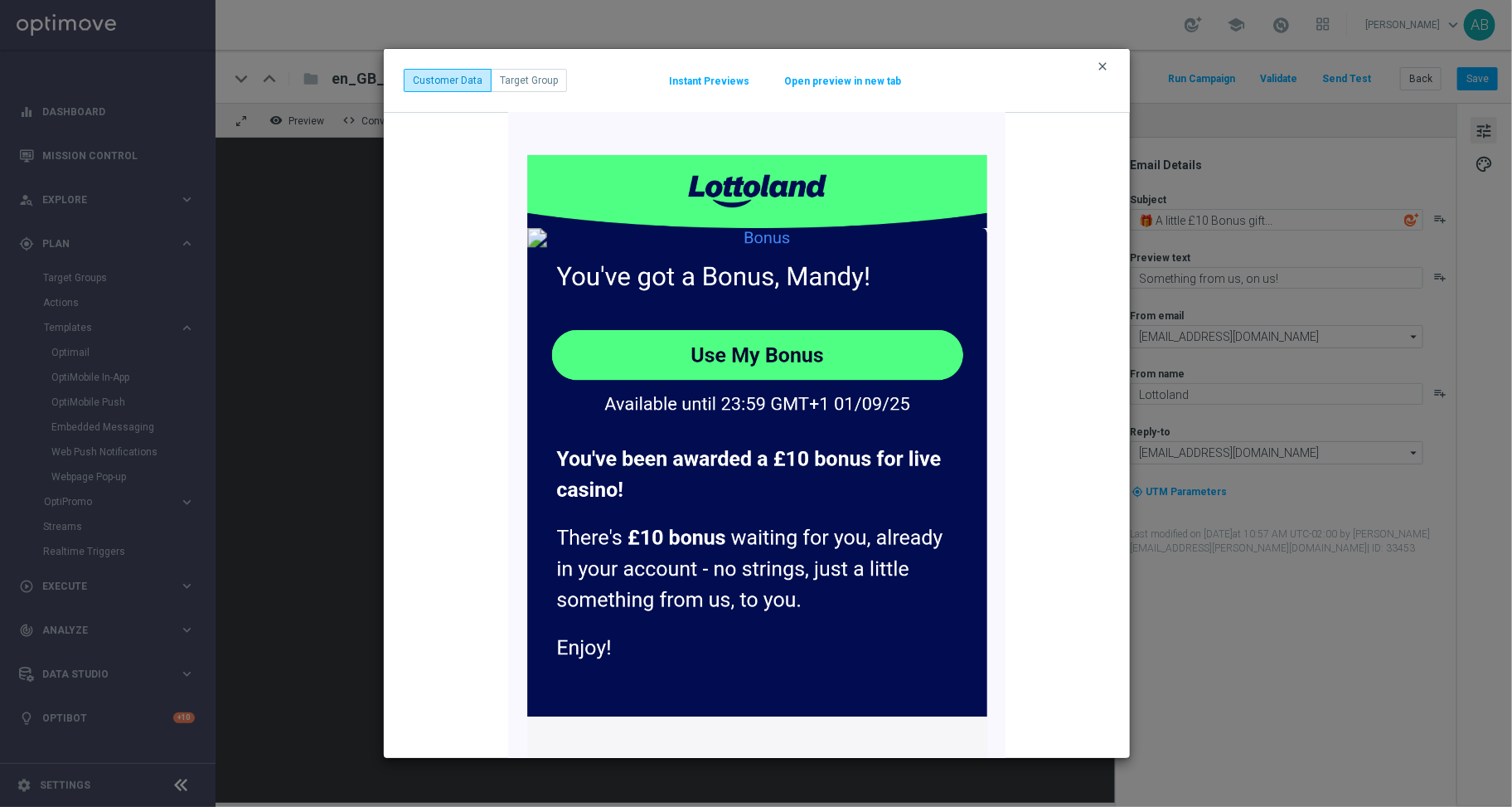
click at [1104, 66] on icon "clear" at bounding box center [1102, 66] width 14 height 14
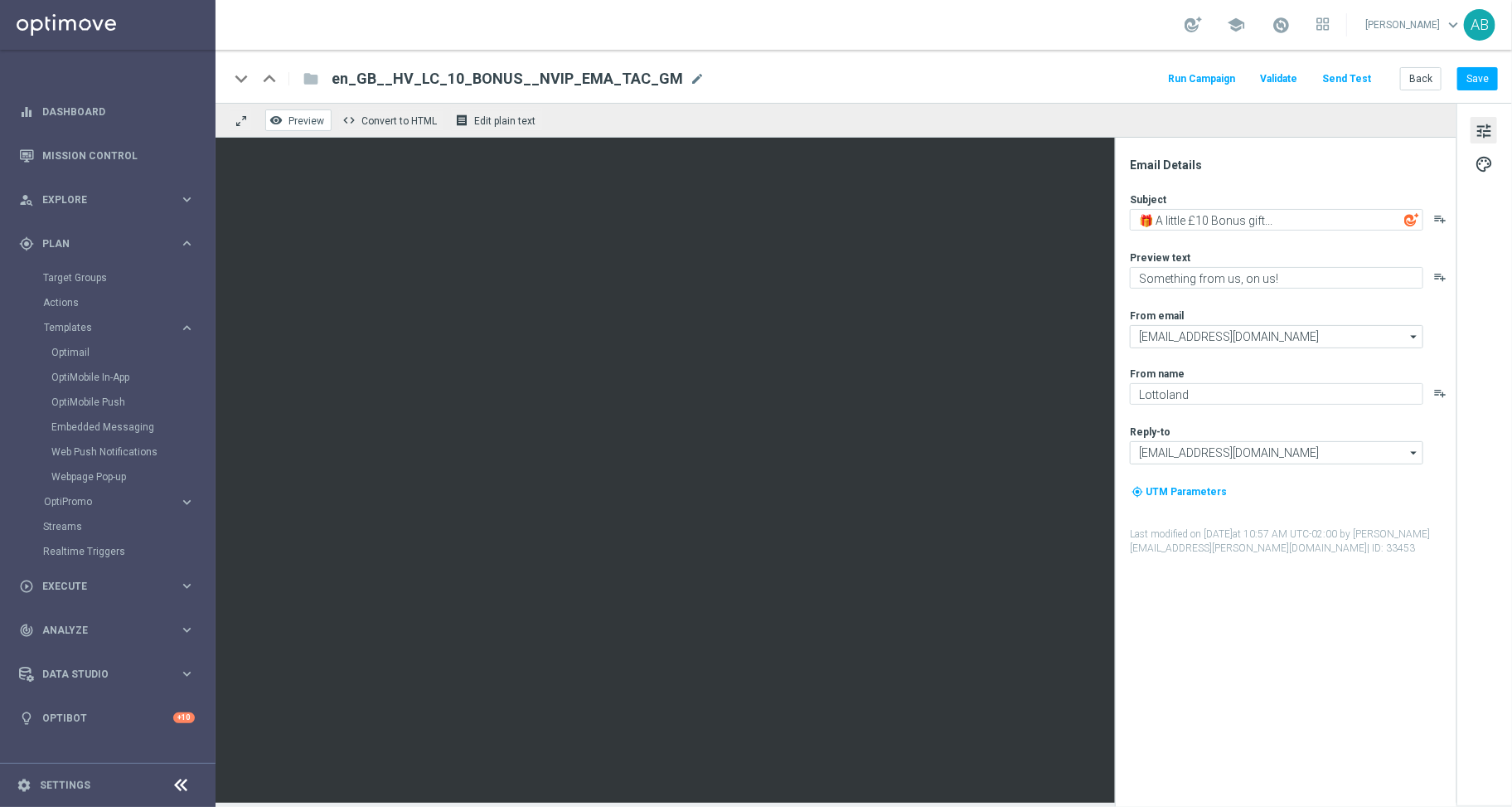
click at [318, 116] on span "Preview" at bounding box center [306, 121] width 36 height 12
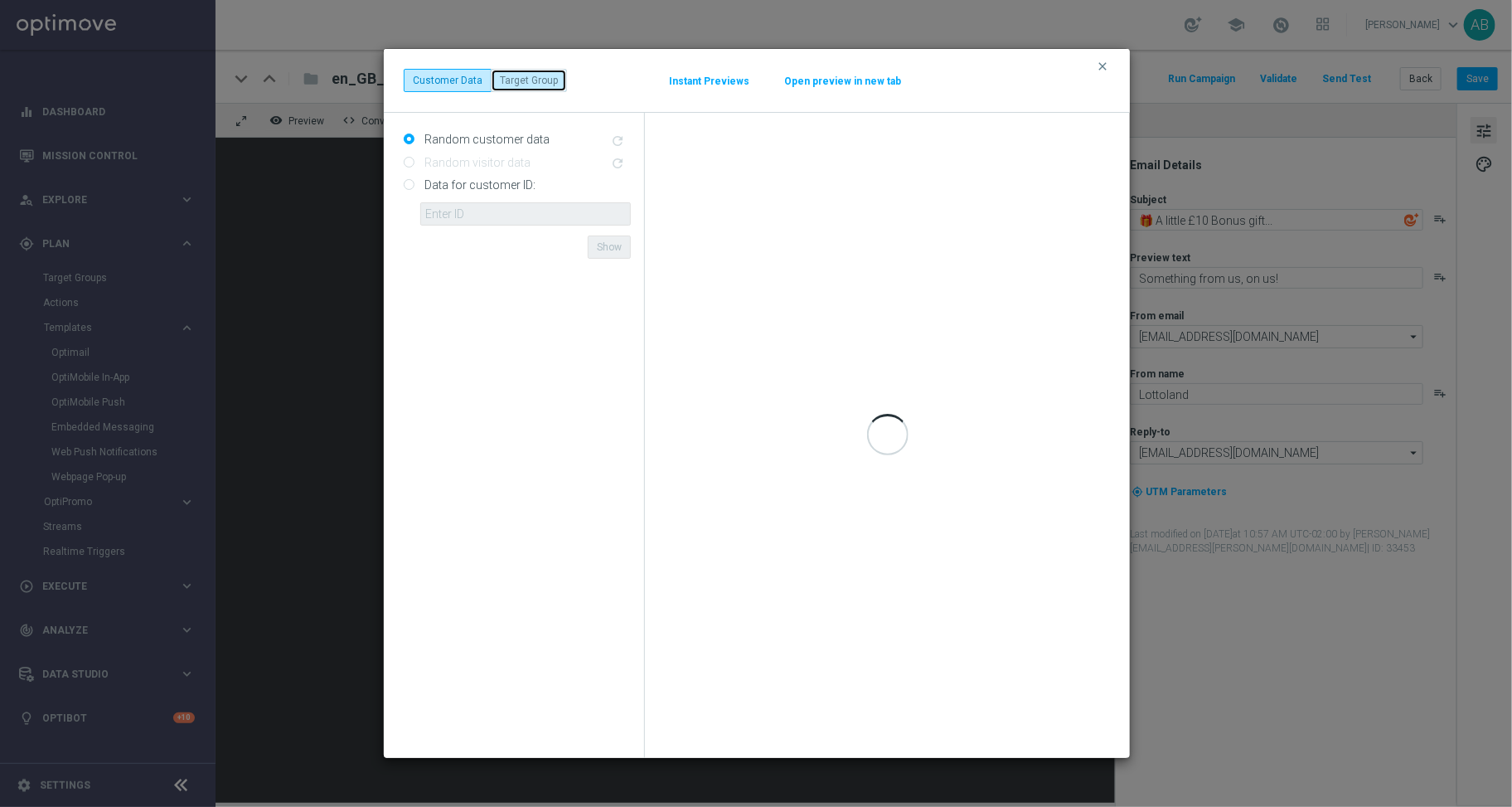
click at [550, 88] on button "Target Group" at bounding box center [529, 80] width 76 height 23
click at [458, 85] on button "Customer Data" at bounding box center [447, 80] width 88 height 23
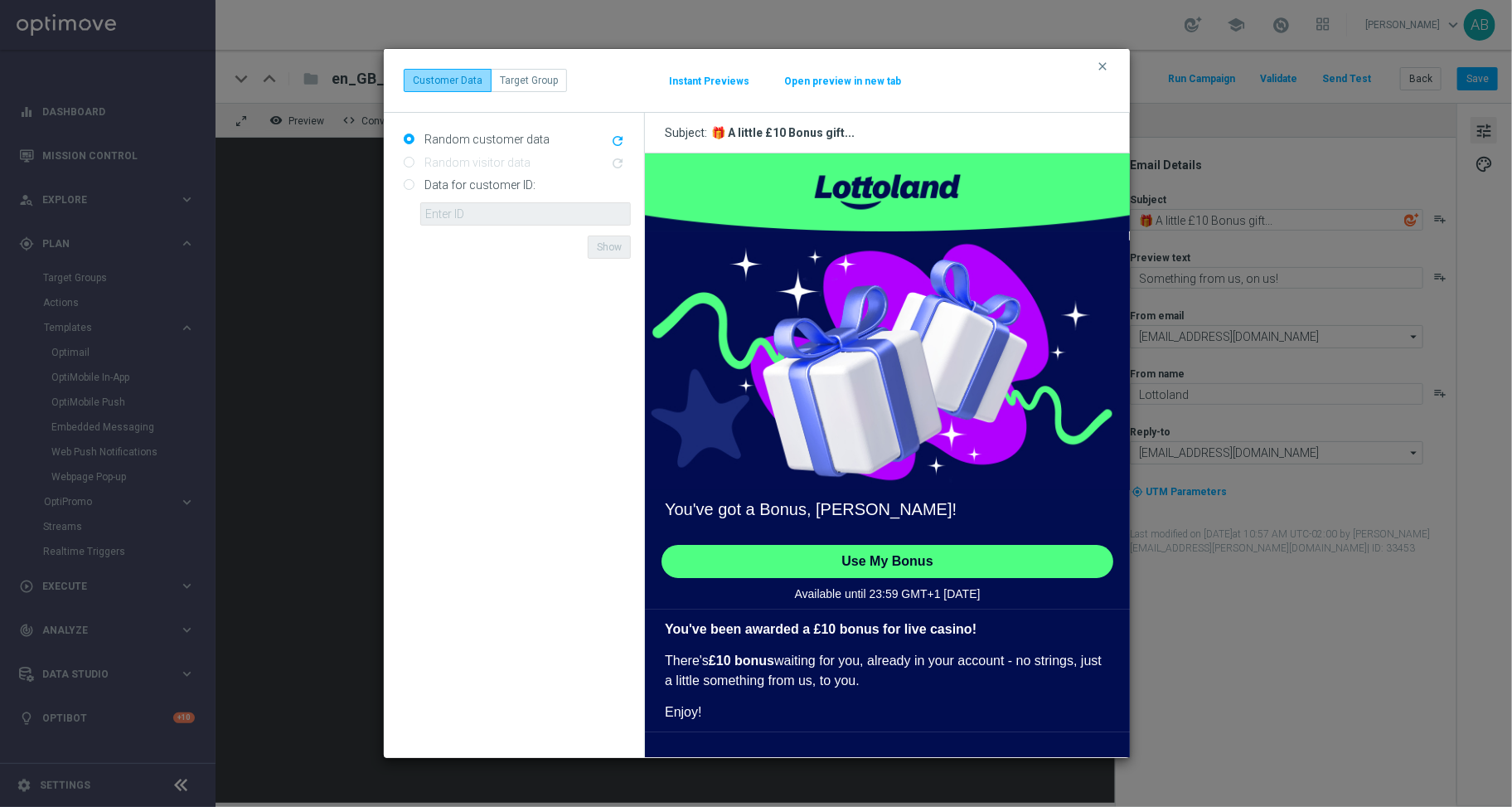
scroll to position [0, 0]
click at [816, 75] on button "Open preview in new tab" at bounding box center [842, 81] width 118 height 14
click at [1102, 67] on icon "clear" at bounding box center [1102, 66] width 14 height 14
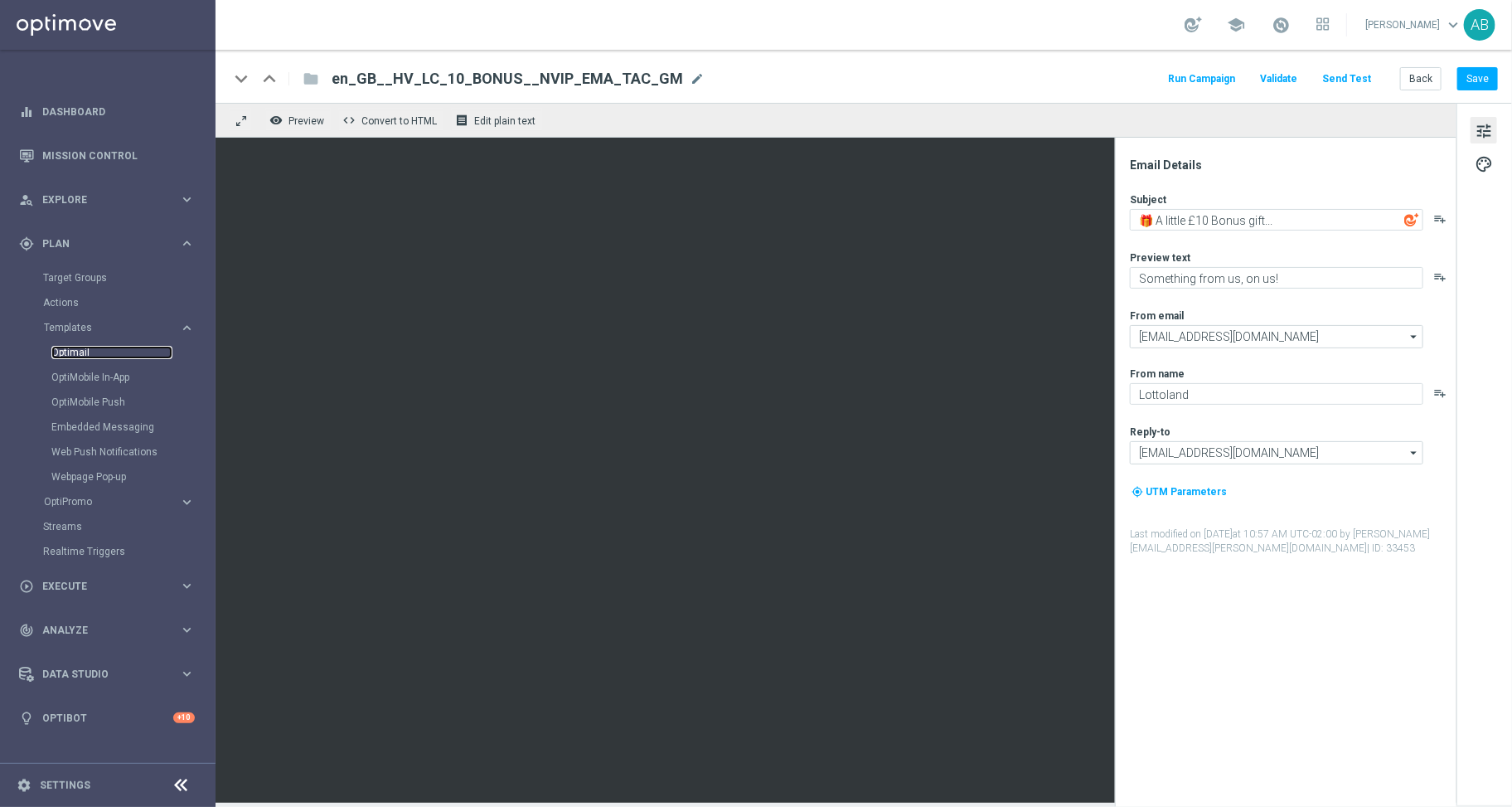
click at [71, 352] on link "Optimail" at bounding box center [111, 352] width 121 height 14
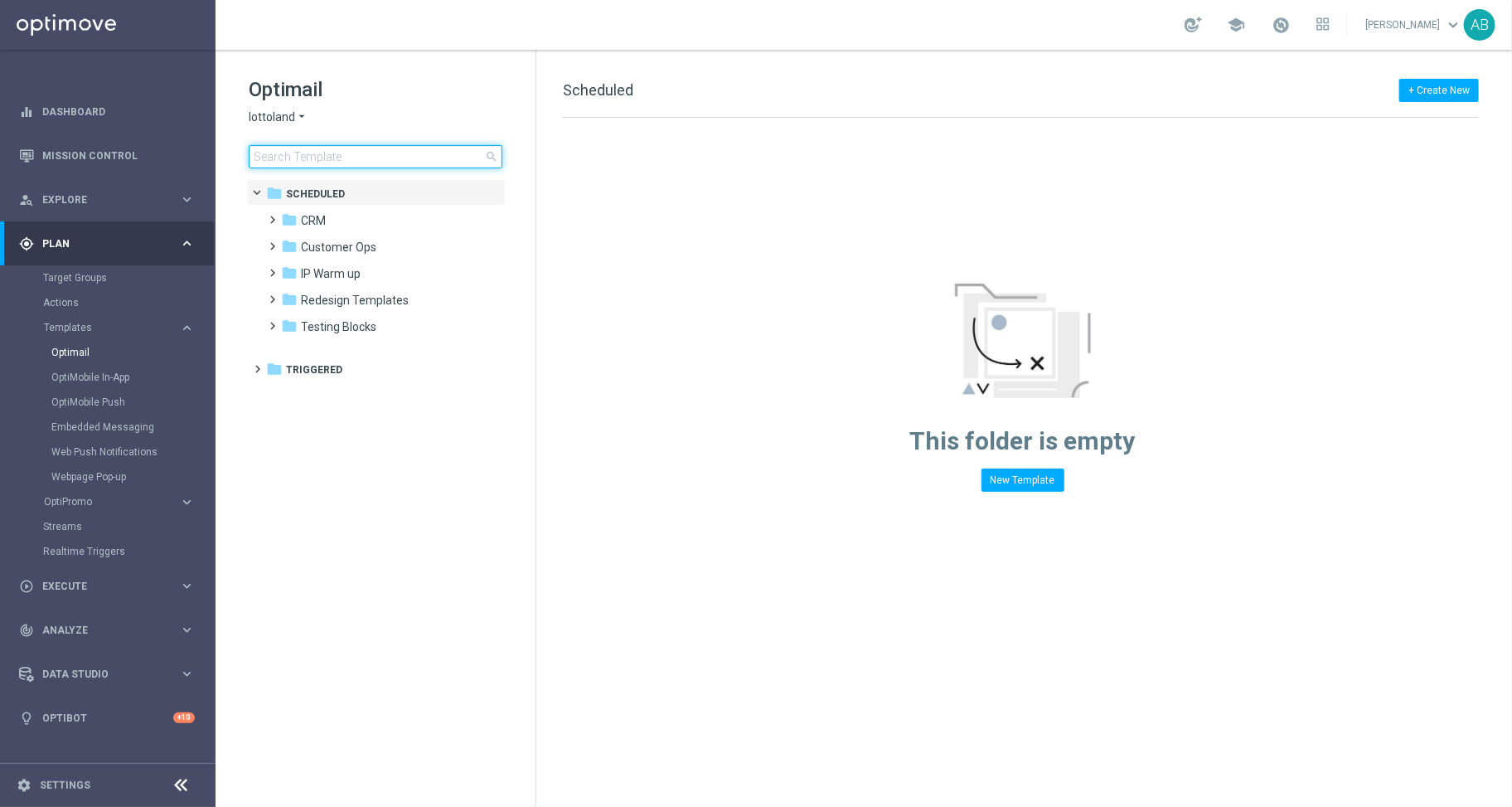
click at [326, 149] on input at bounding box center [375, 156] width 254 height 23
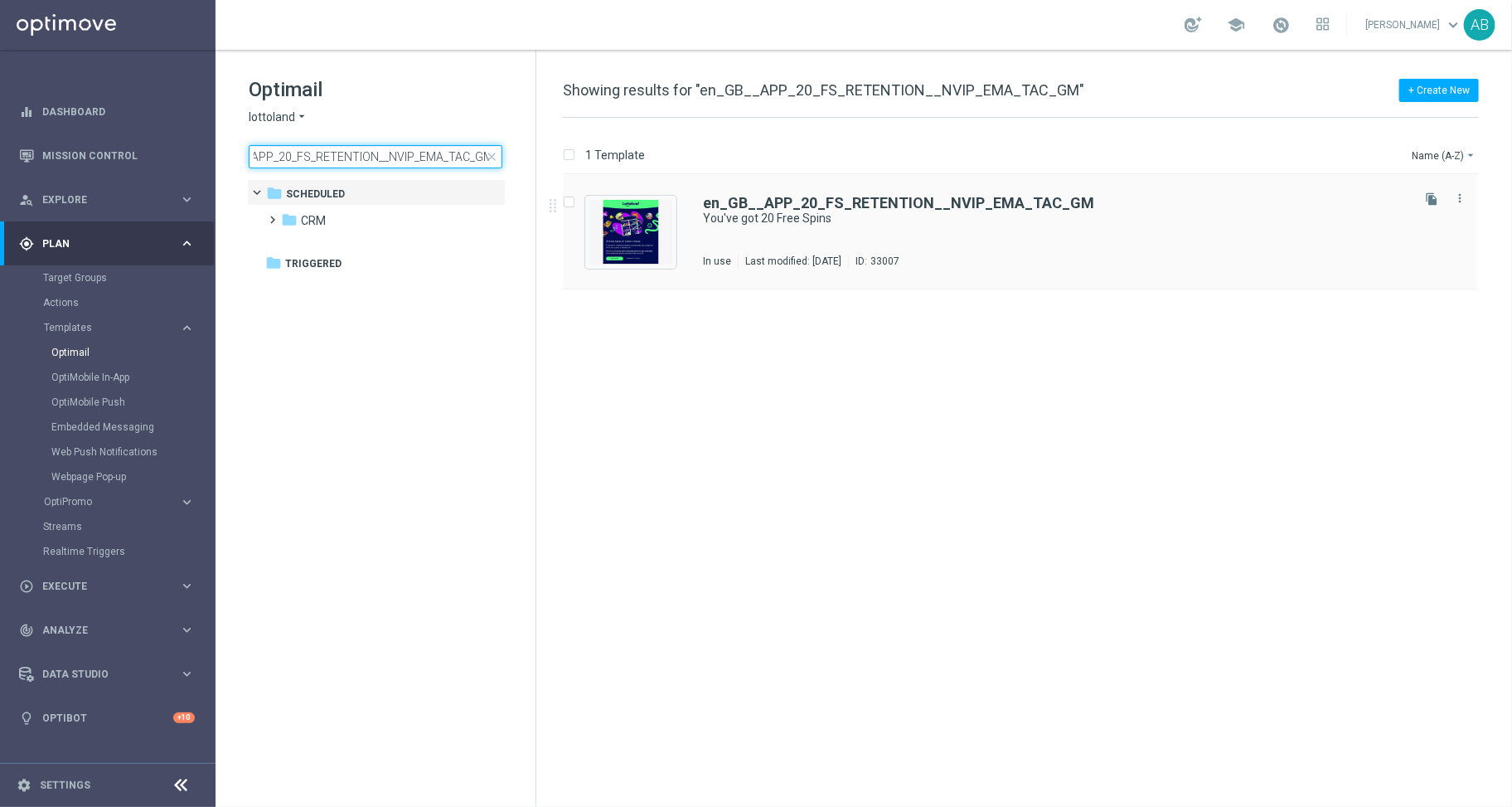
type input "en_GB__APP_20_FS_RETENTION__NVIP_EMA_TAC_GM"
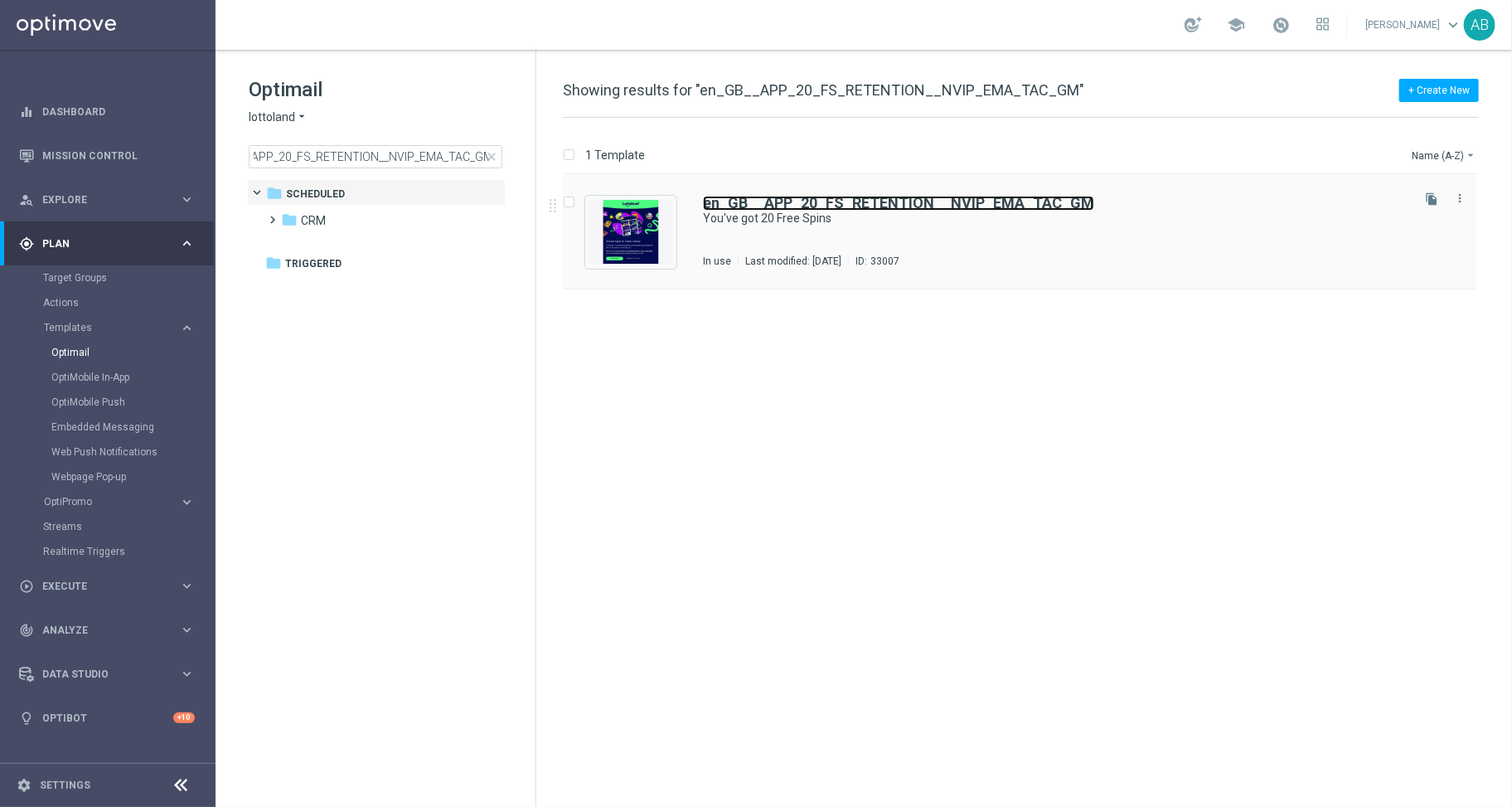
click at [850, 209] on b "en_GB__APP_20_FS_RETENTION__NVIP_EMA_TAC_GM" at bounding box center [898, 202] width 391 height 17
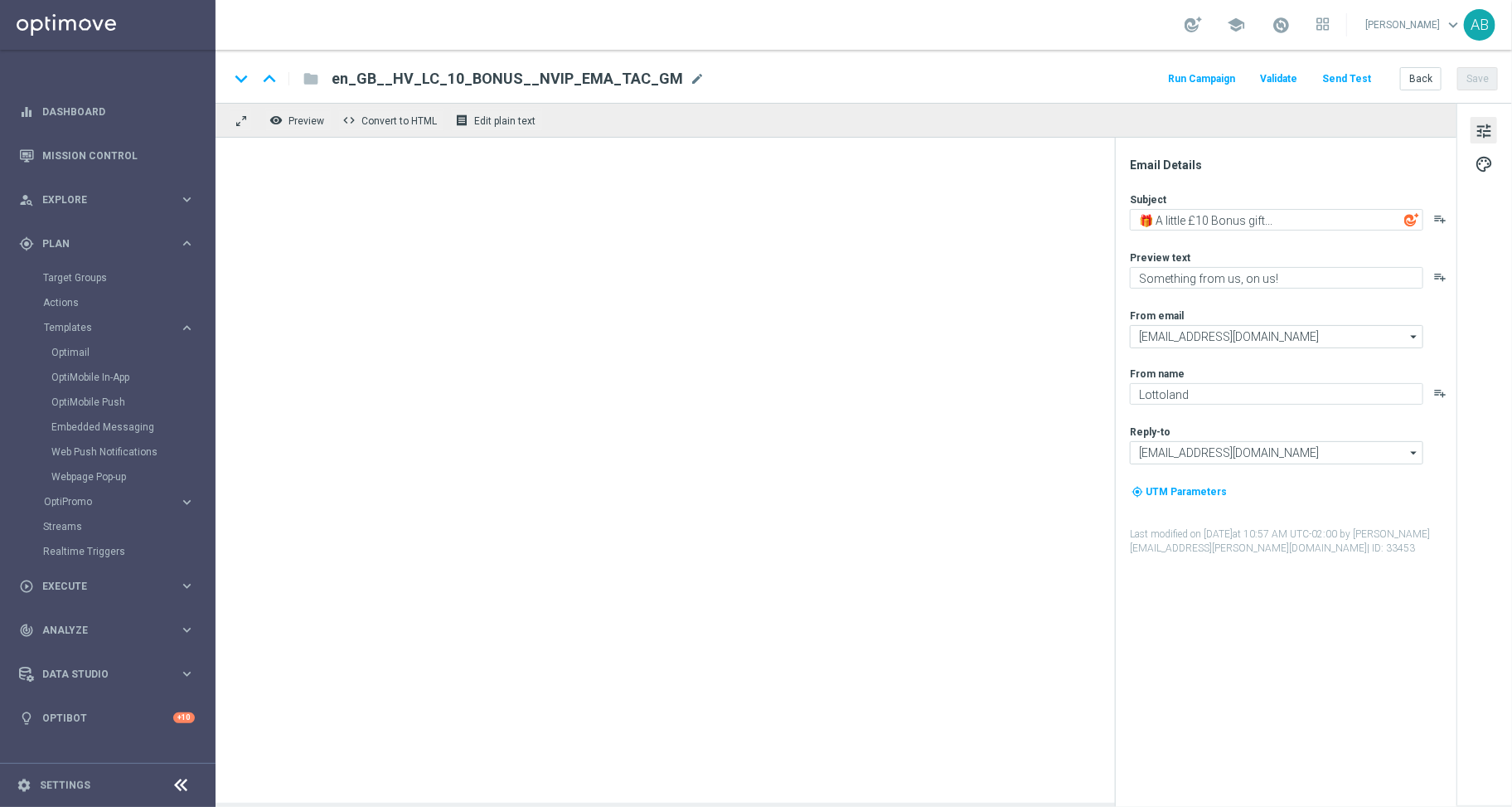
type textarea "You've got 20 Free Spins"
type textarea "Only for our App users ❣️"
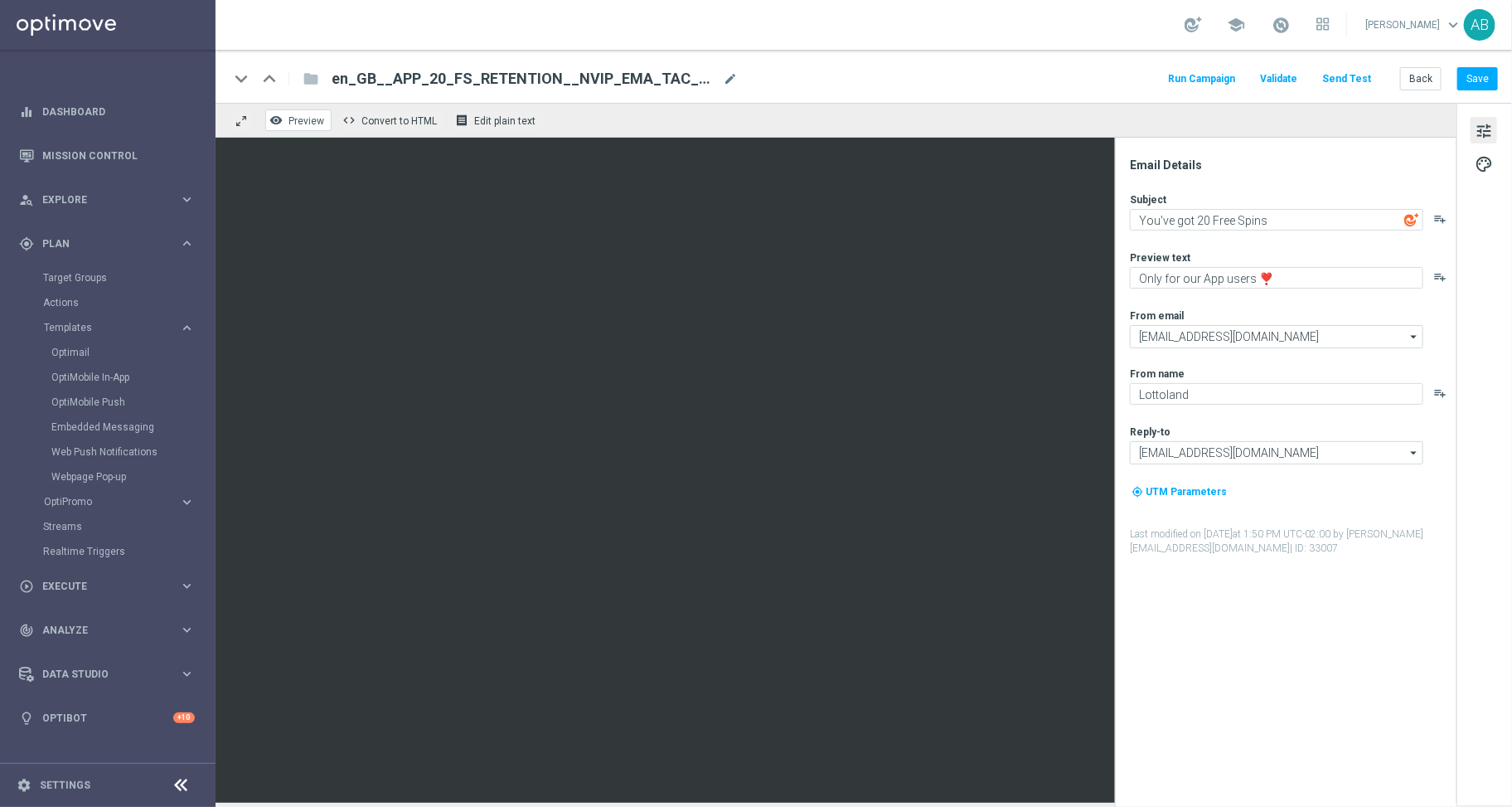
click at [317, 116] on span "Preview" at bounding box center [306, 121] width 36 height 12
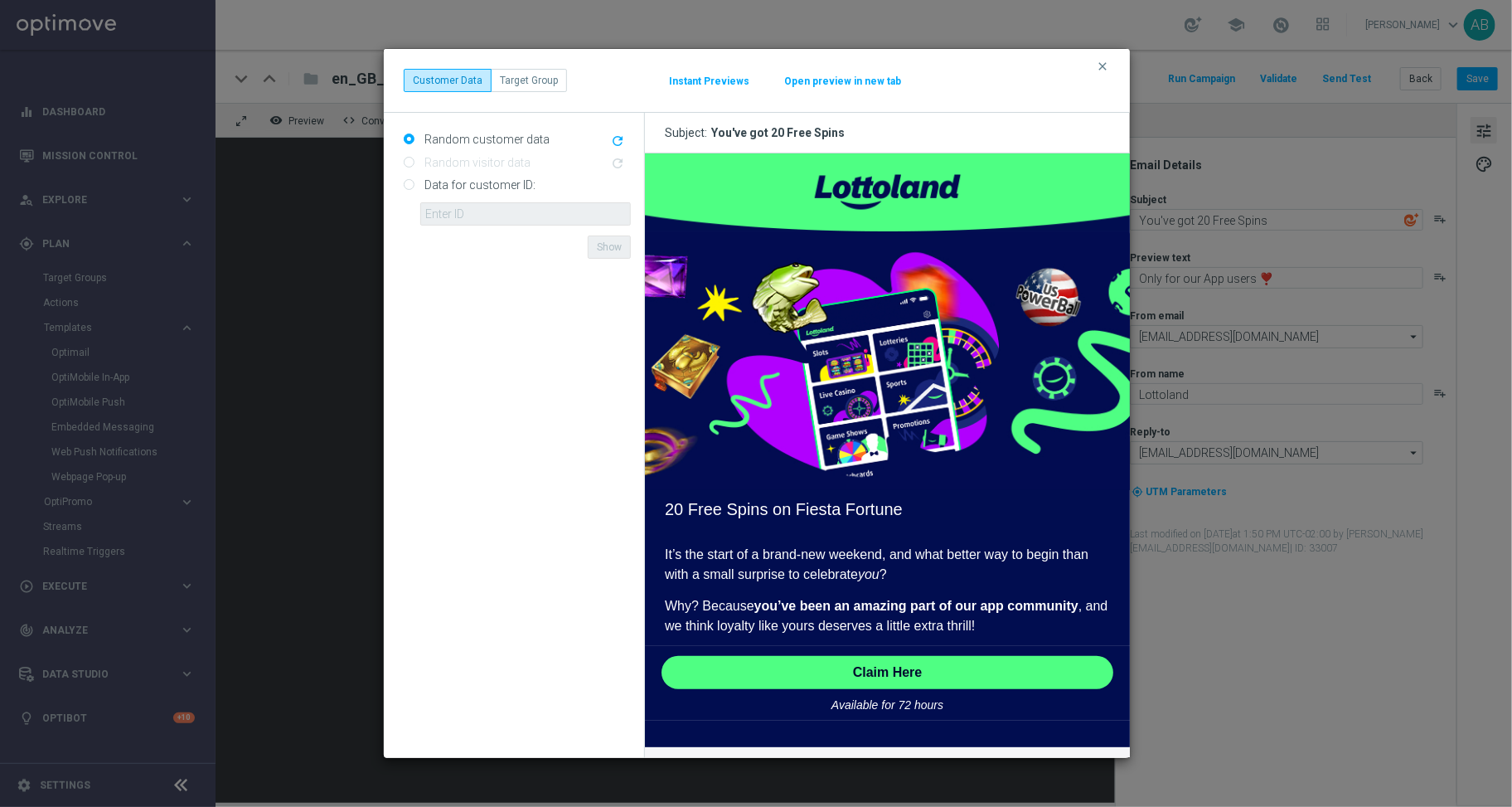
click at [695, 86] on button "Instant Previews" at bounding box center [709, 81] width 82 height 14
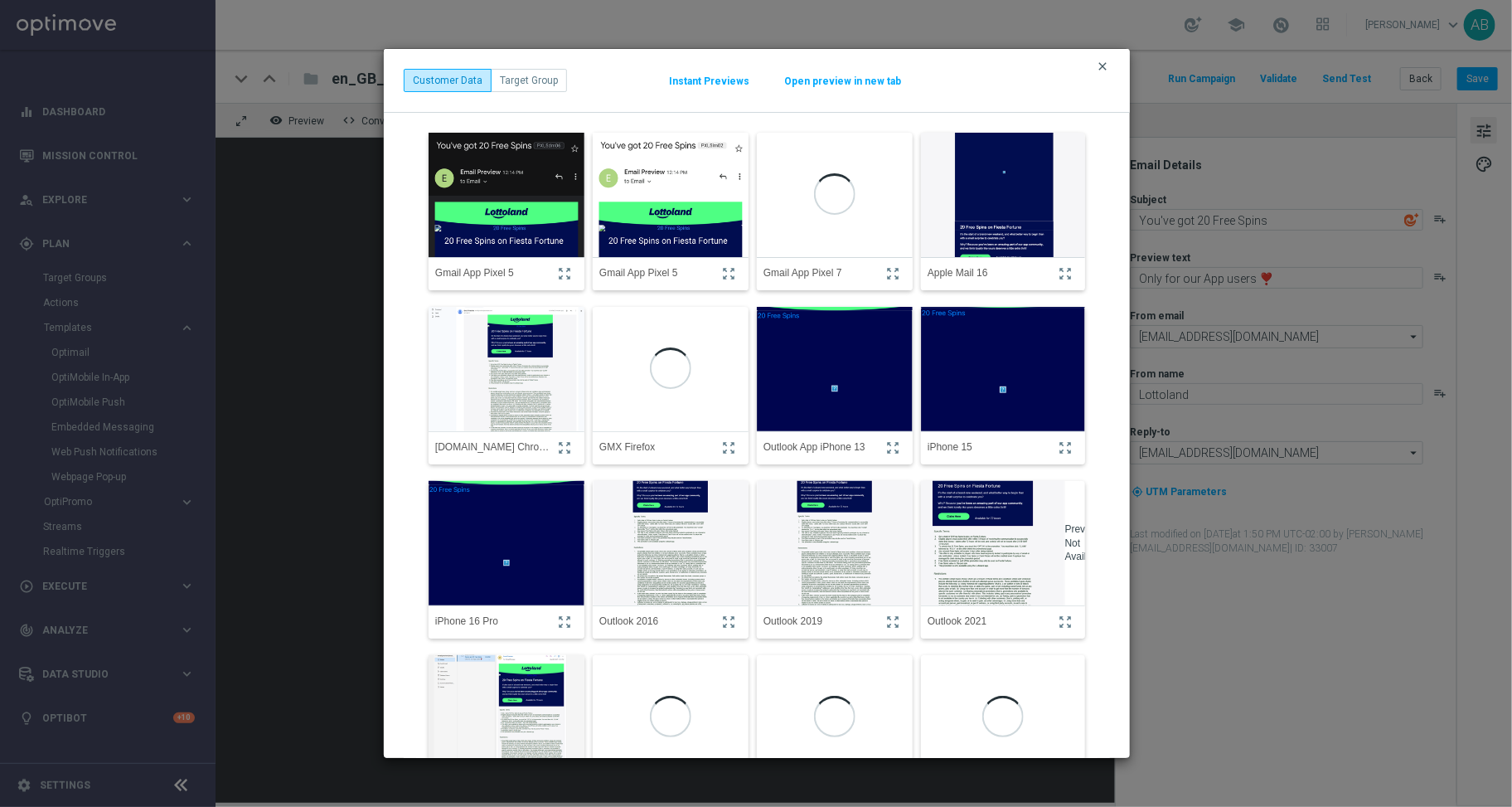
click at [1101, 64] on icon "clear" at bounding box center [1102, 66] width 14 height 14
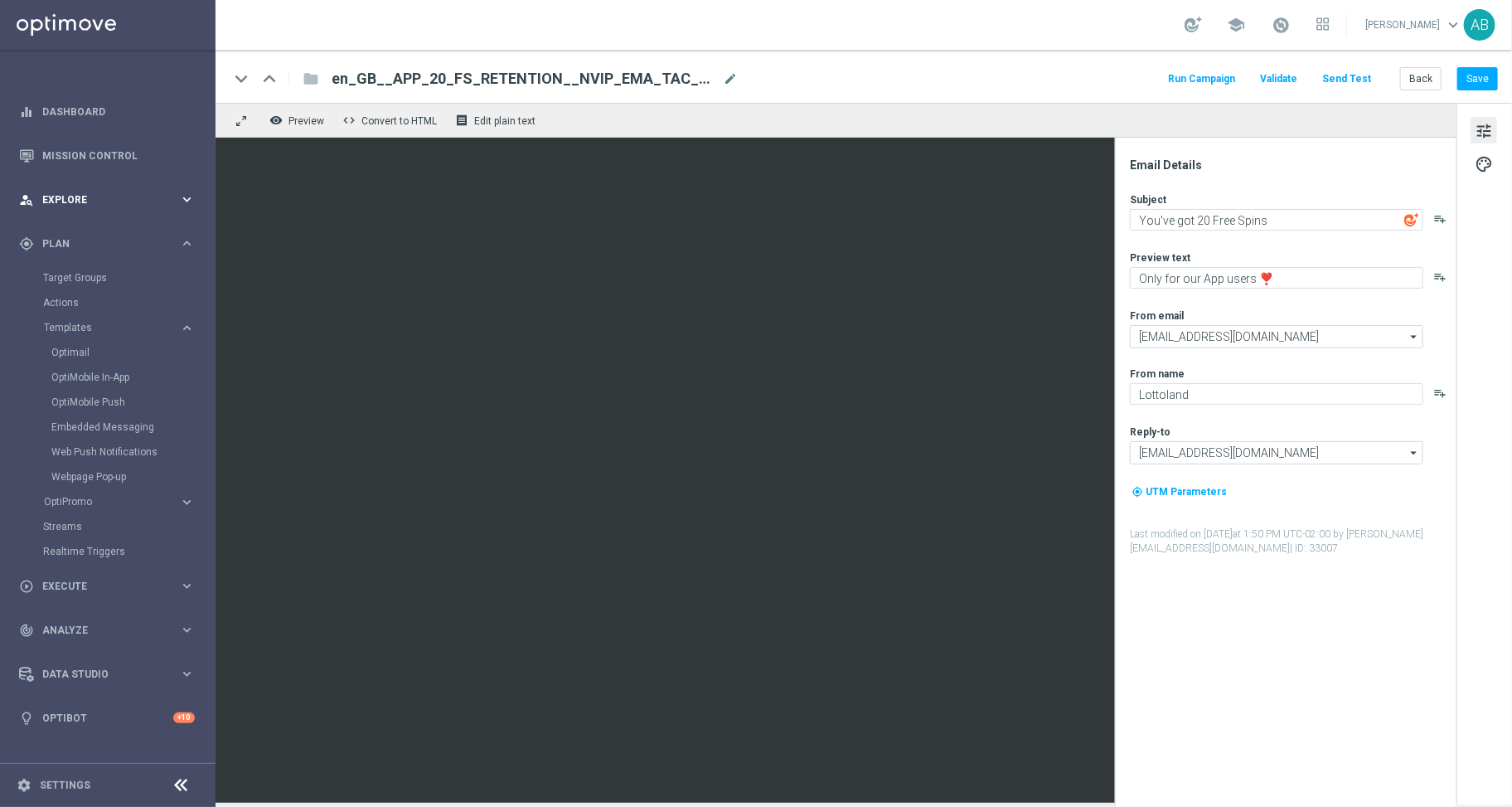
click at [80, 201] on span "Explore" at bounding box center [110, 199] width 137 height 10
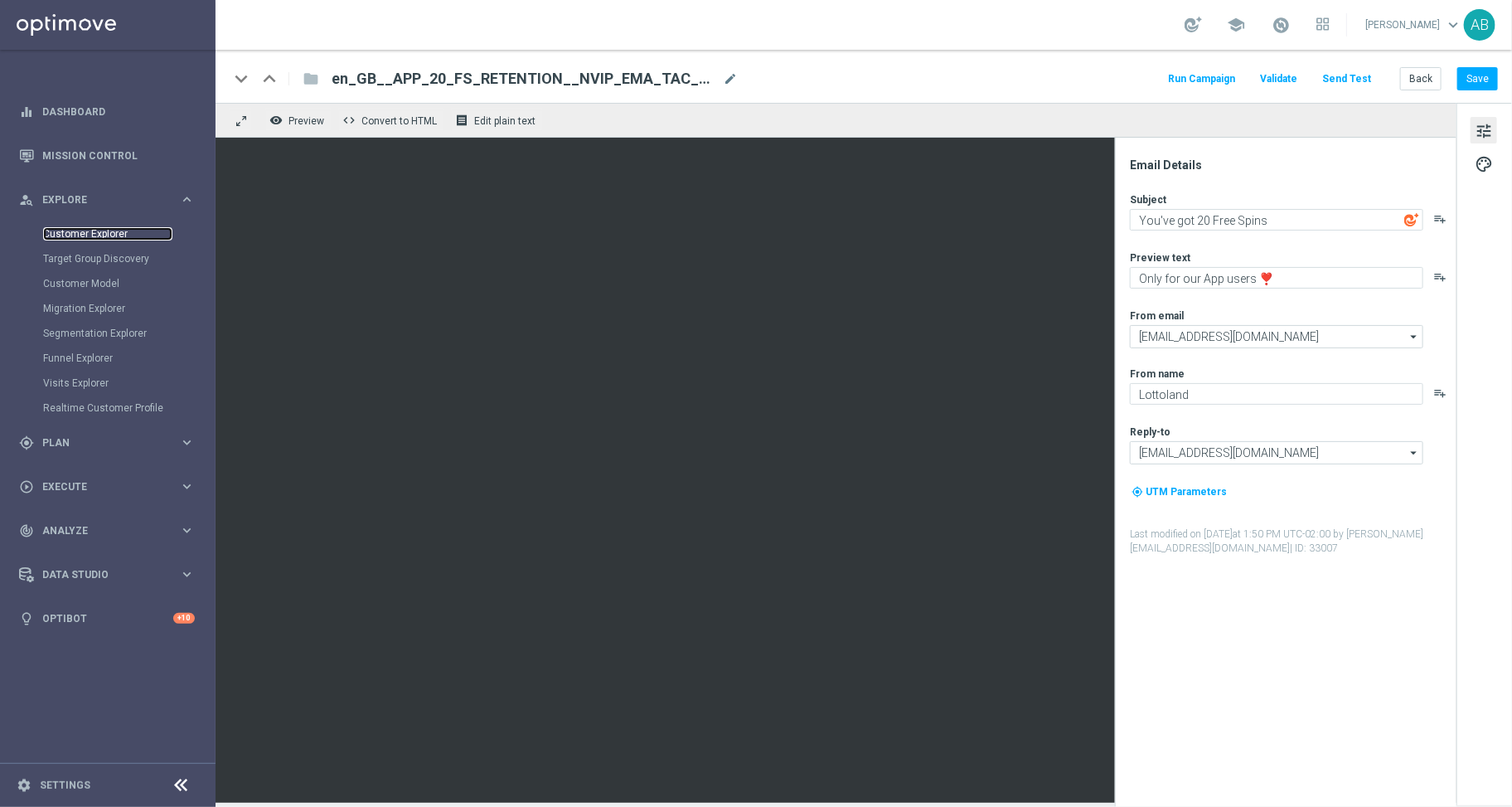
click at [83, 235] on link "Customer Explorer" at bounding box center [107, 233] width 129 height 14
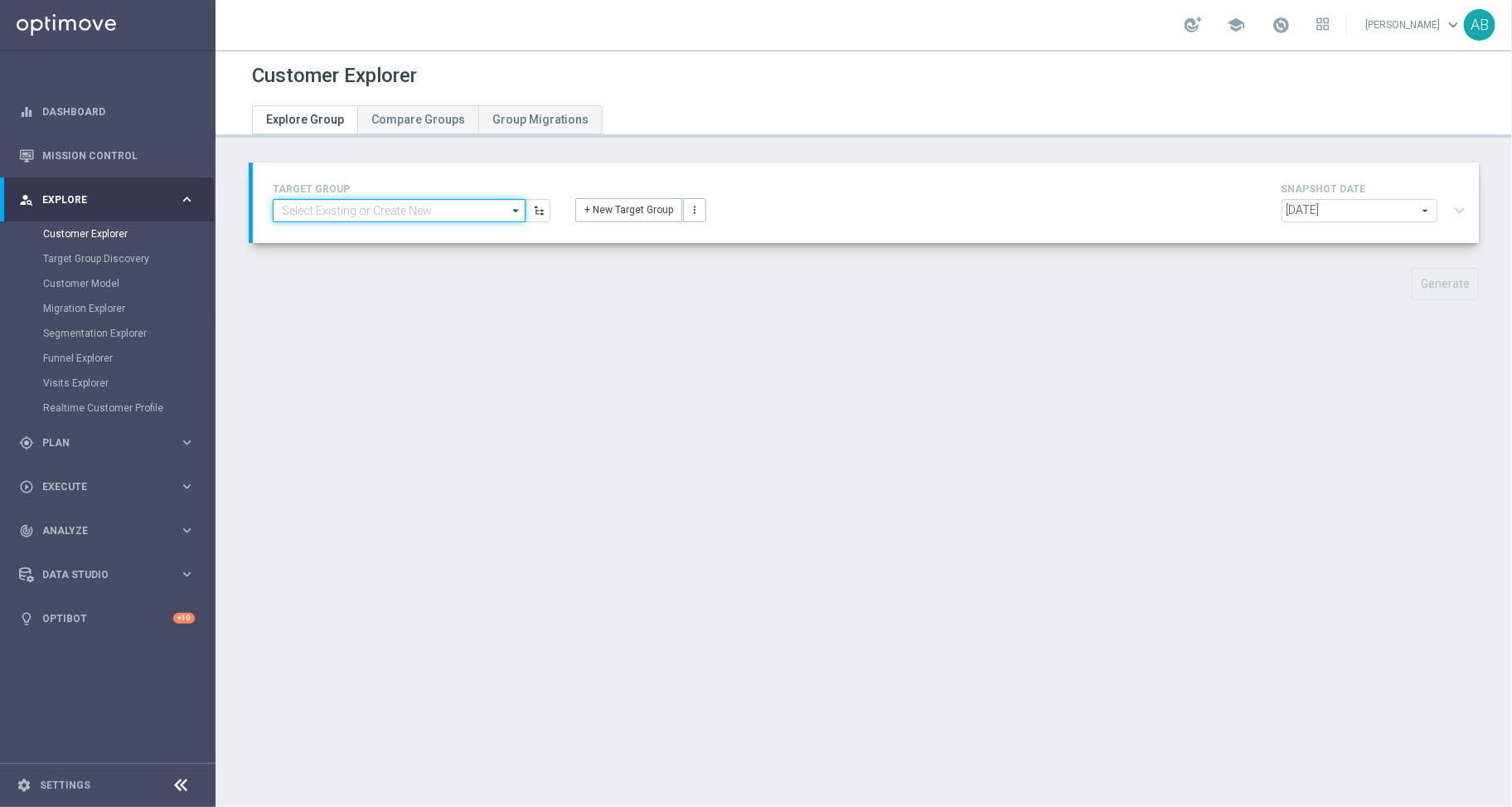
click at [487, 209] on input at bounding box center [400, 210] width 253 height 23
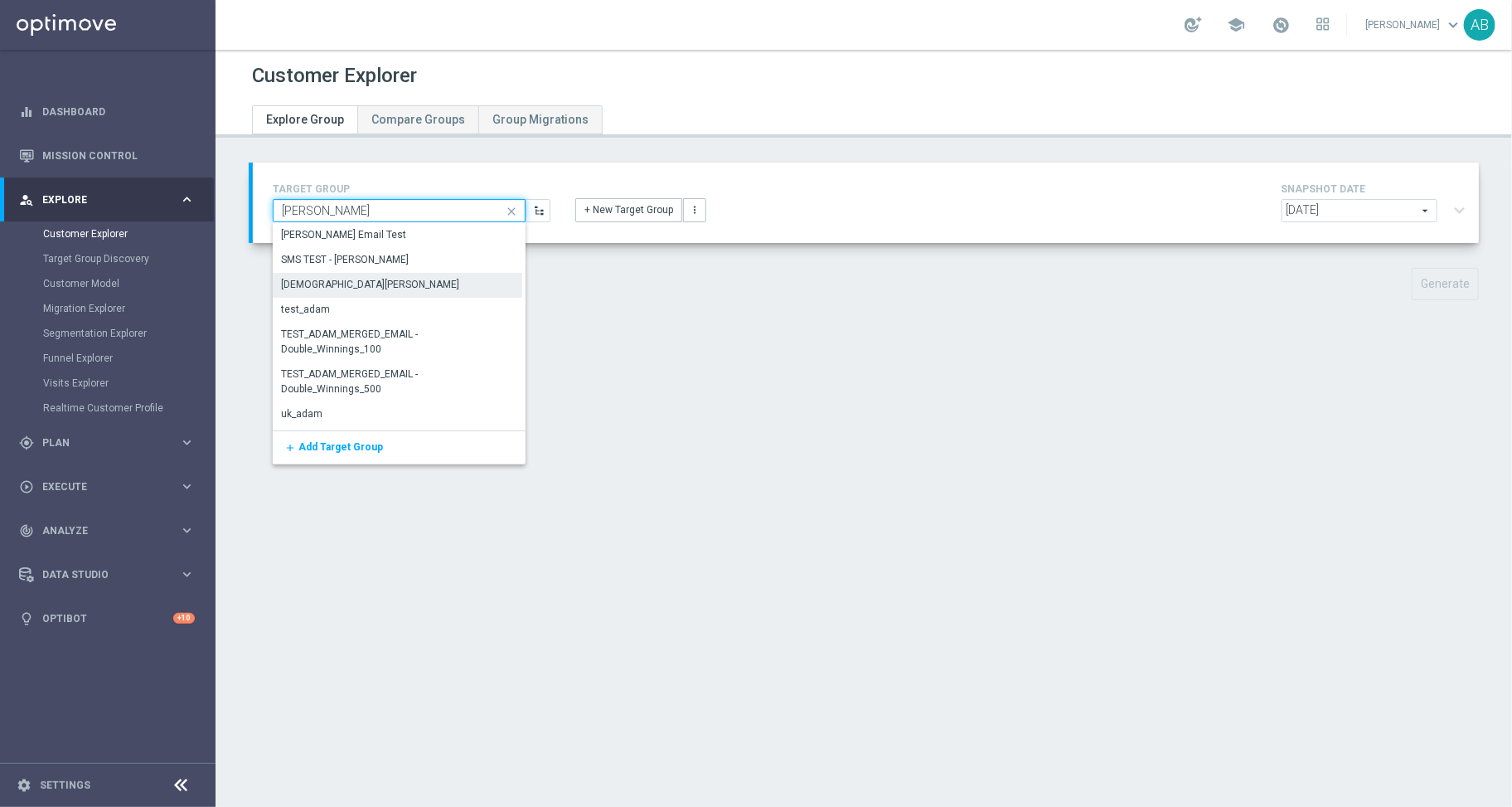
type input "[PERSON_NAME]"
click at [442, 292] on div "[DEMOGRAPHIC_DATA][PERSON_NAME]" at bounding box center [398, 284] width 249 height 23
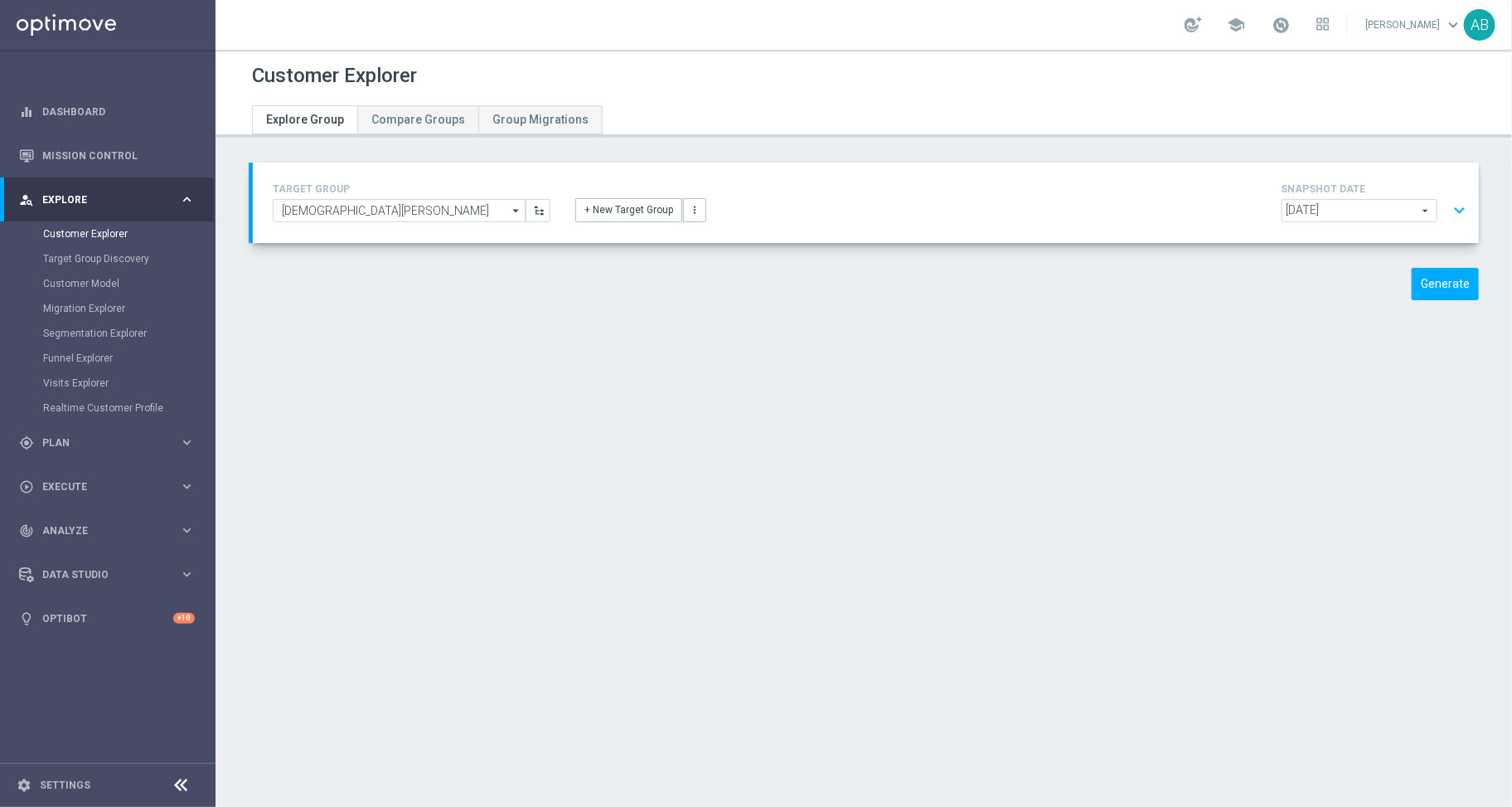
click at [1447, 220] on button "expand_more" at bounding box center [1459, 210] width 24 height 32
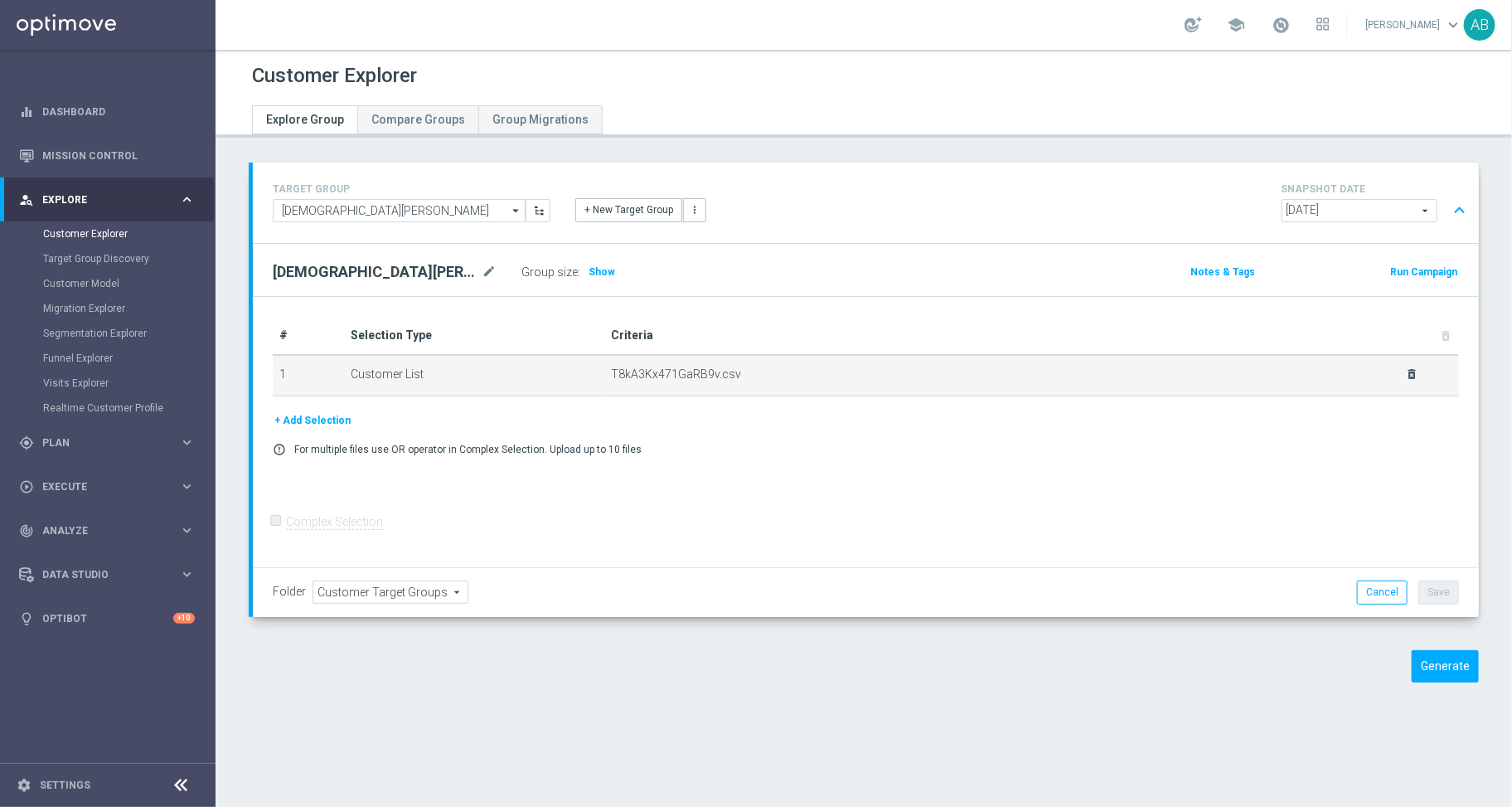
click at [1405, 380] on icon "delete_forever" at bounding box center [1412, 373] width 14 height 14
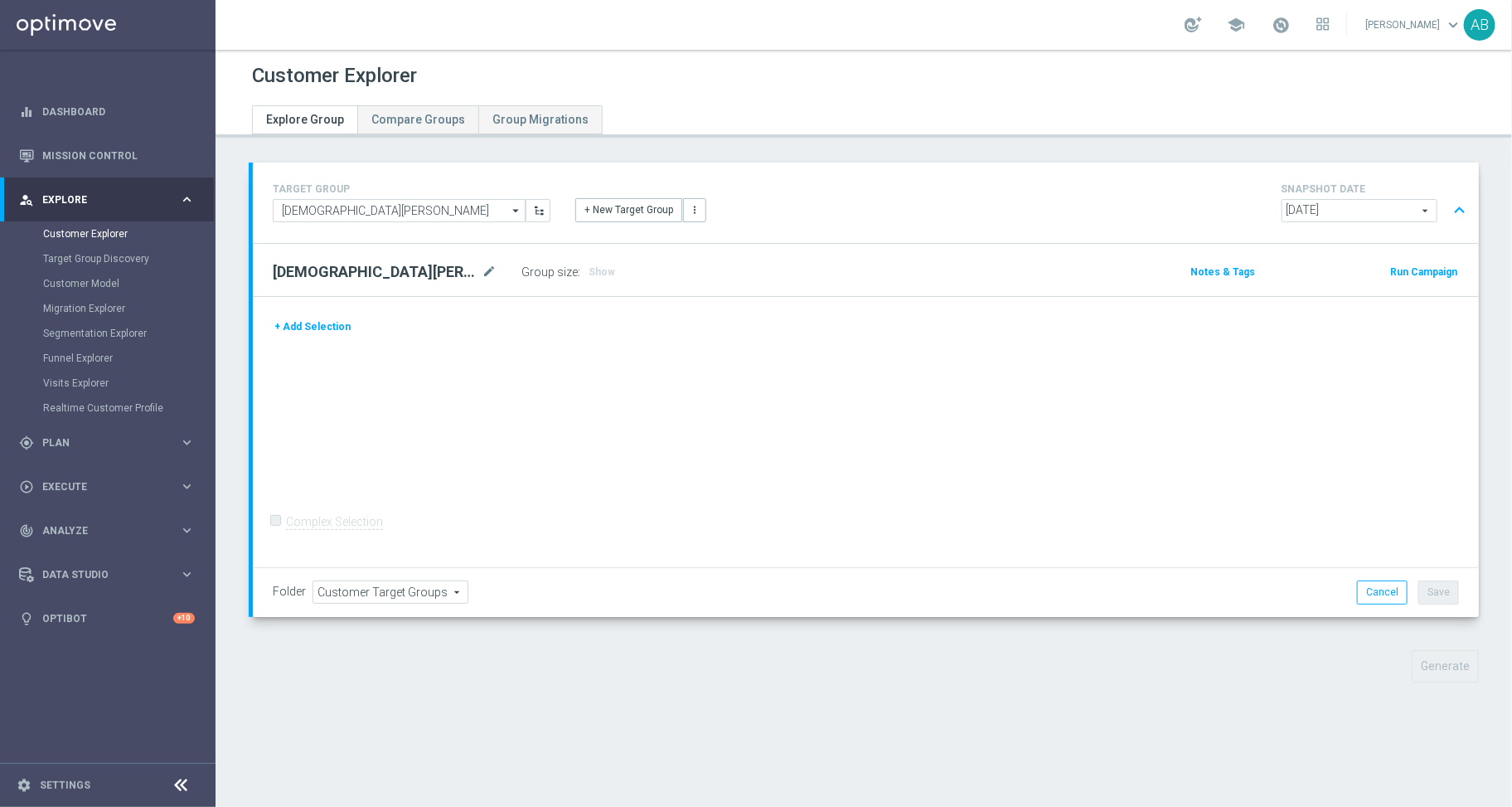
click at [306, 320] on button "+ Add Selection" at bounding box center [312, 327] width 79 height 18
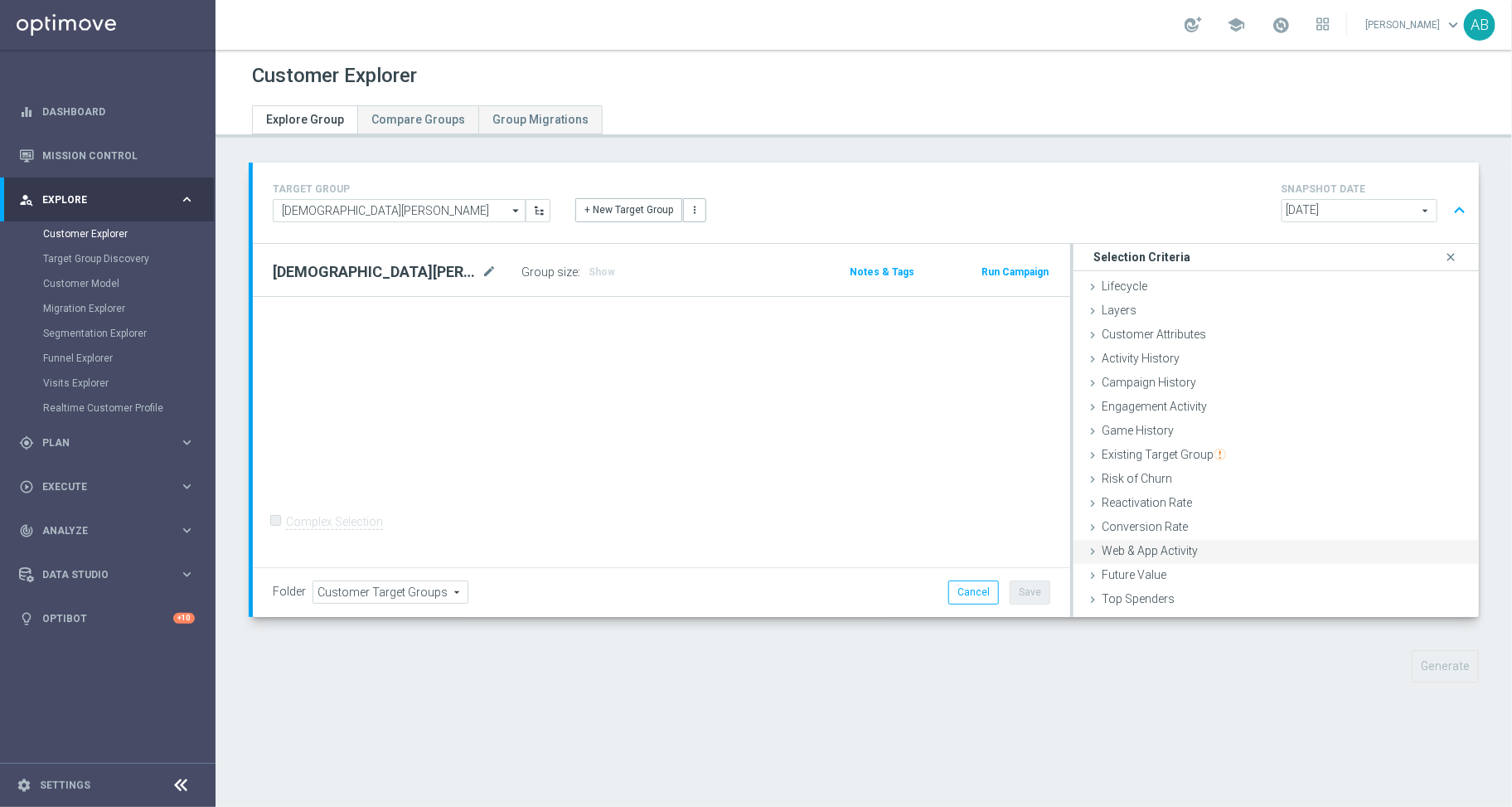
scroll to position [68, 0]
click at [1127, 606] on span "Customer List" at bounding box center [1138, 603] width 73 height 14
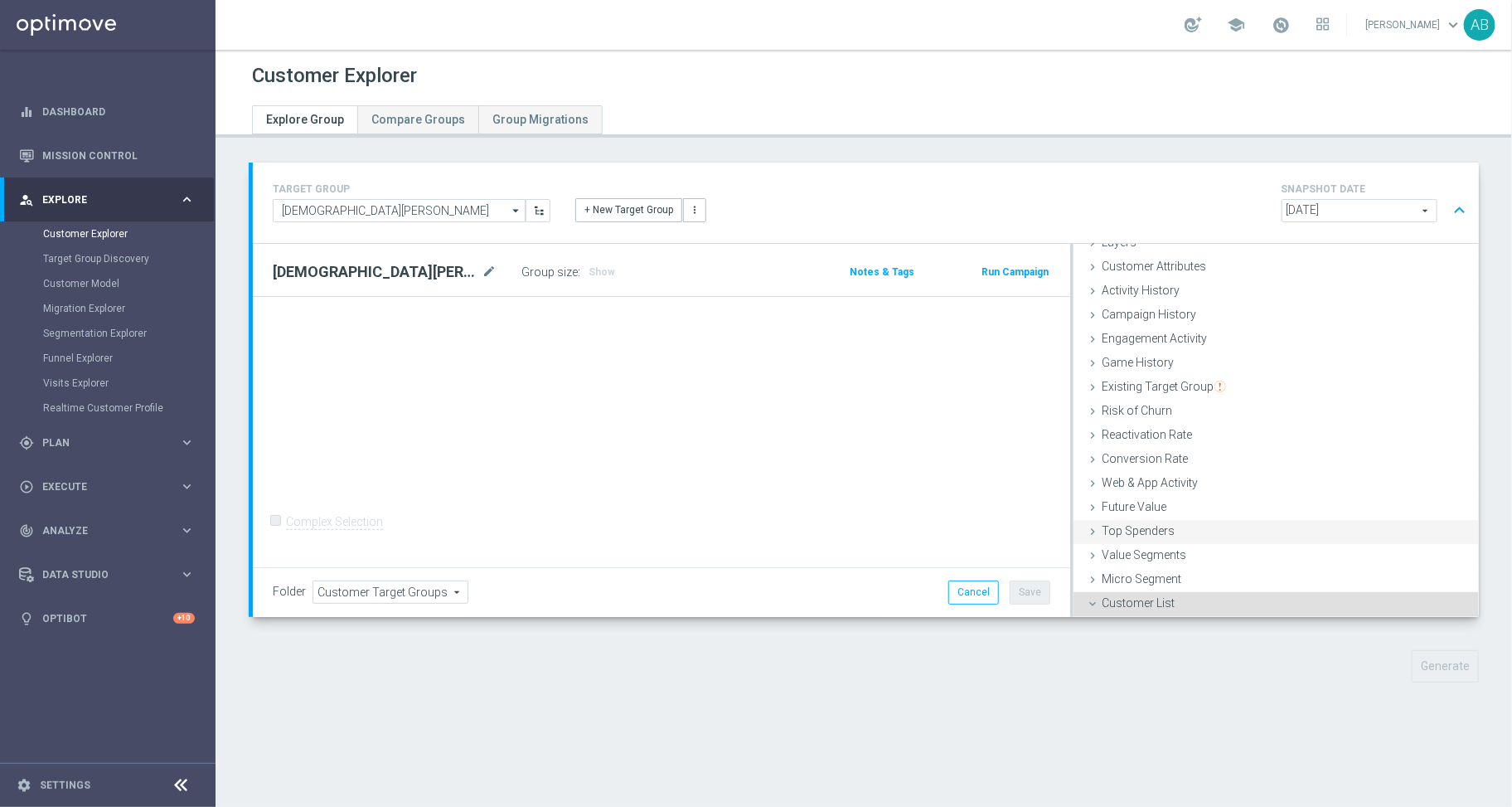
scroll to position [218, 0]
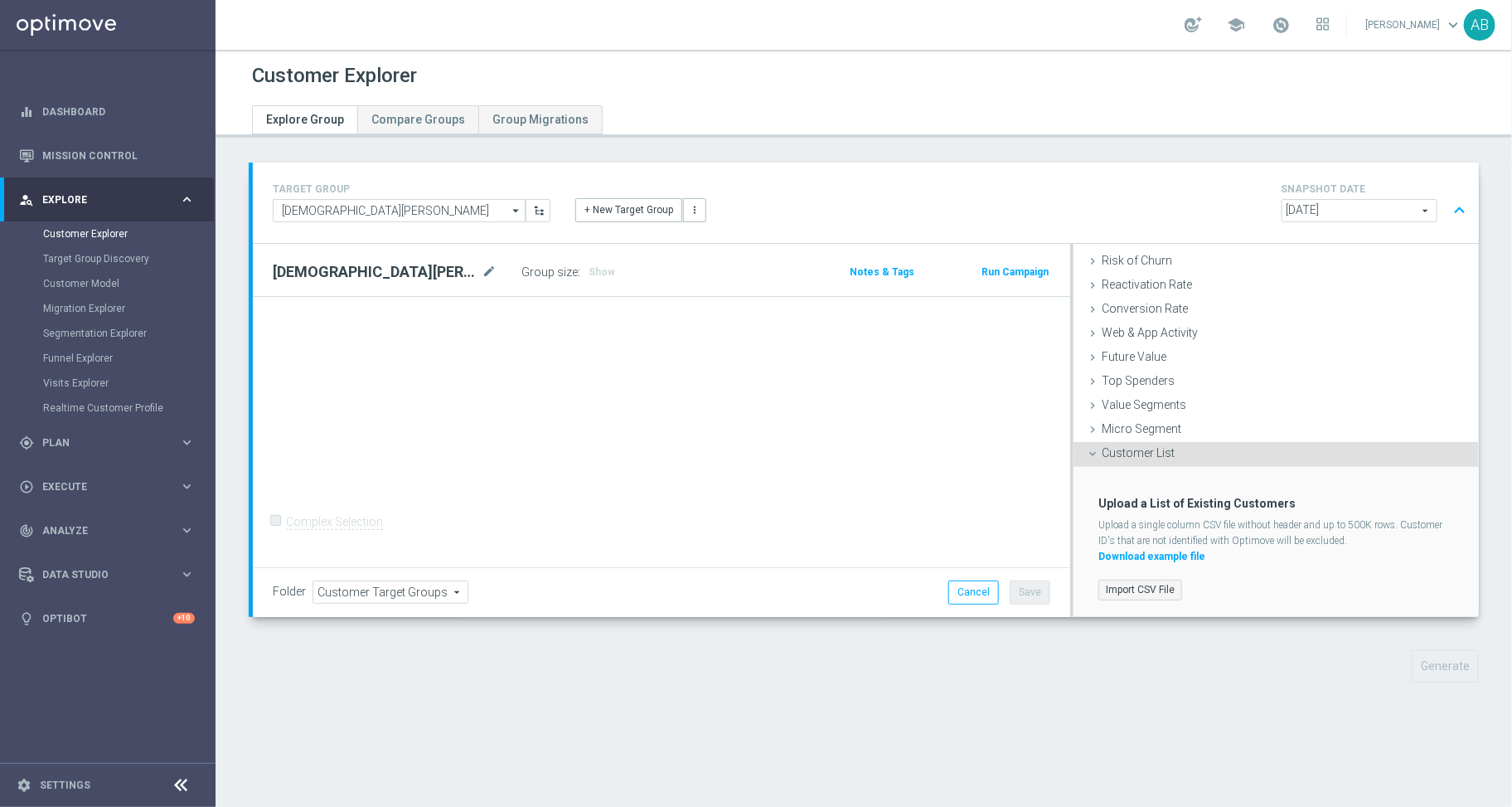
click at [1134, 589] on label "Import CSV File" at bounding box center [1140, 589] width 84 height 21
click at [0, 0] on input "Import CSV File" at bounding box center [0, 0] width 0 height 0
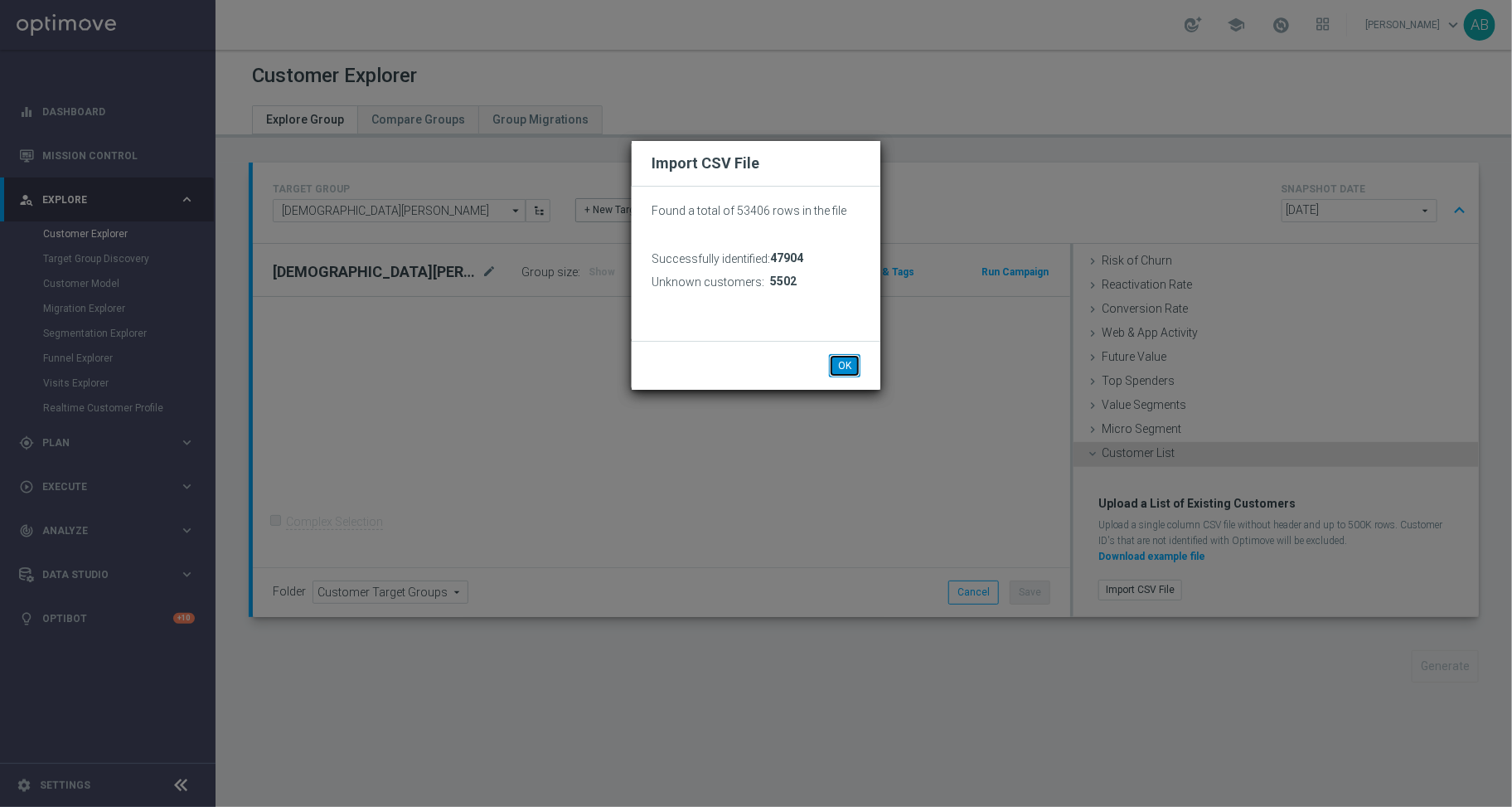
click at [850, 361] on button "OK" at bounding box center [845, 365] width 32 height 23
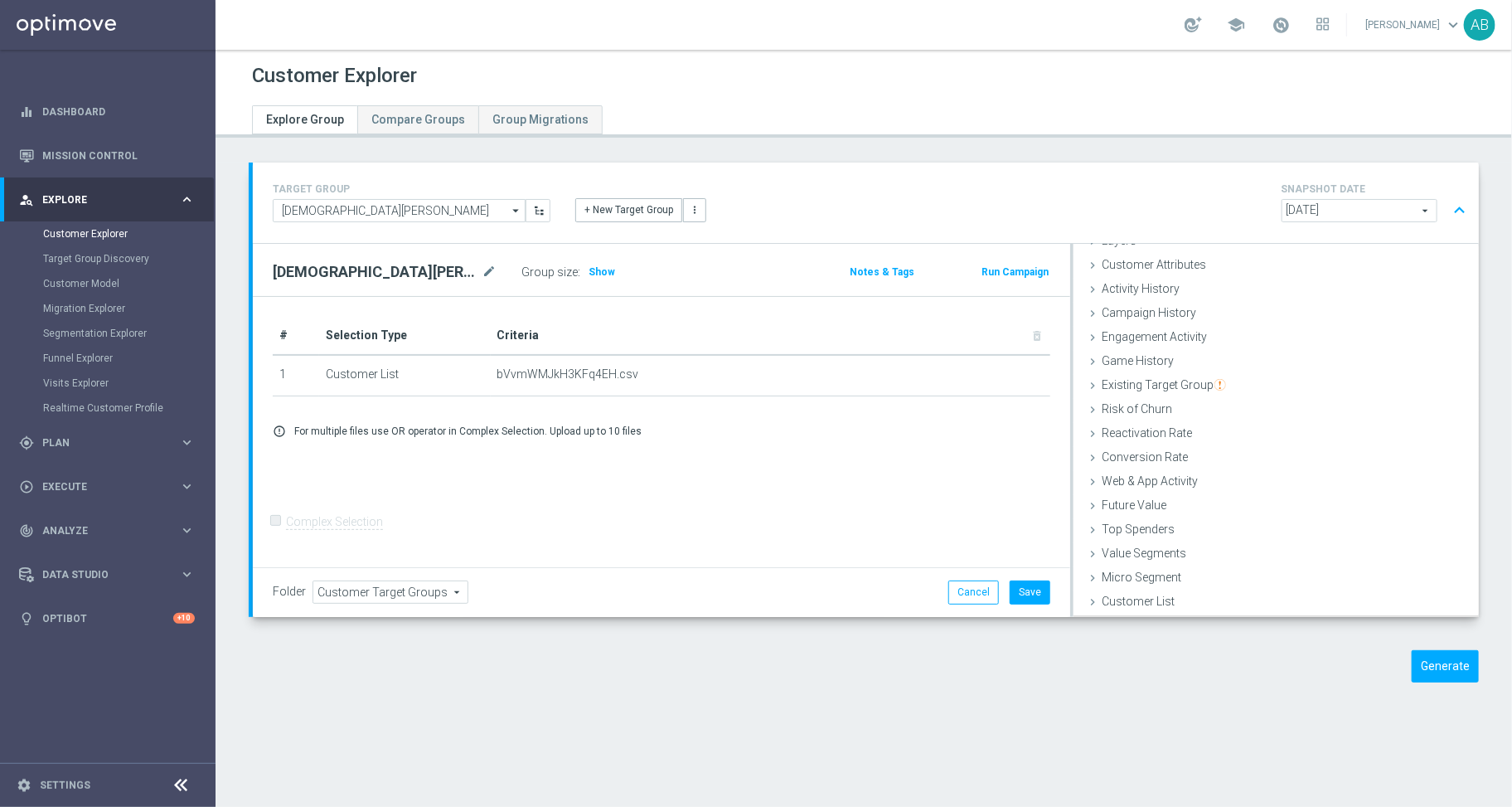
scroll to position [68, 0]
click at [1434, 660] on button "Generate" at bounding box center [1446, 667] width 67 height 33
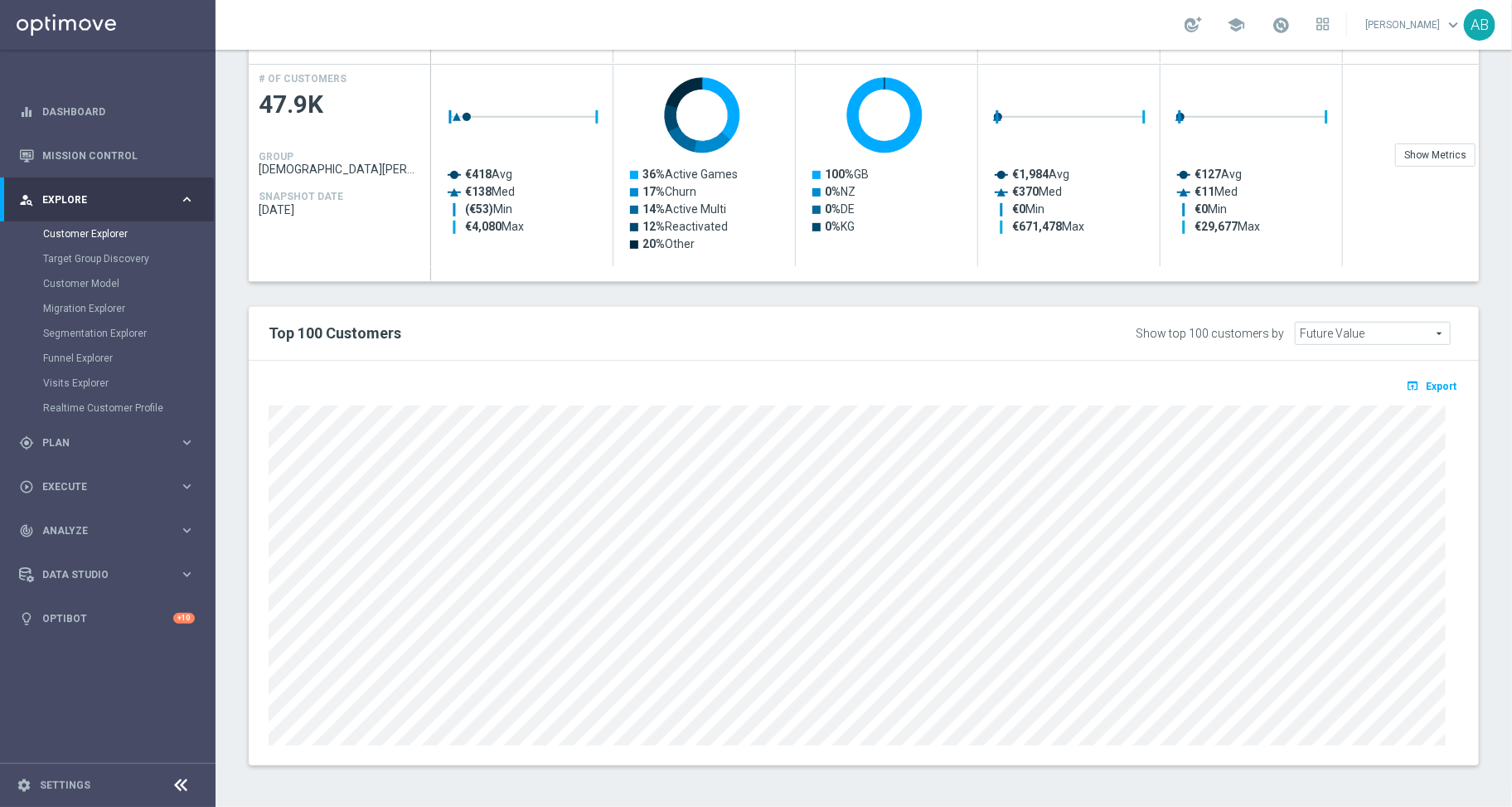
scroll to position [126, 0]
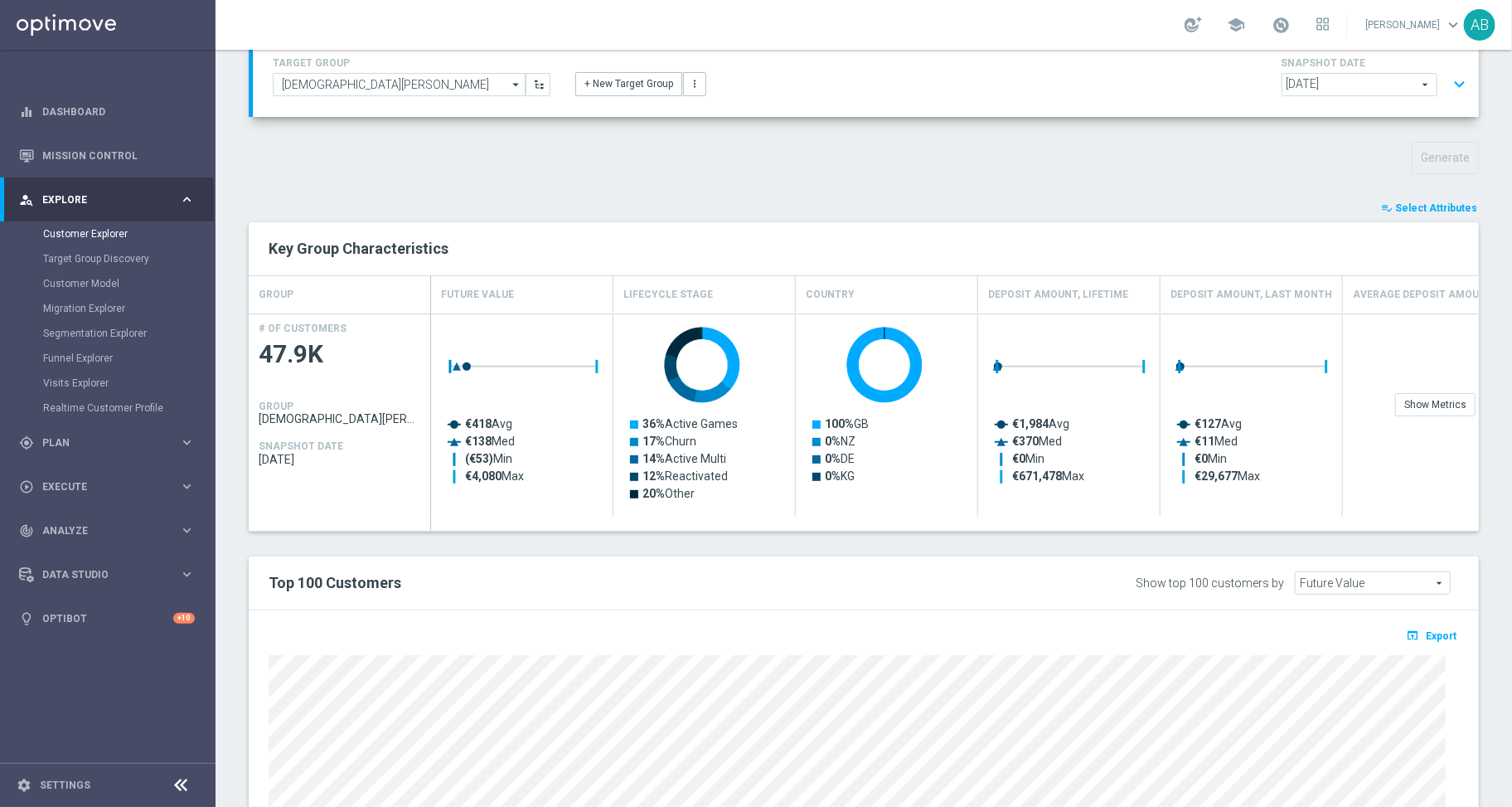
click at [1425, 213] on button "playlist_add_check Select Attributes" at bounding box center [1428, 209] width 99 height 18
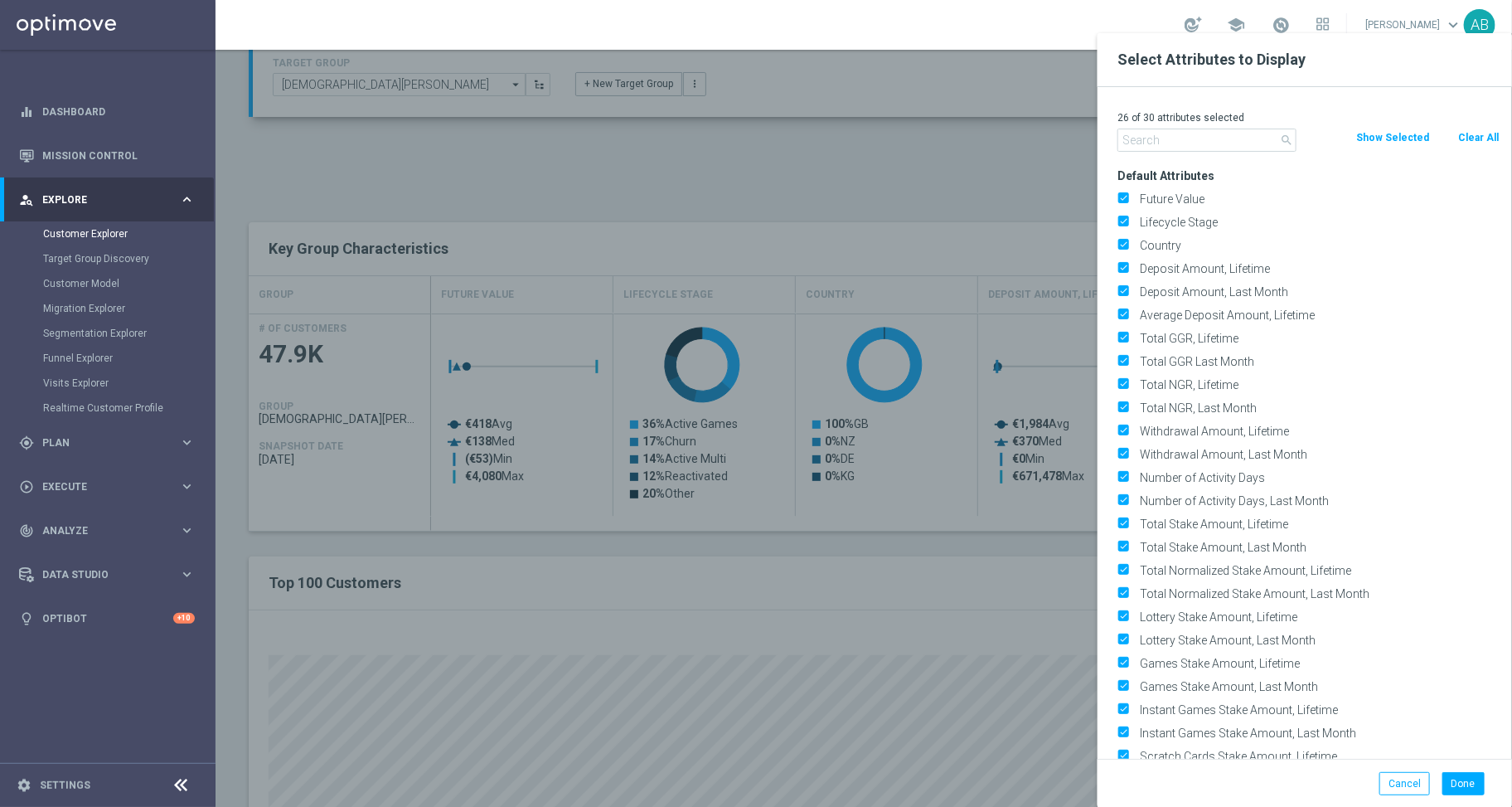
click at [1466, 141] on button "Clear All" at bounding box center [1478, 138] width 44 height 18
checkbox input "false"
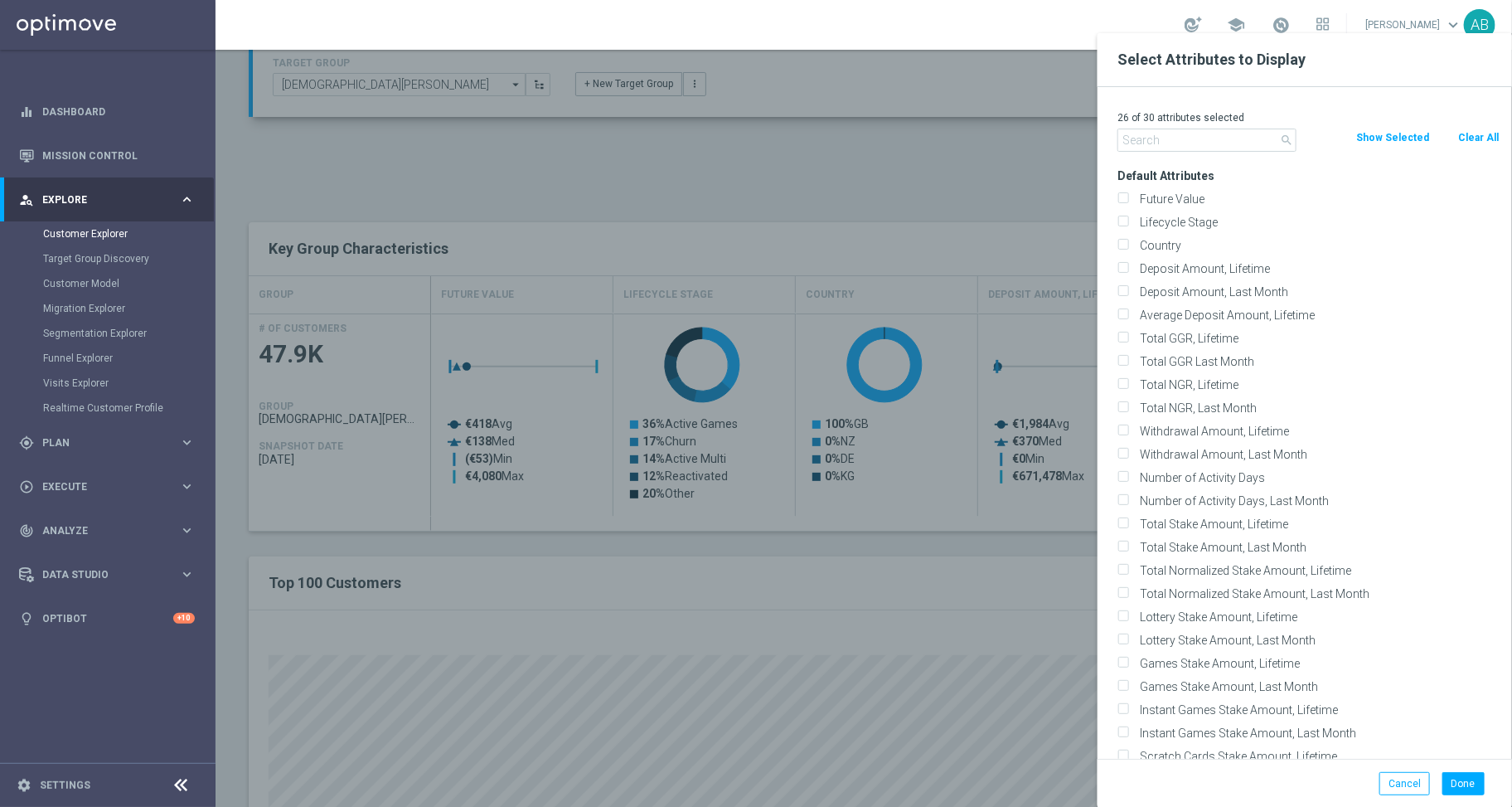
checkbox input "false"
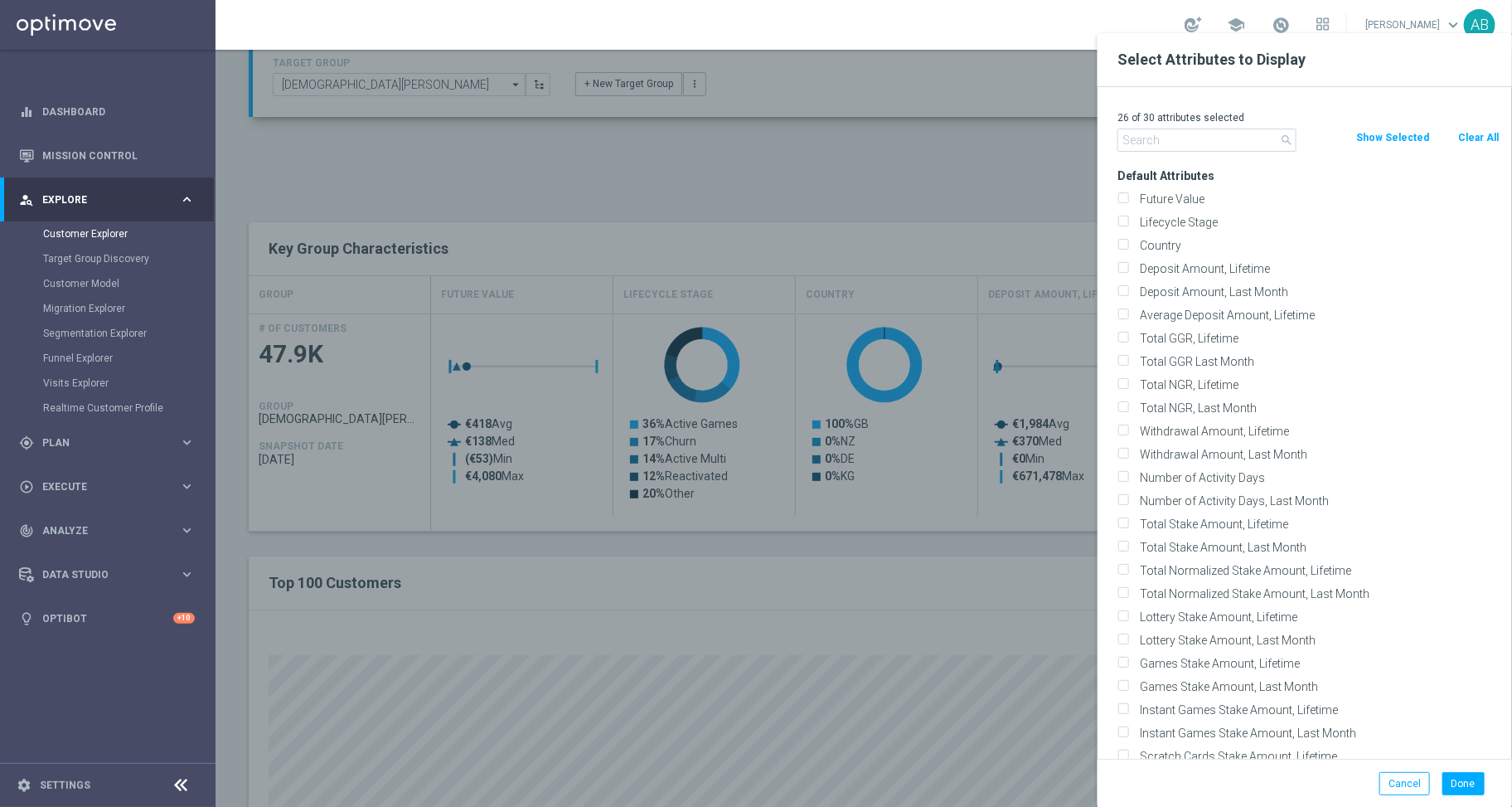
checkbox input "false"
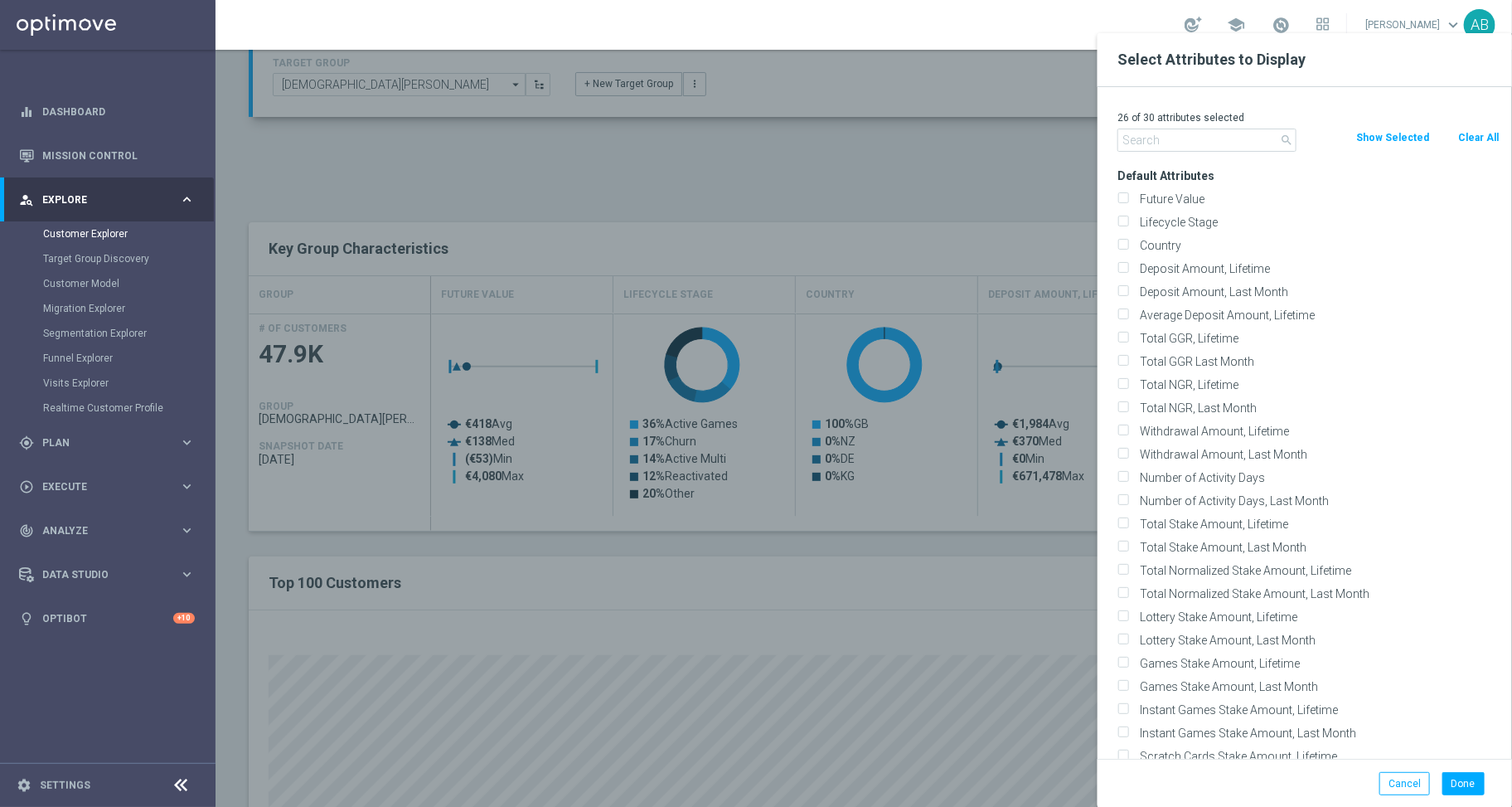
checkbox input "false"
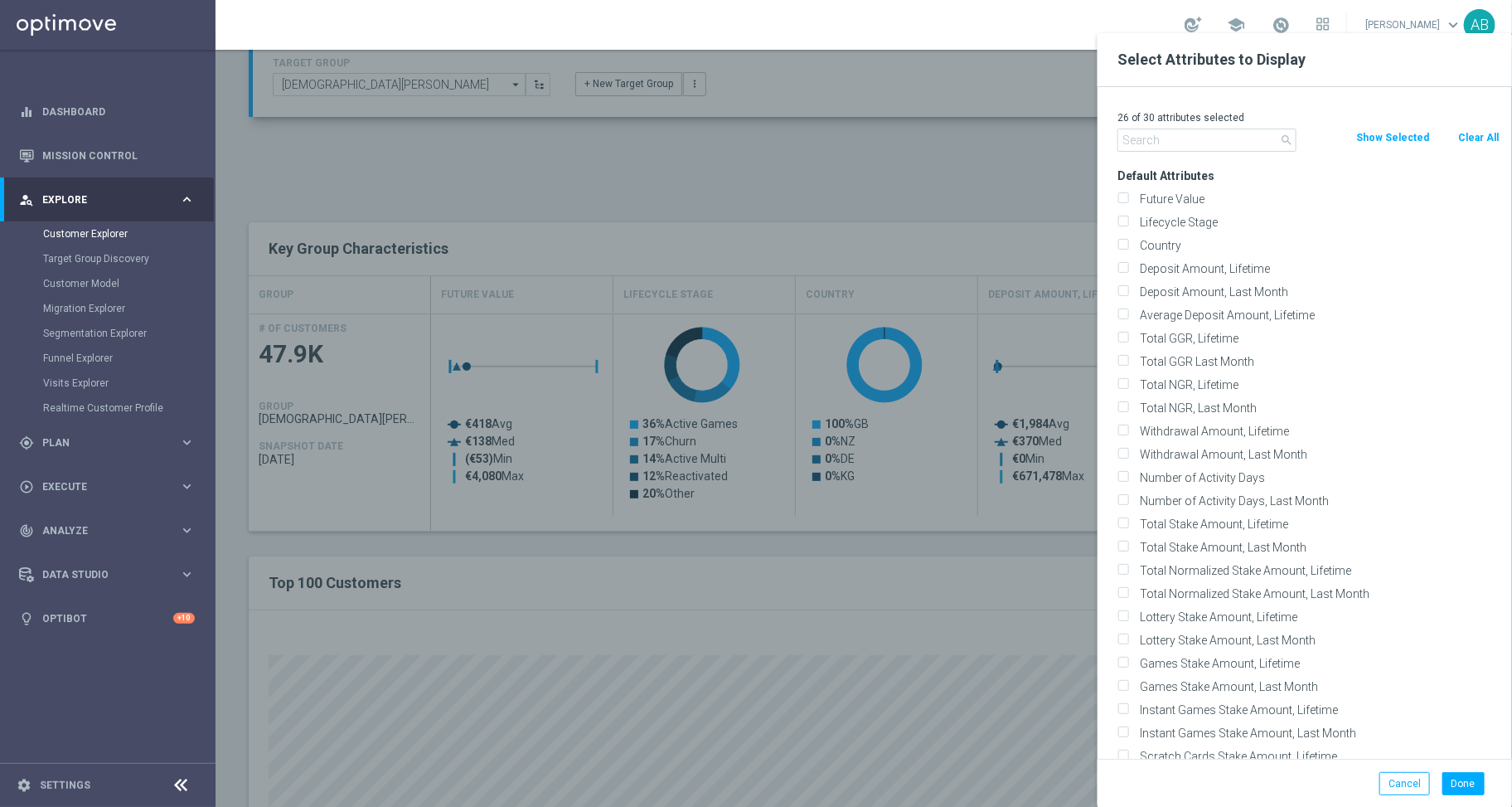
checkbox input "false"
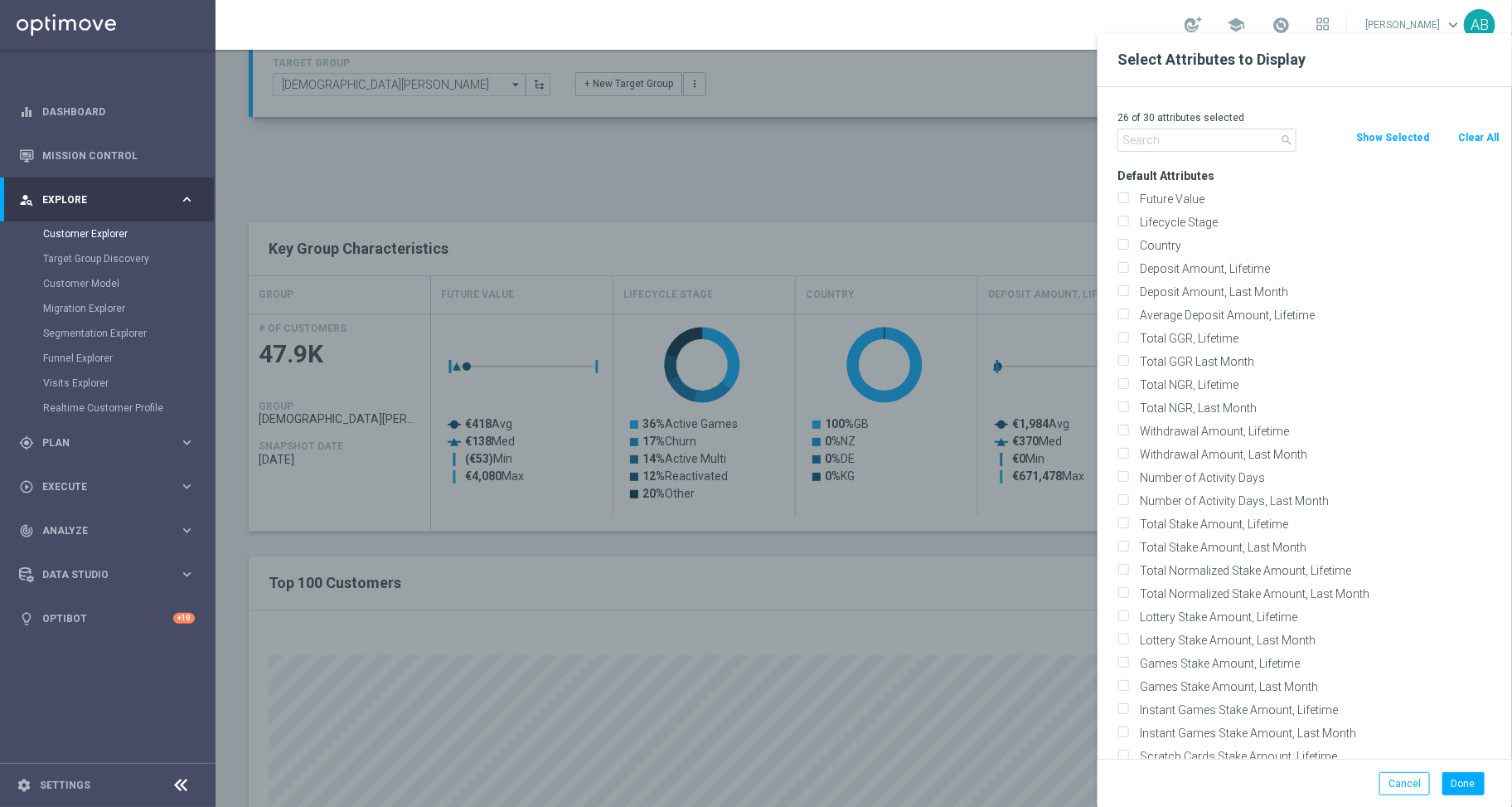
checkbox input "false"
click at [1264, 139] on input "text" at bounding box center [1206, 139] width 179 height 23
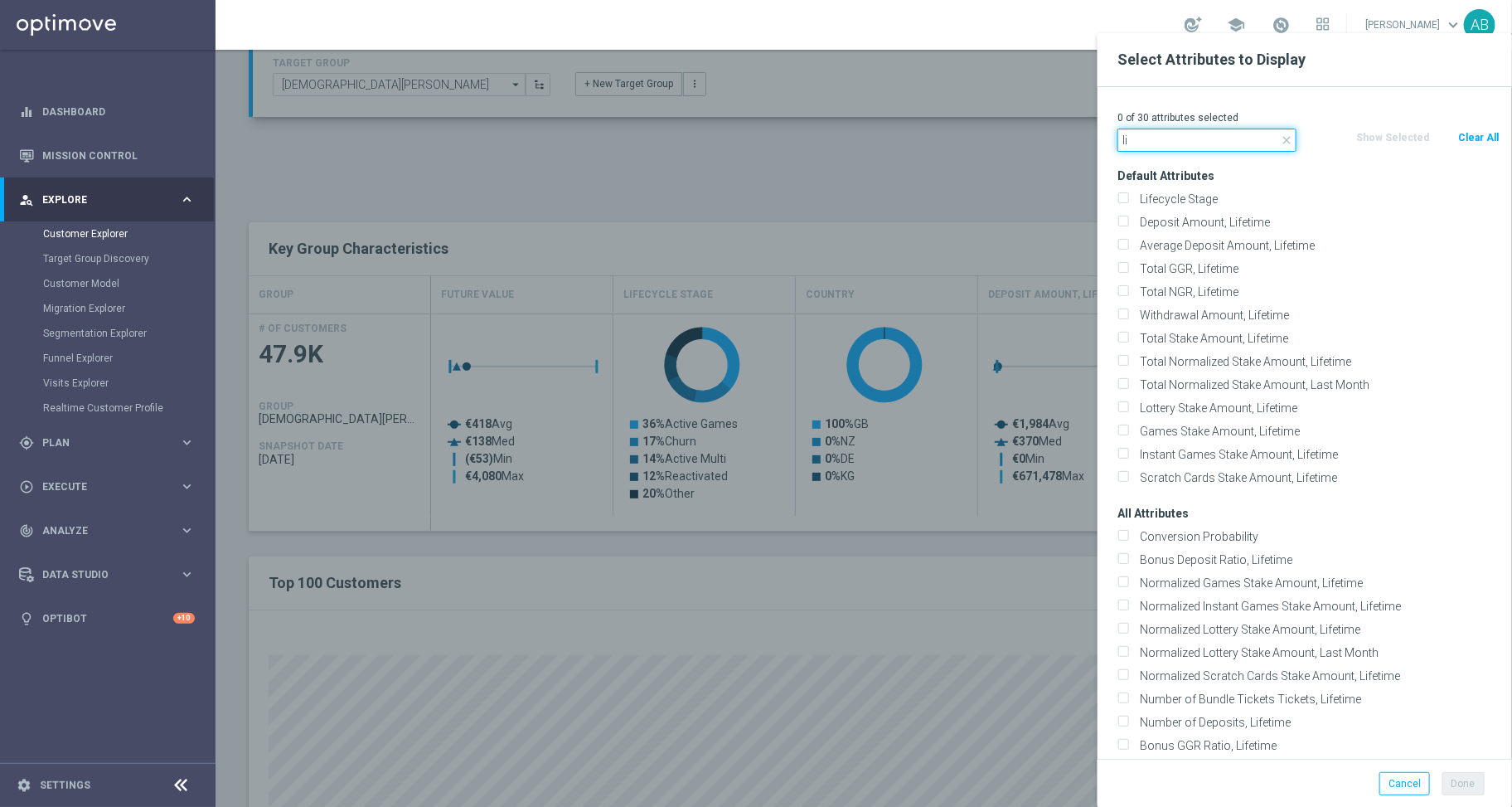
type input "l"
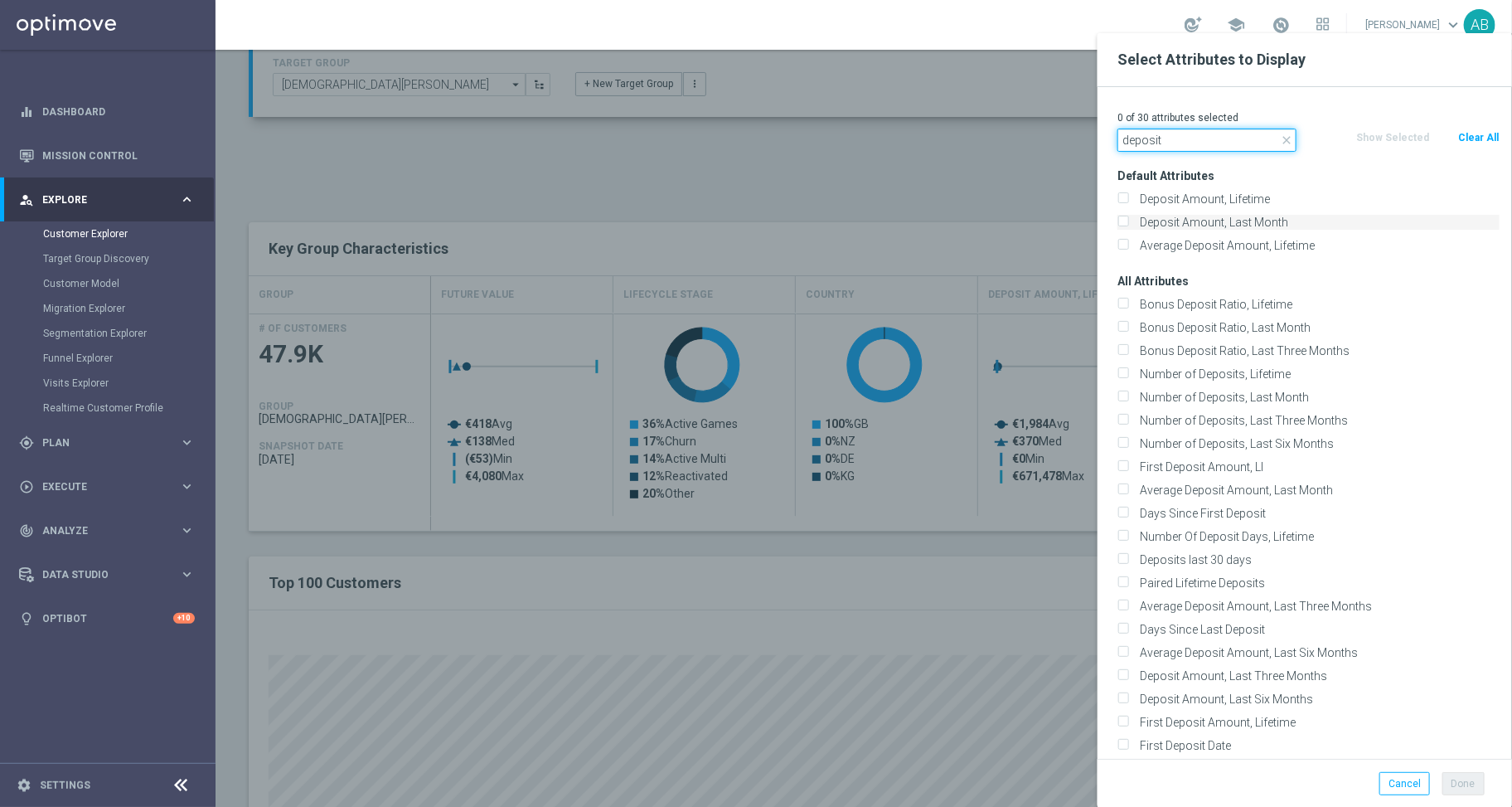
type input "deposit"
click at [1286, 227] on label "Deposit Amount, Last Month" at bounding box center [1317, 222] width 366 height 15
click at [1128, 227] on input "Deposit Amount, Last Month" at bounding box center [1122, 224] width 11 height 11
checkbox input "true"
click at [1174, 135] on input "deposit" at bounding box center [1206, 139] width 179 height 23
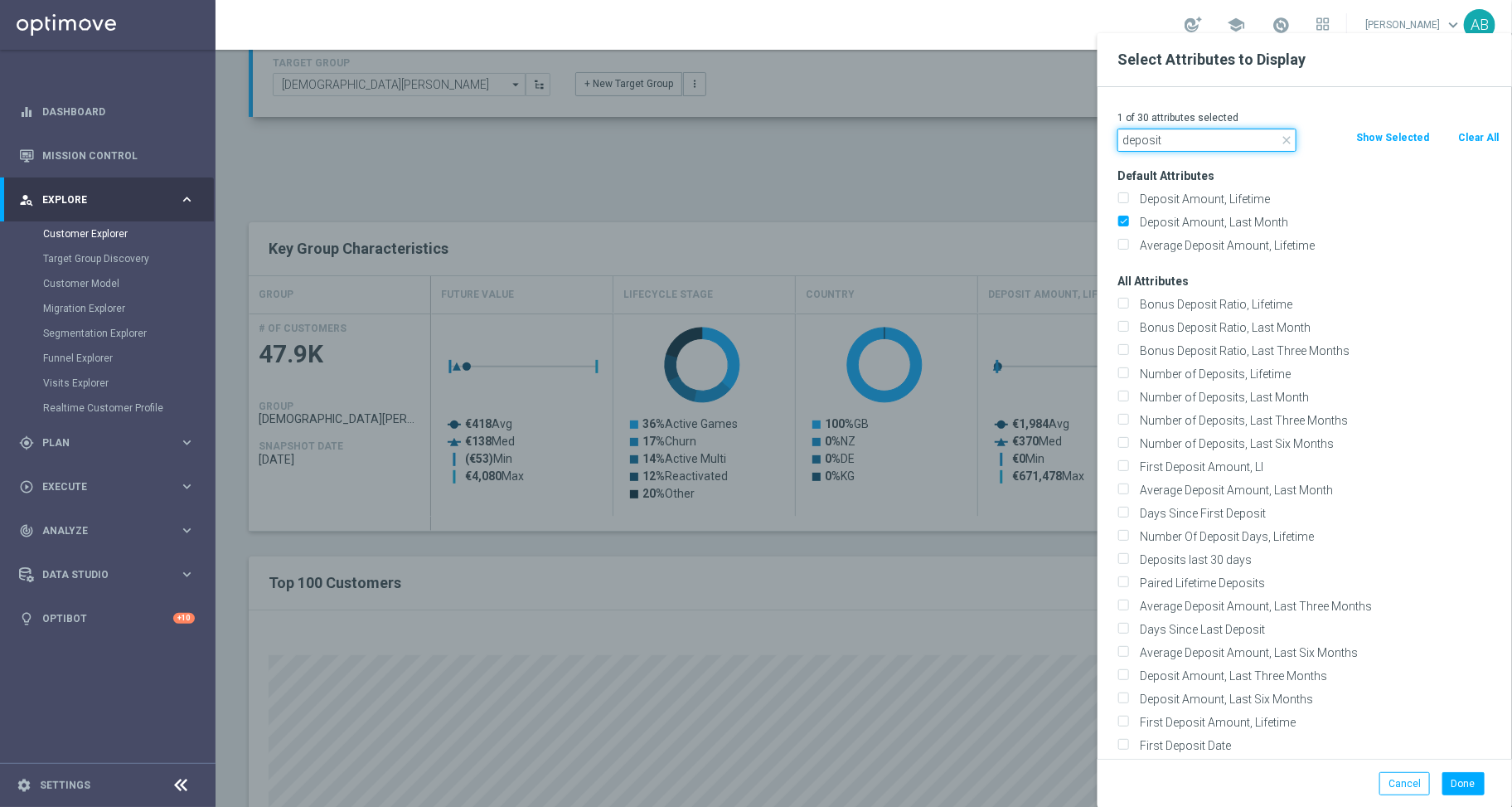
click at [1174, 135] on input "deposit" at bounding box center [1206, 139] width 179 height 23
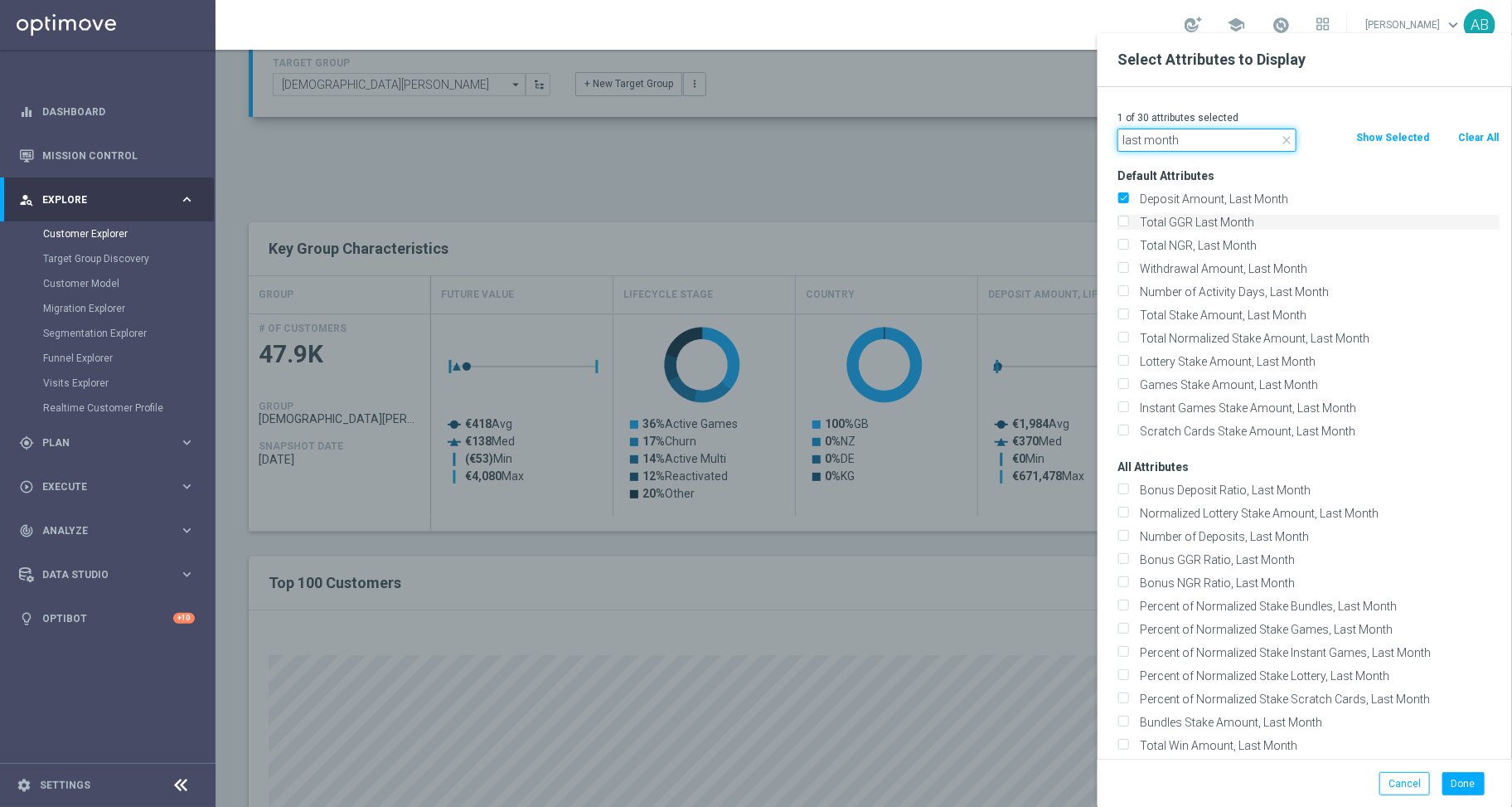
type input "last month"
click at [1189, 227] on label "Total GGR Last Month" at bounding box center [1317, 222] width 366 height 15
click at [1128, 227] on input "Total GGR Last Month" at bounding box center [1122, 224] width 11 height 11
checkbox input "true"
click at [1191, 293] on label "Number of Activity Days, Last Month" at bounding box center [1317, 291] width 366 height 15
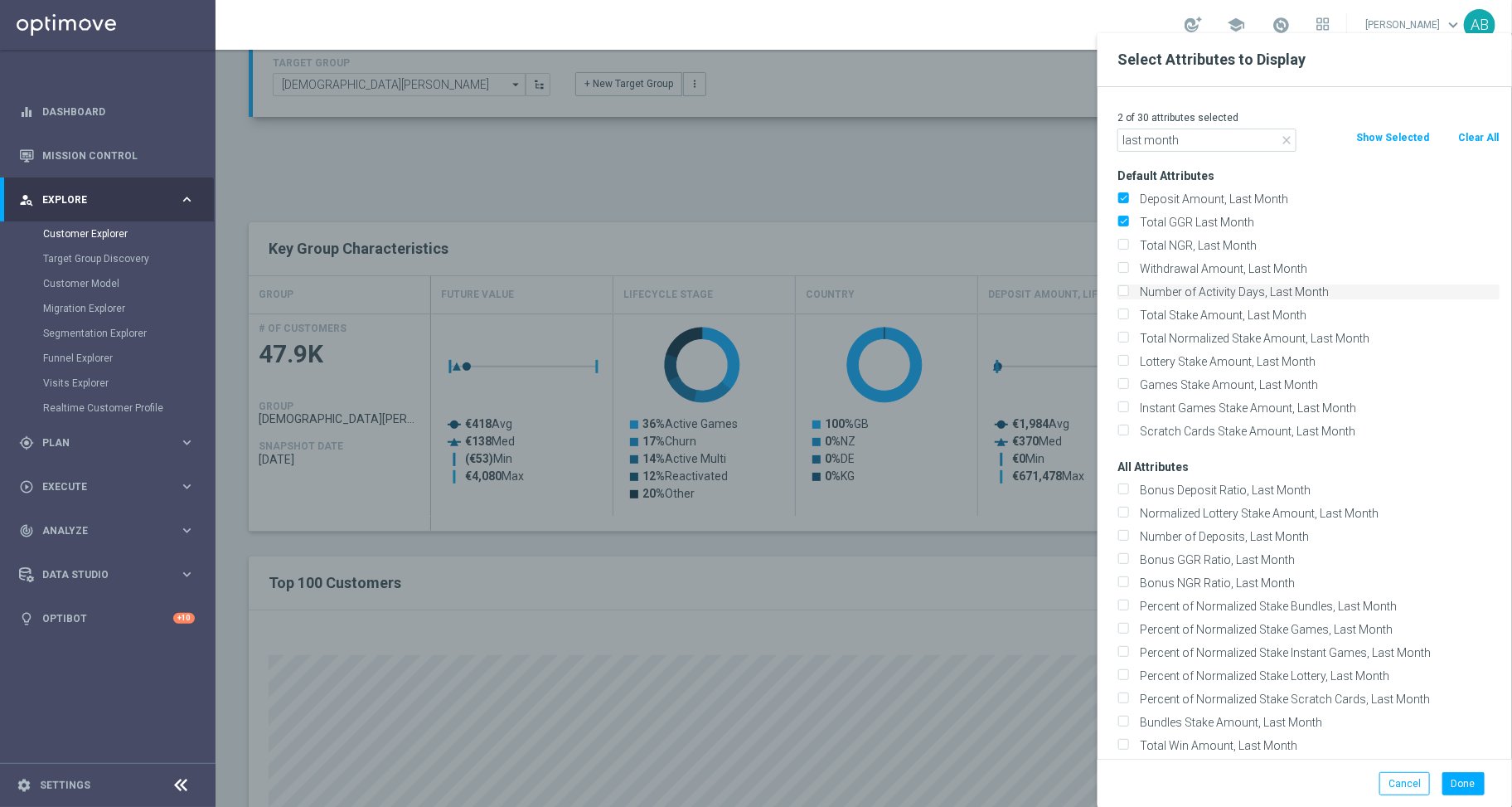
click at [1128, 293] on input "Number of Activity Days, Last Month" at bounding box center [1122, 294] width 11 height 11
checkbox input "true"
click at [1476, 778] on button "Done" at bounding box center [1463, 783] width 42 height 23
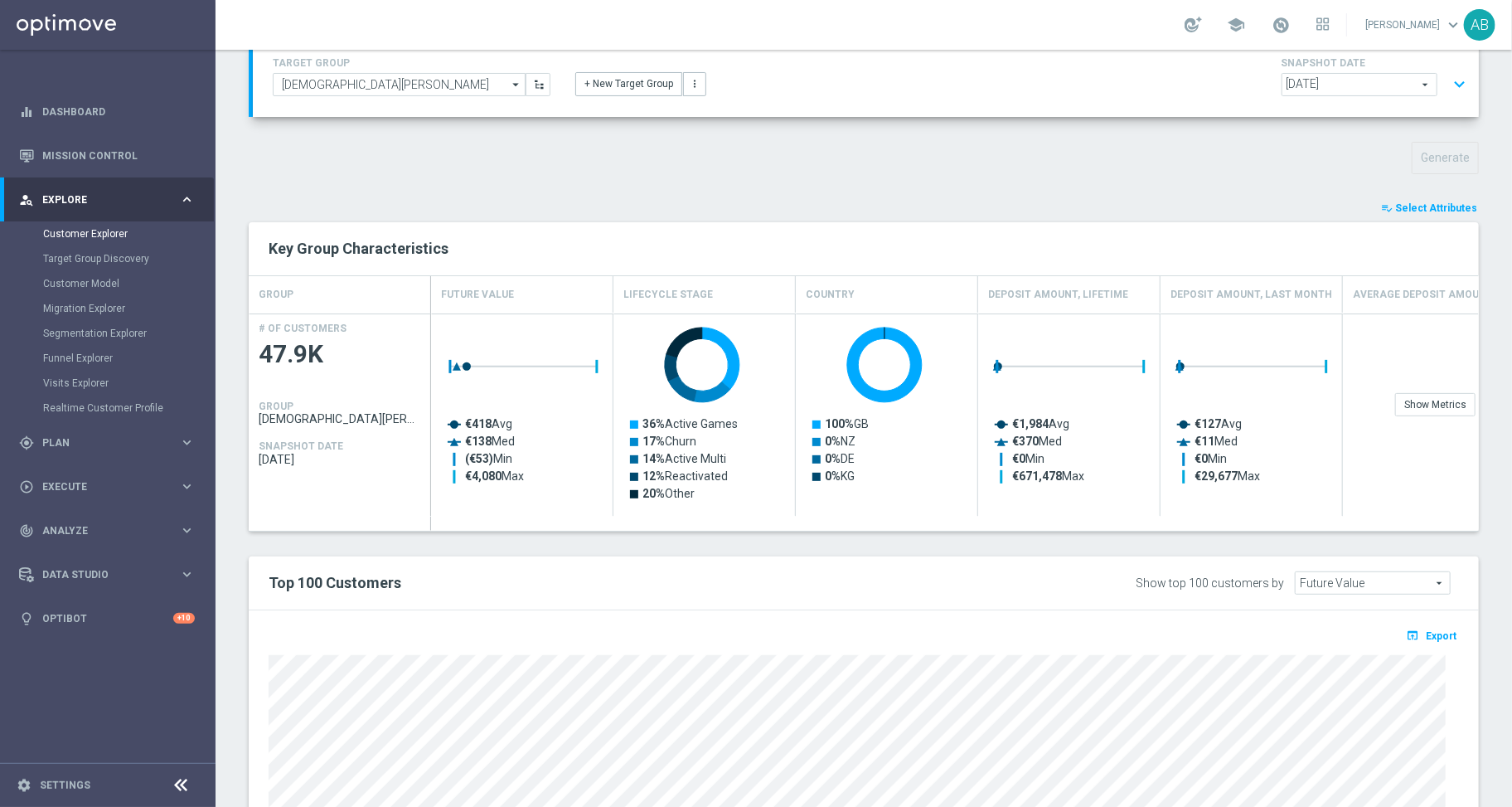
type input "Search"
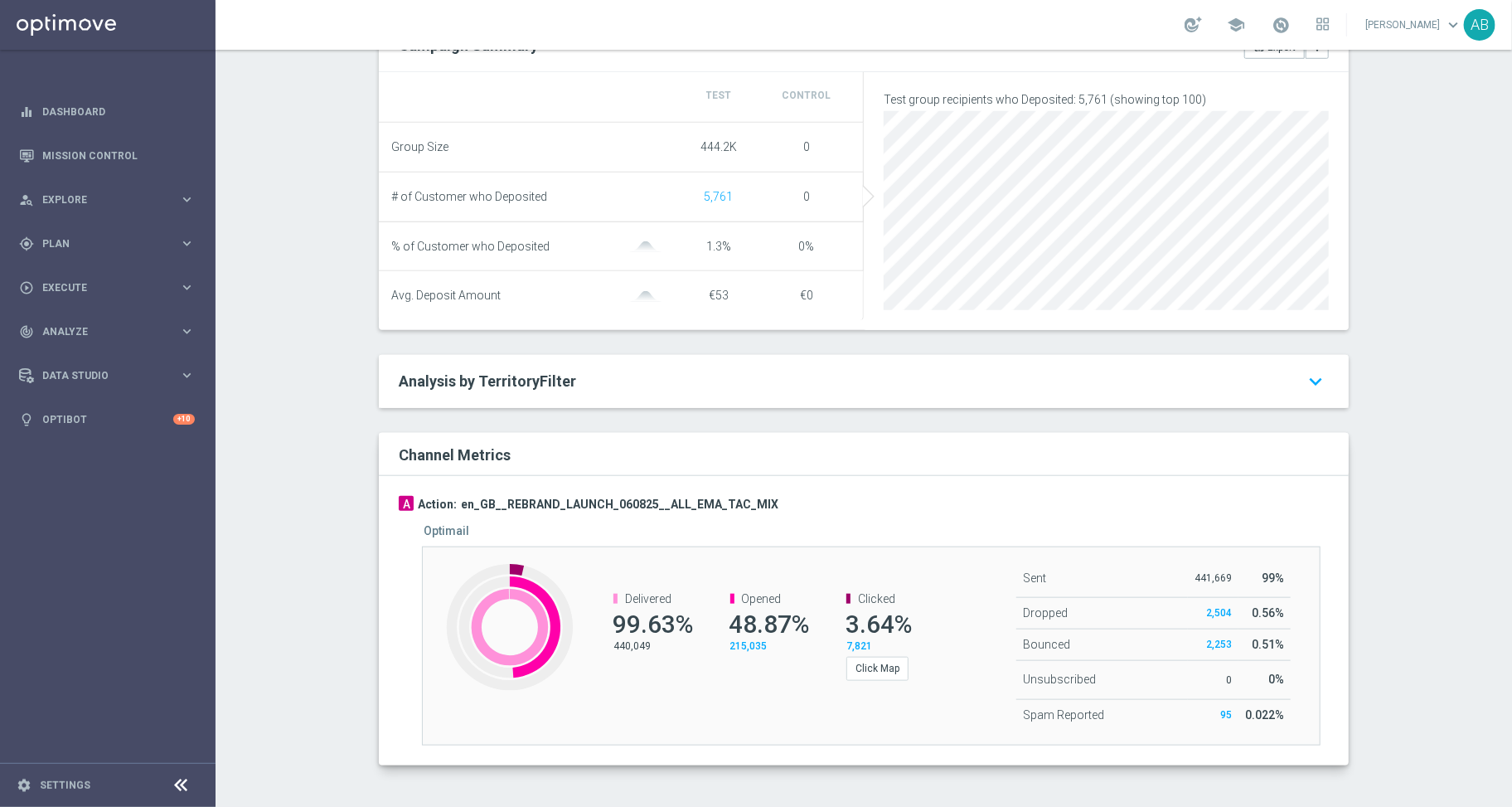
scroll to position [568, 0]
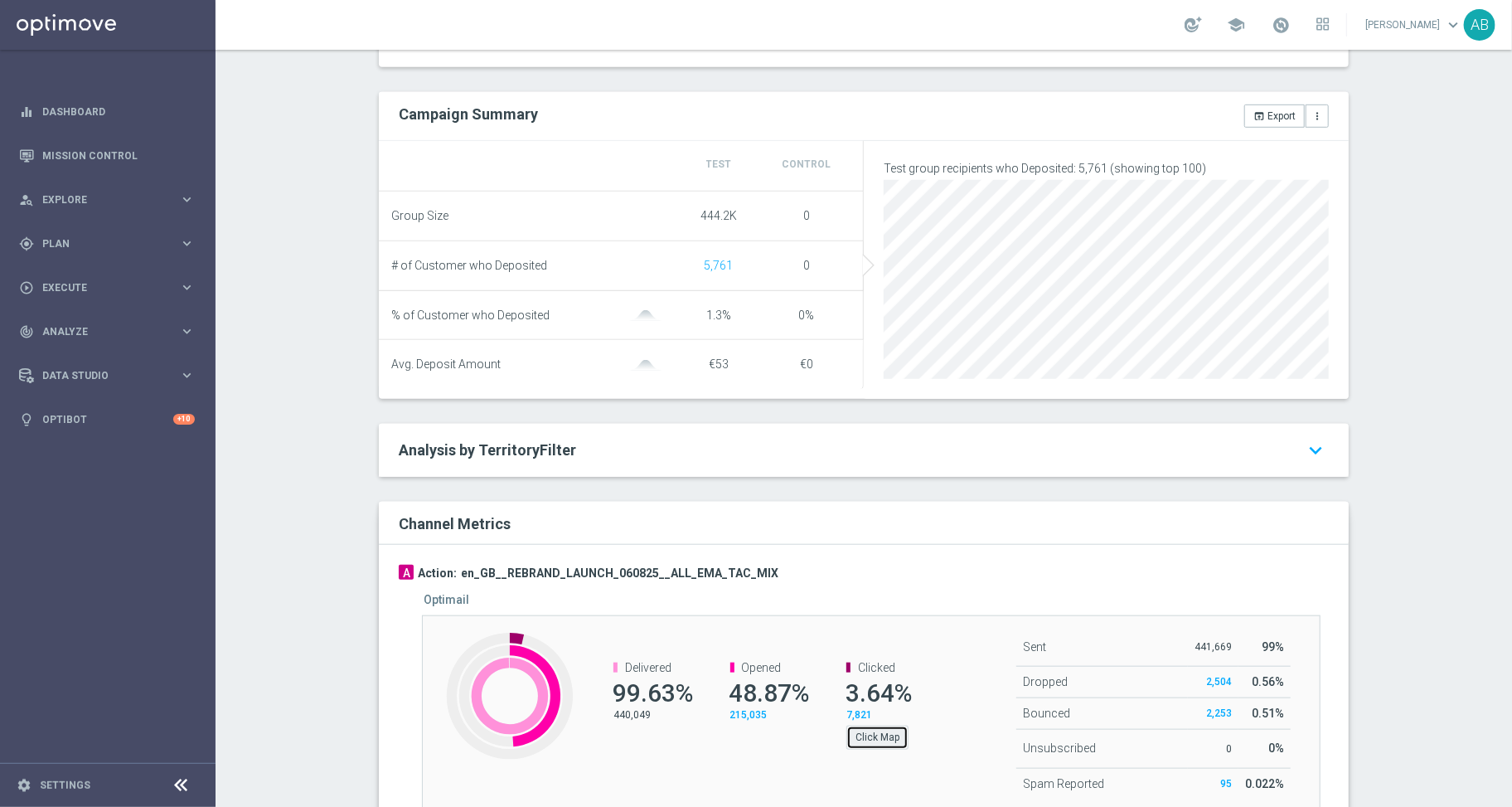
click at [895, 749] on button "Click Map" at bounding box center [878, 737] width 62 height 23
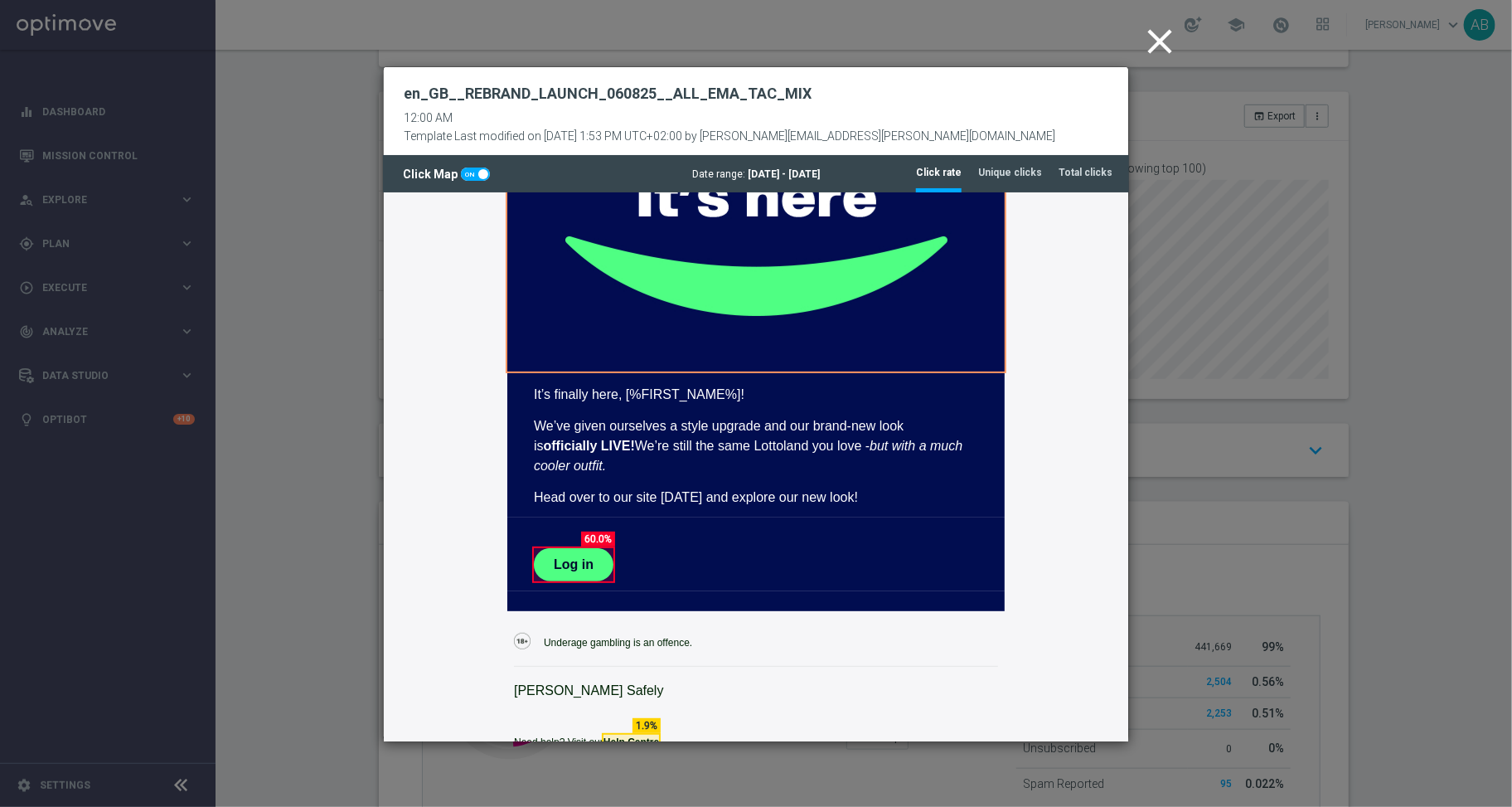
scroll to position [0, 0]
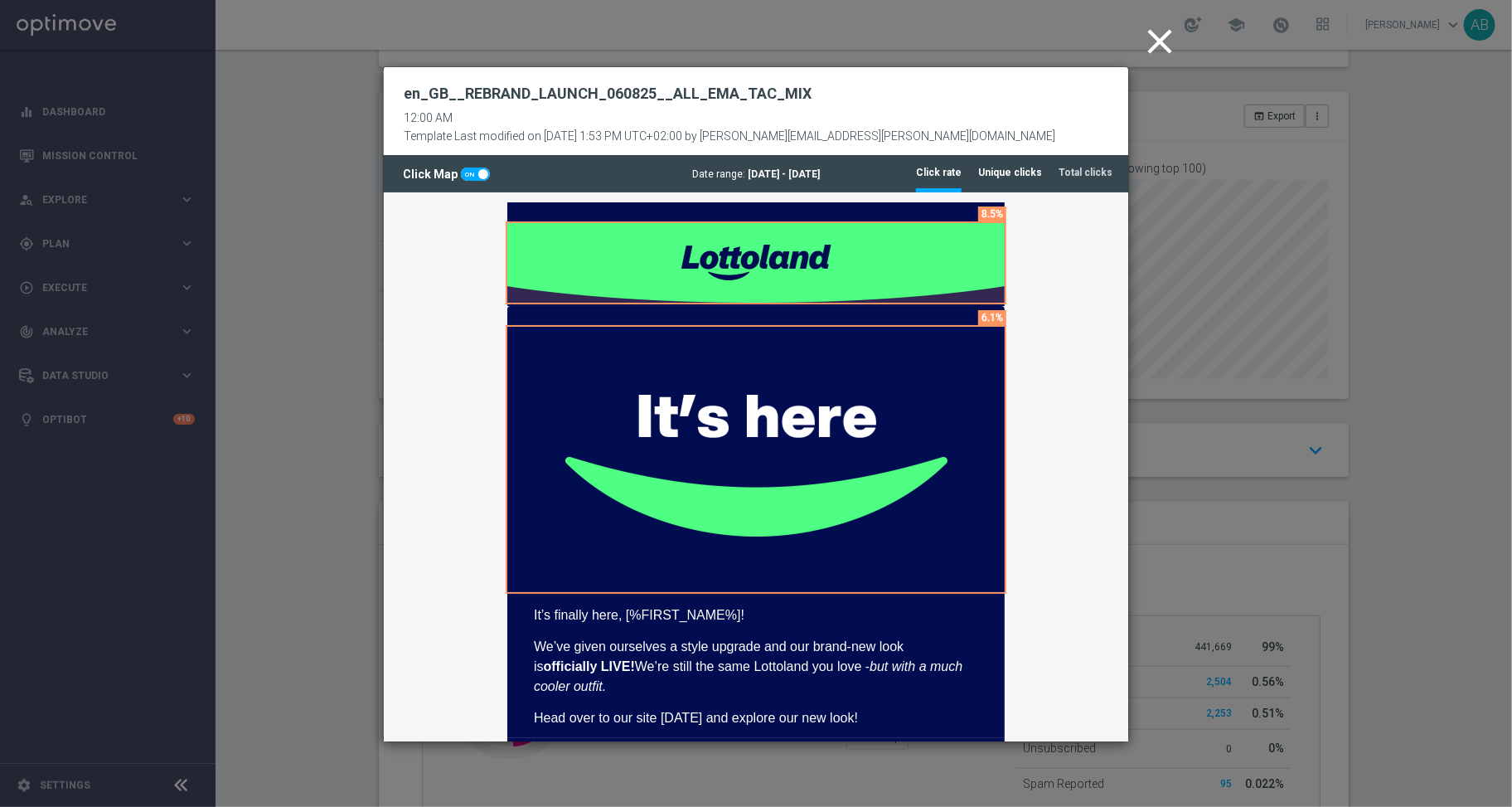
click at [1024, 174] on tab-header "Unique clicks" at bounding box center [1010, 172] width 64 height 14
click at [482, 176] on span at bounding box center [482, 174] width 10 height 10
click at [482, 176] on input "checkbox" at bounding box center [475, 174] width 29 height 14
checkbox input "false"
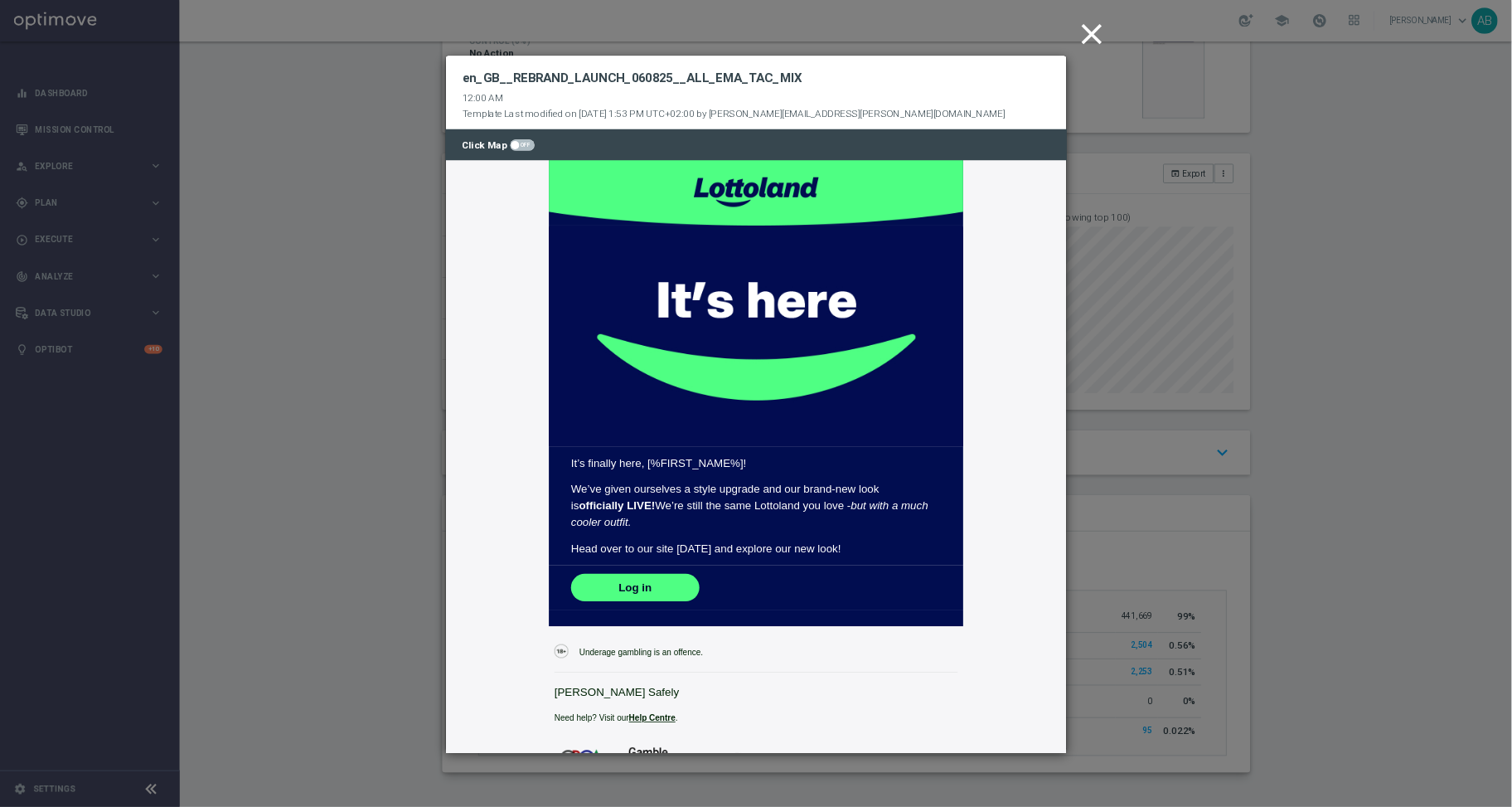
scroll to position [1, 0]
click at [1302, 32] on icon "close" at bounding box center [1312, 42] width 42 height 42
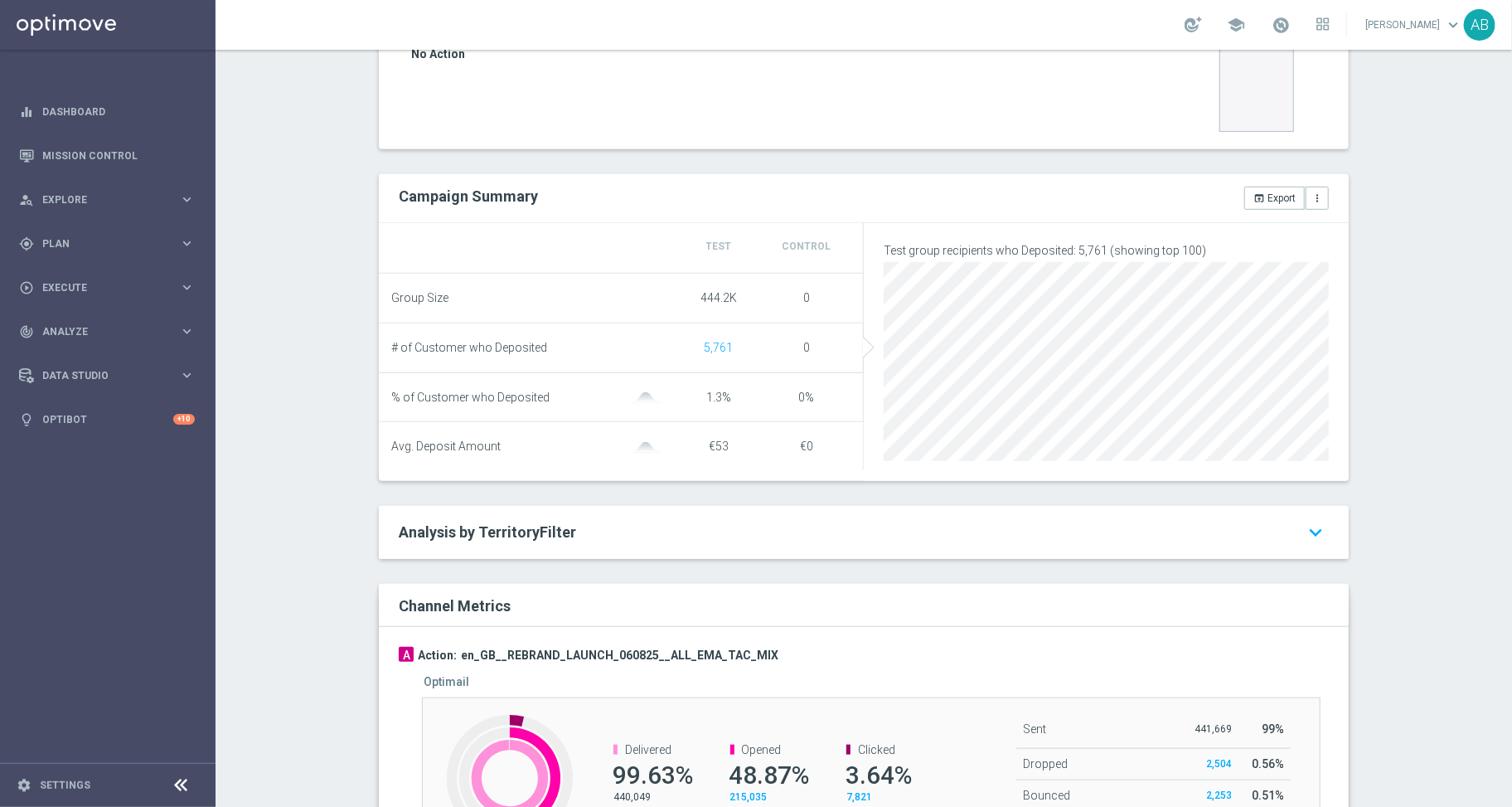
scroll to position [0, 0]
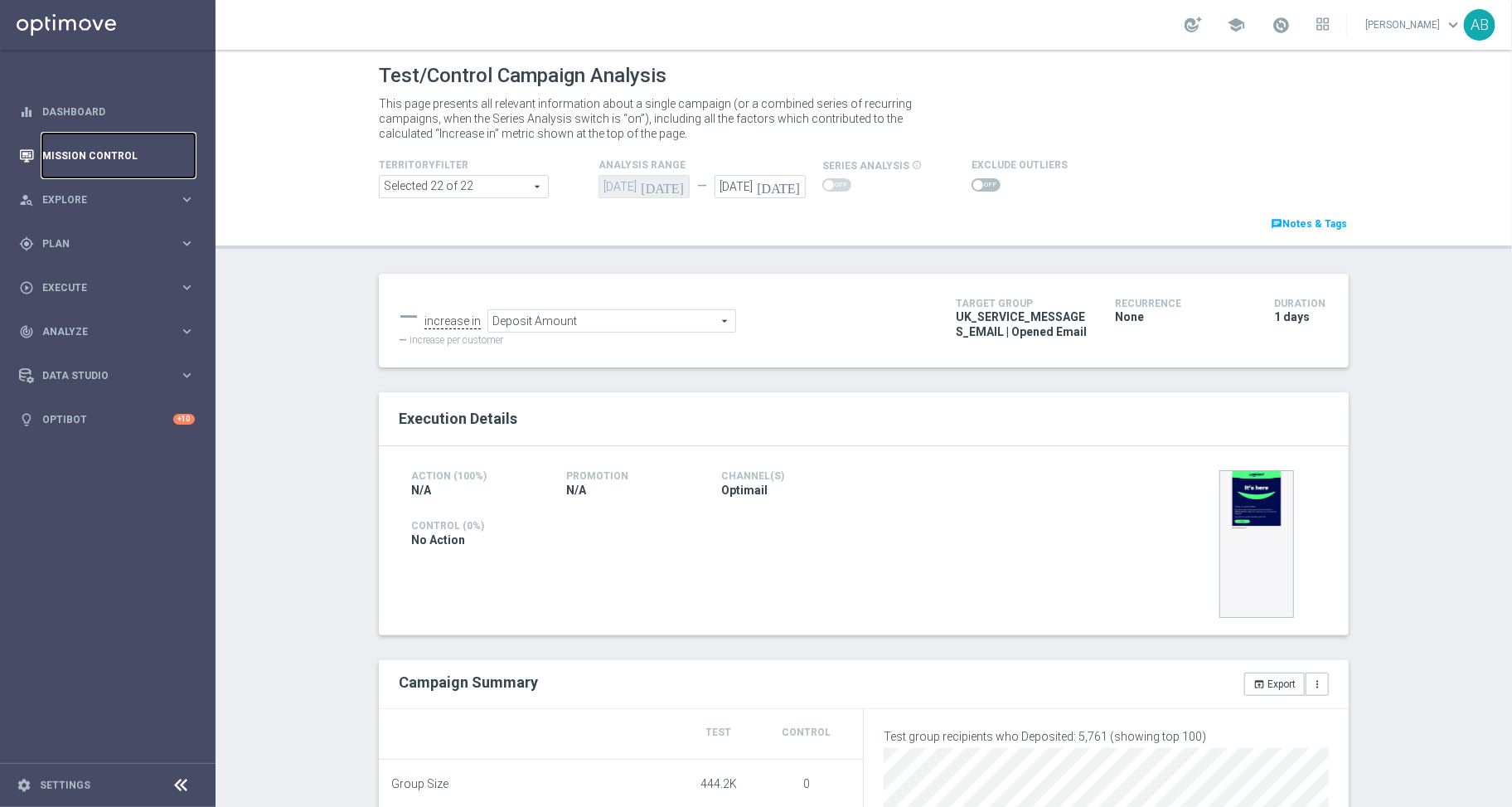
click at [91, 153] on link "Mission Control" at bounding box center [118, 156] width 153 height 44
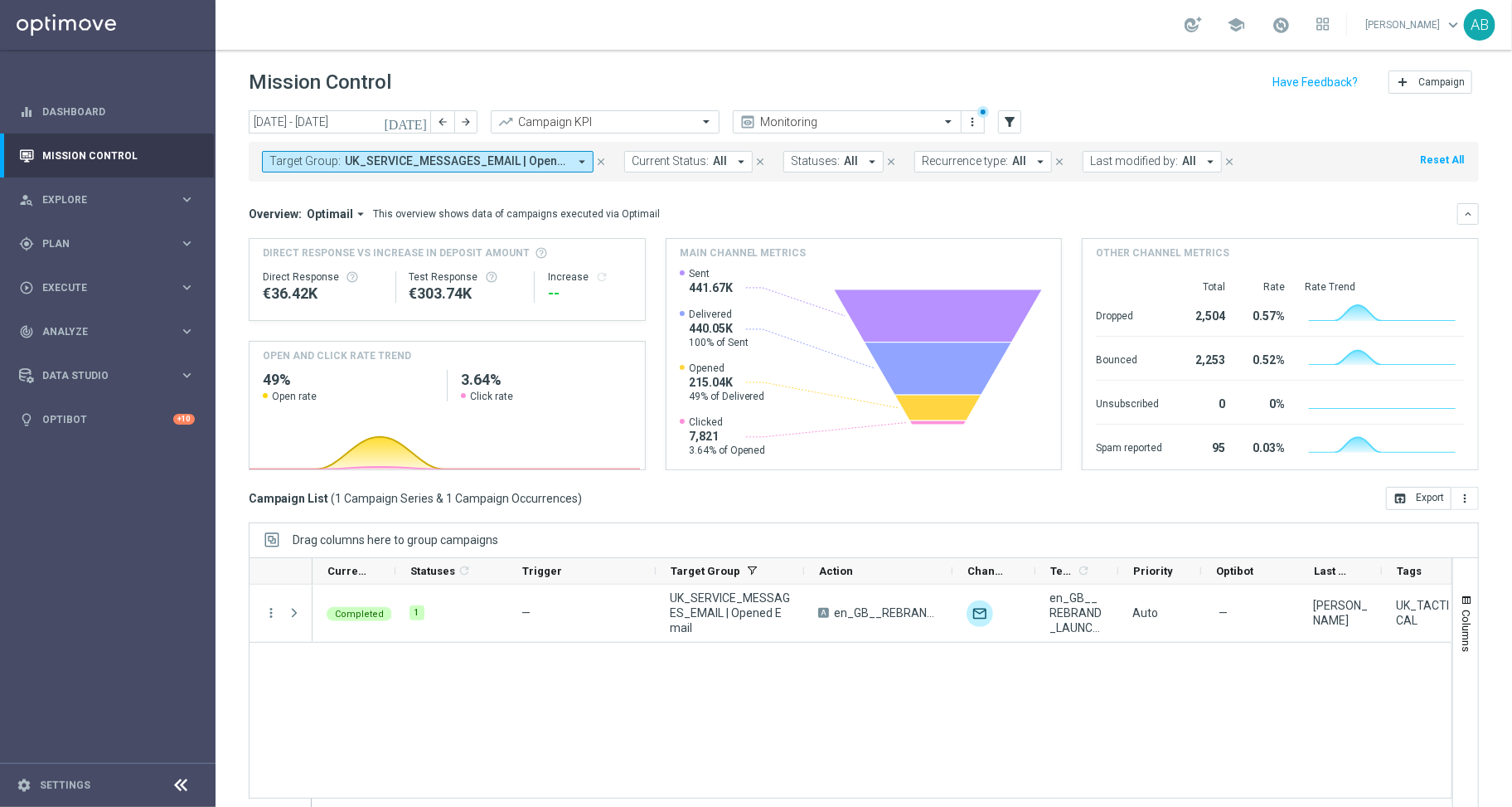
click at [604, 162] on icon "close" at bounding box center [601, 161] width 12 height 12
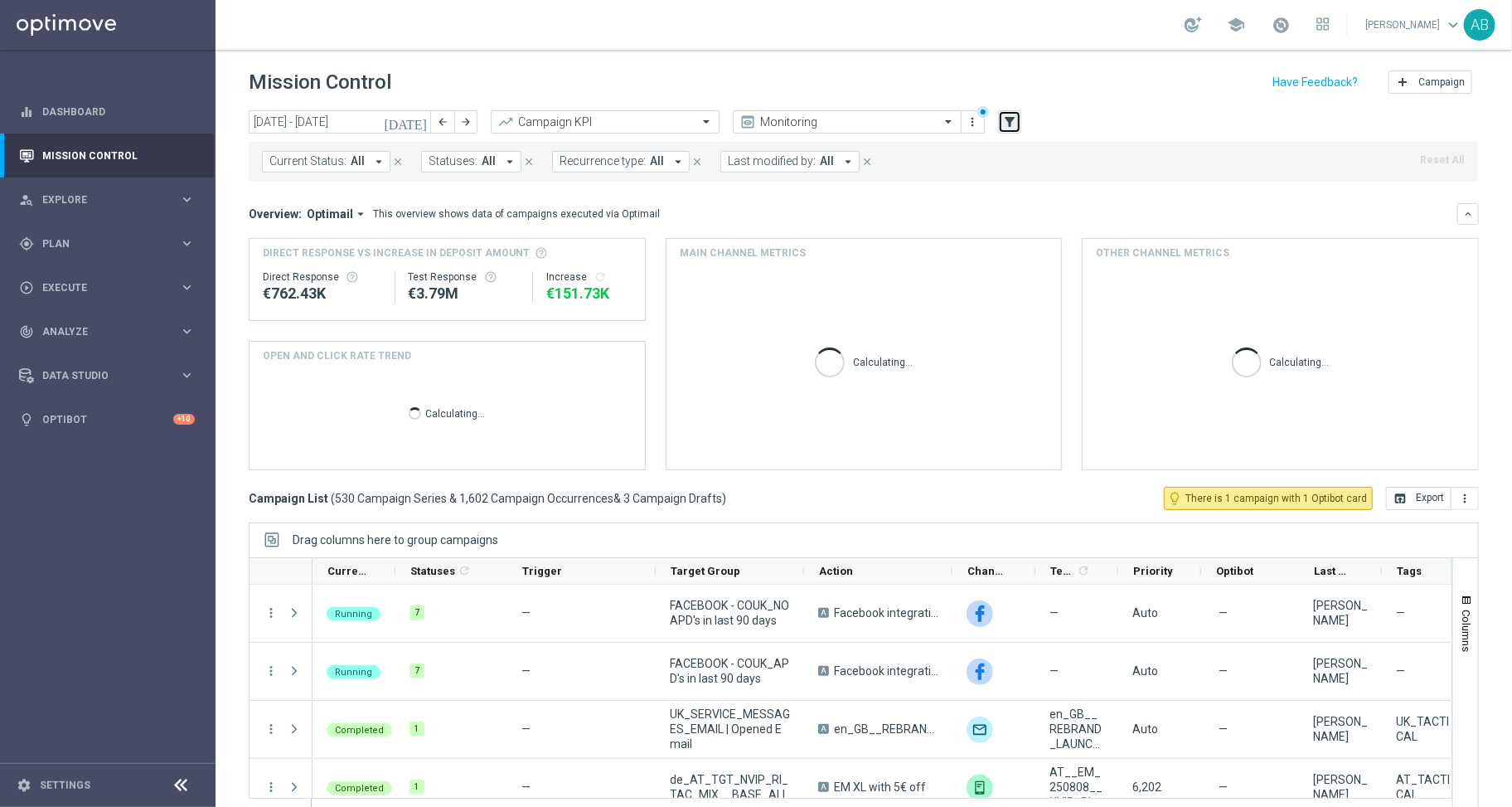
click at [1006, 127] on icon "filter_alt" at bounding box center [1010, 122] width 15 height 15
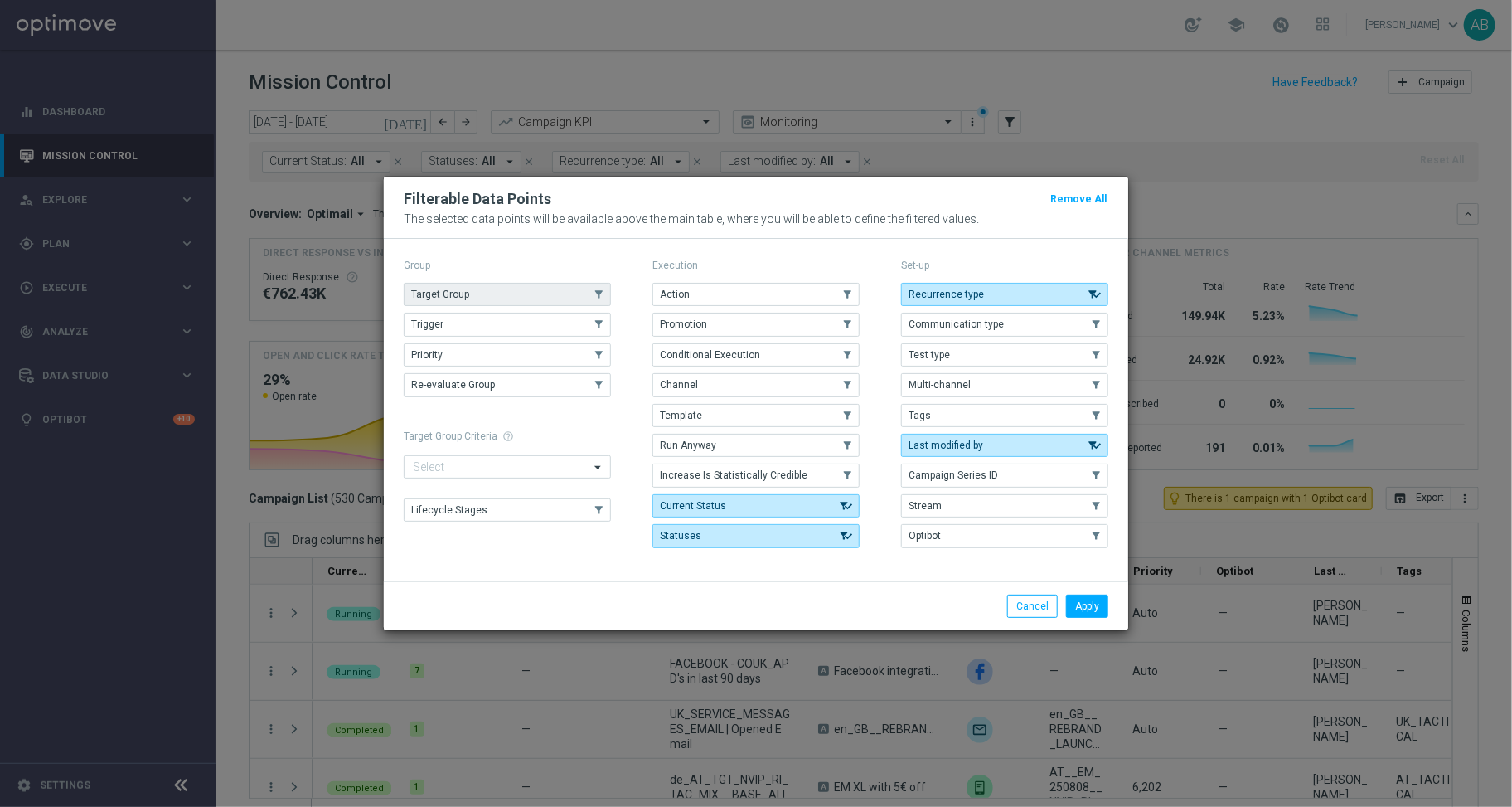
click at [514, 292] on button "Target Group" at bounding box center [507, 294] width 208 height 23
click at [1094, 606] on button "Apply" at bounding box center [1087, 606] width 42 height 23
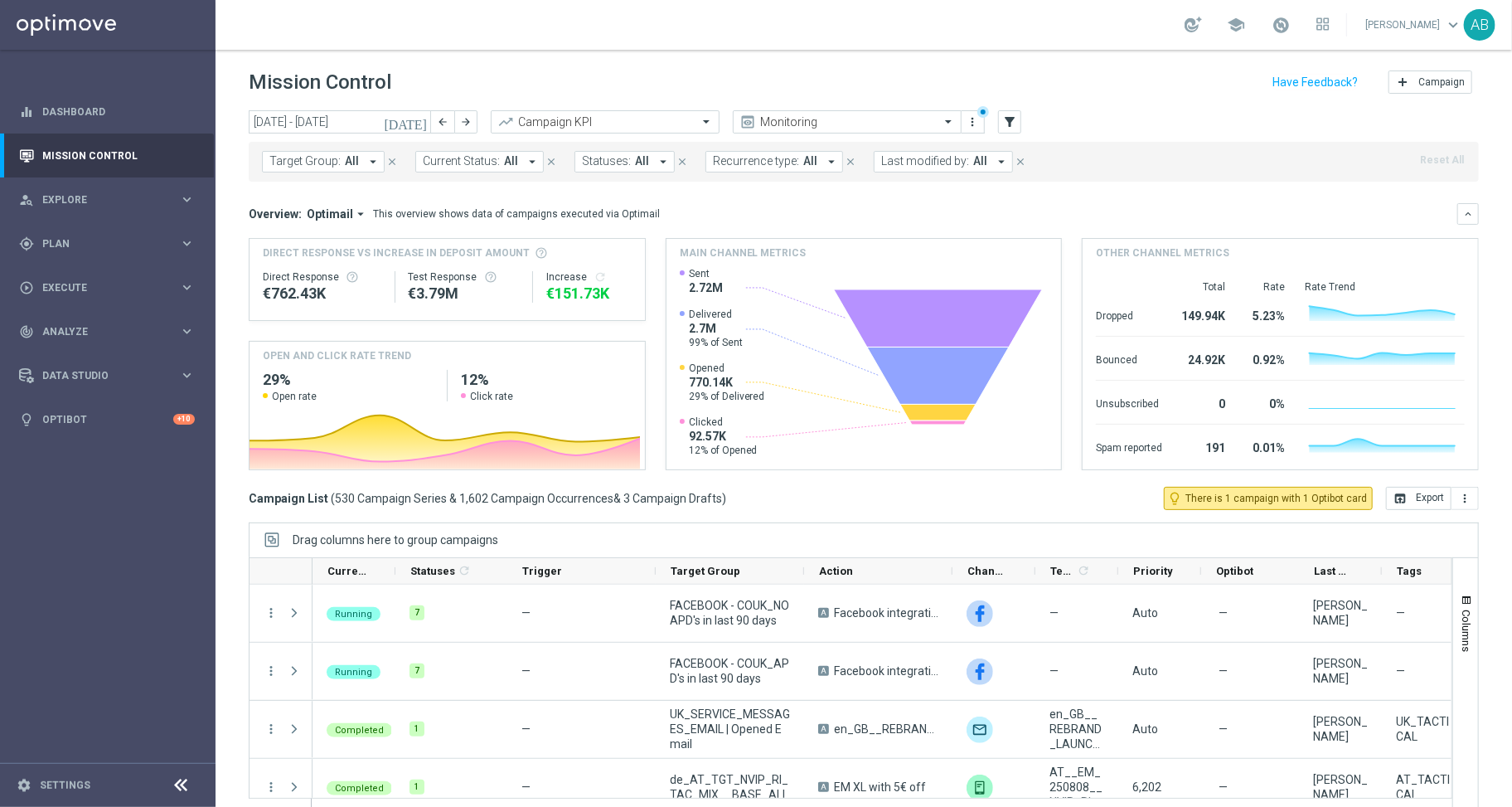
click at [370, 162] on icon "arrow_drop_down" at bounding box center [373, 161] width 15 height 15
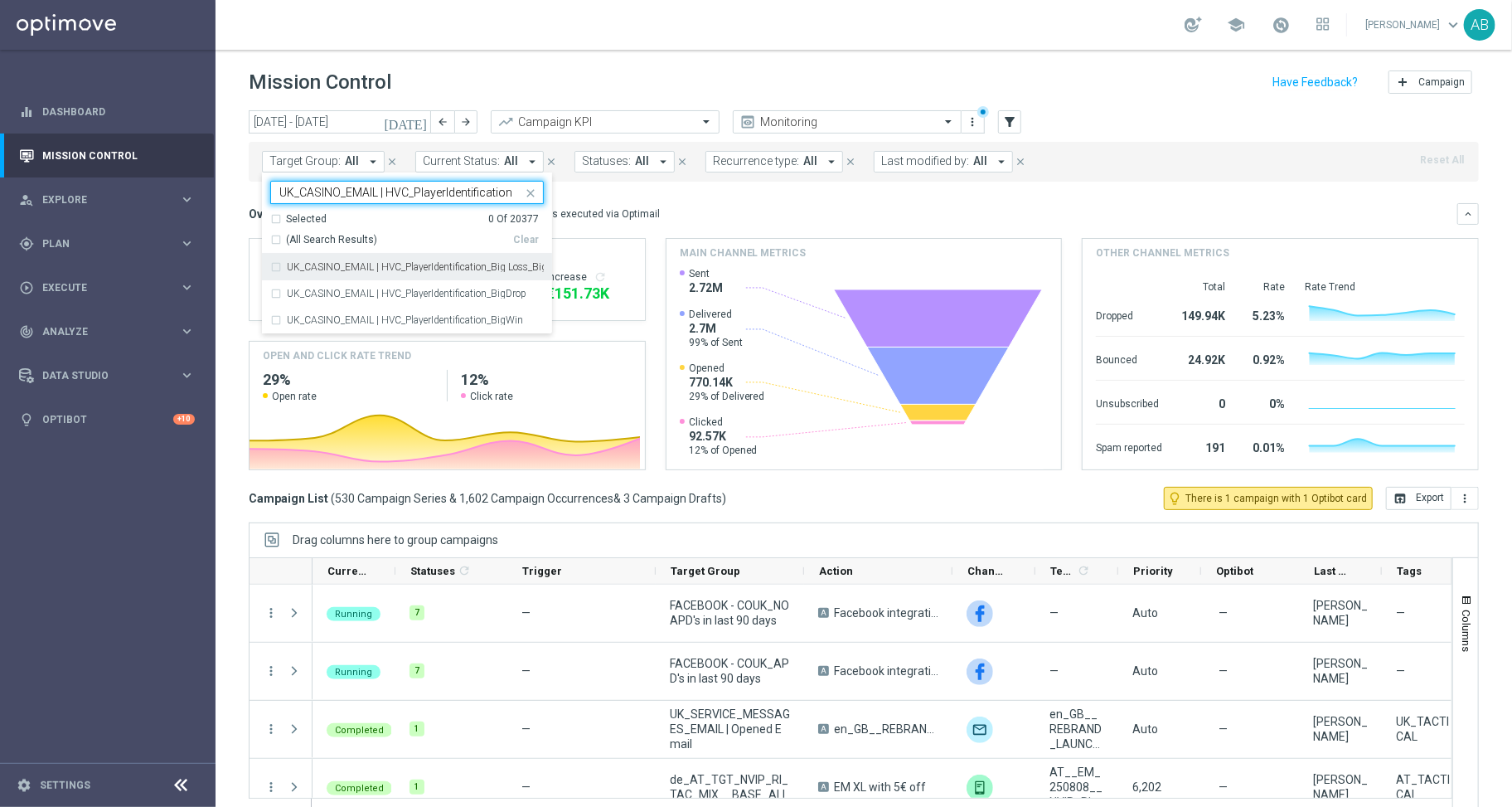
click at [279, 266] on div "UK_CASINO_EMAIL | HVC_PlayerIdentification_Big Loss_BigDeps" at bounding box center [407, 267] width 273 height 26
type input "UK_CASINO_EMAIL | HVC_PlayerIdentification"
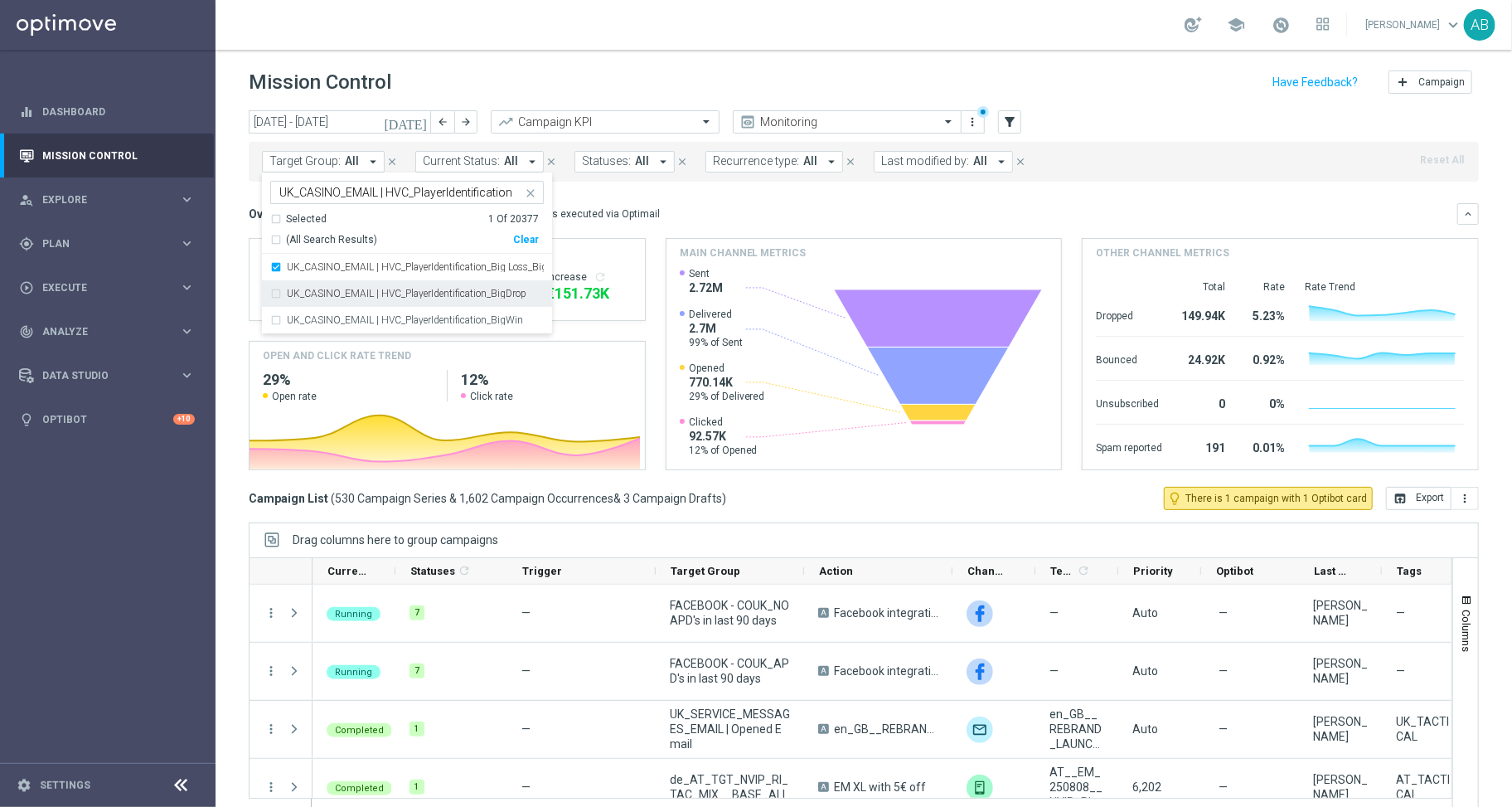
click at [279, 294] on div "UK_CASINO_EMAIL | HVC_PlayerIdentification_BigDrop" at bounding box center [407, 293] width 273 height 26
click at [279, 314] on div "UK_CASINO_EMAIL | HVC_PlayerIdentification_BigWin" at bounding box center [407, 320] width 273 height 26
click at [512, 73] on div "Mission Control add Campaign" at bounding box center [863, 83] width 1230 height 33
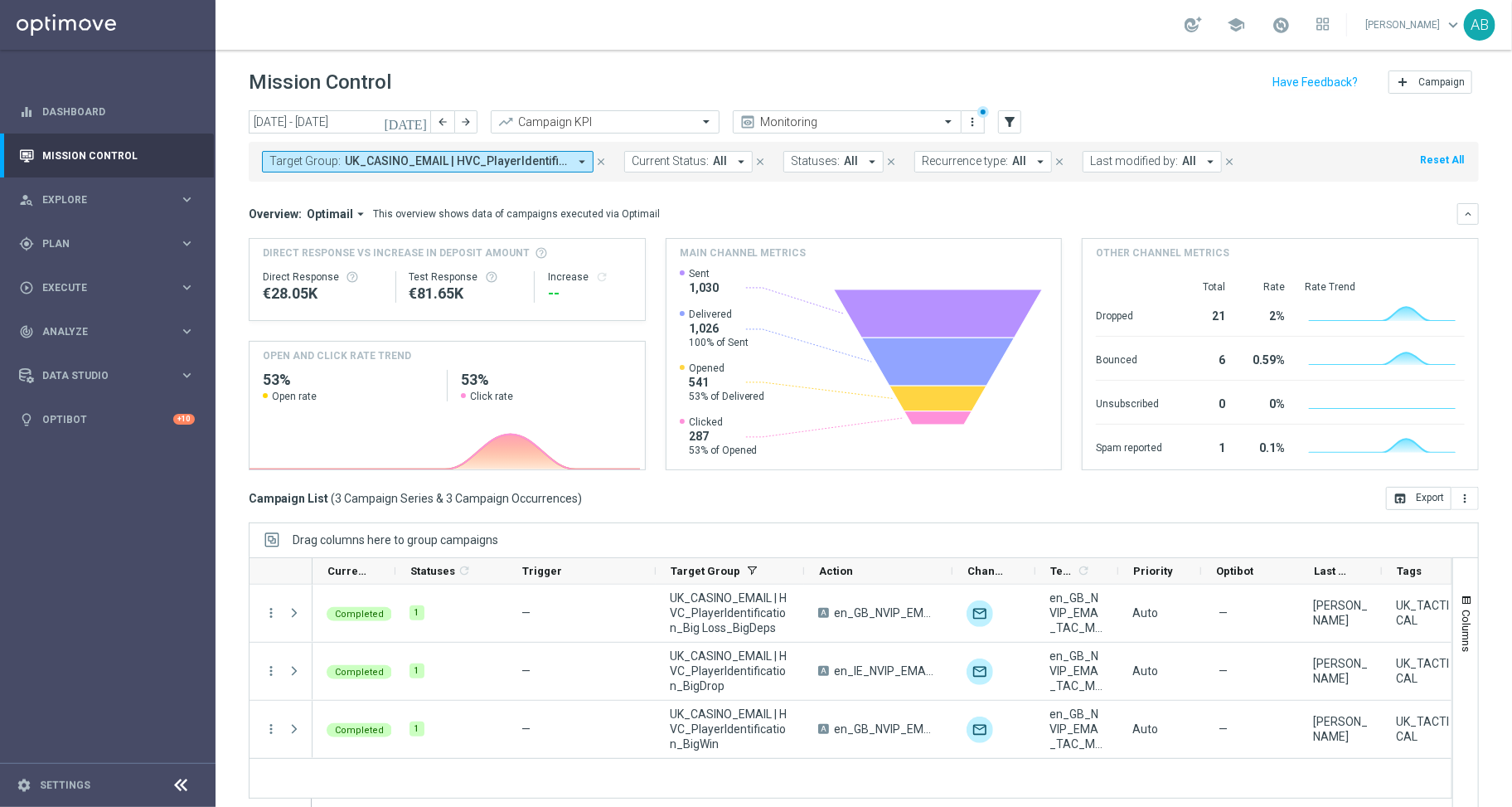
click at [421, 126] on icon "[DATE]" at bounding box center [406, 122] width 45 height 15
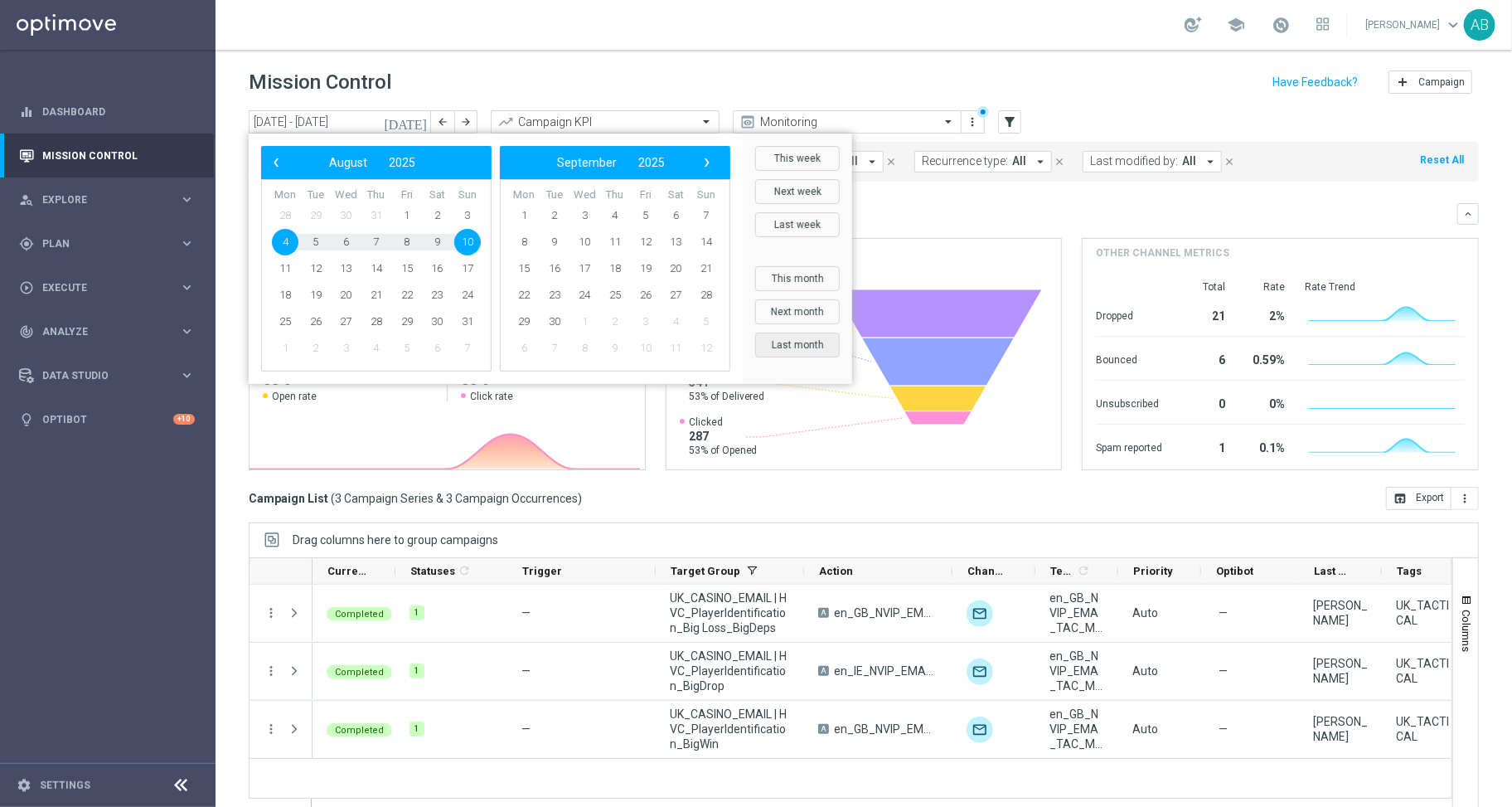
click at [788, 352] on button "Last month" at bounding box center [797, 344] width 85 height 25
type input "01 Aug 2025 - 31 Aug 2025"
